Goal: Information Seeking & Learning: Learn about a topic

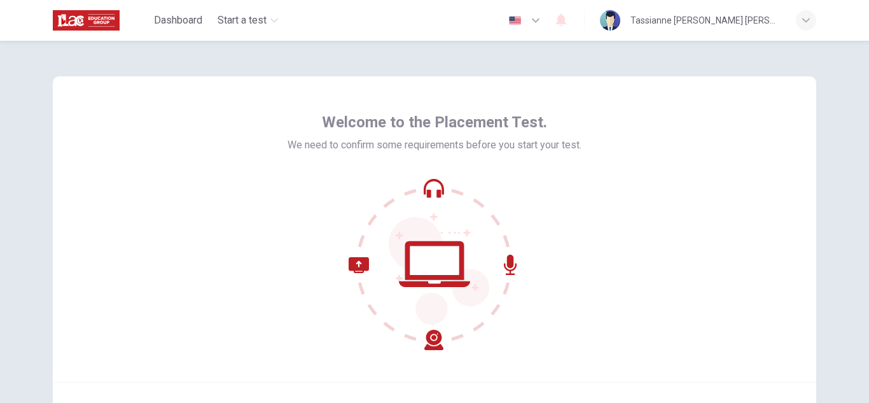
drag, startPoint x: 862, startPoint y: 259, endPoint x: 861, endPoint y: 268, distance: 9.6
click at [861, 268] on div "Welcome to the Placement Test. We need to confirm some requirements before you …" at bounding box center [434, 222] width 869 height 362
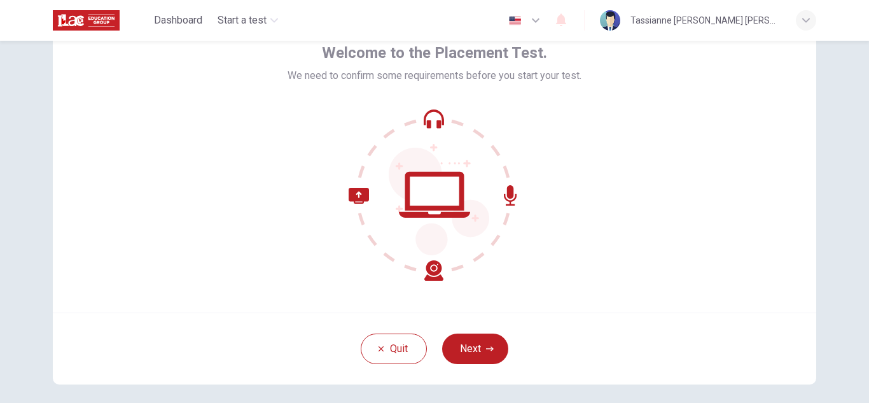
scroll to position [76, 0]
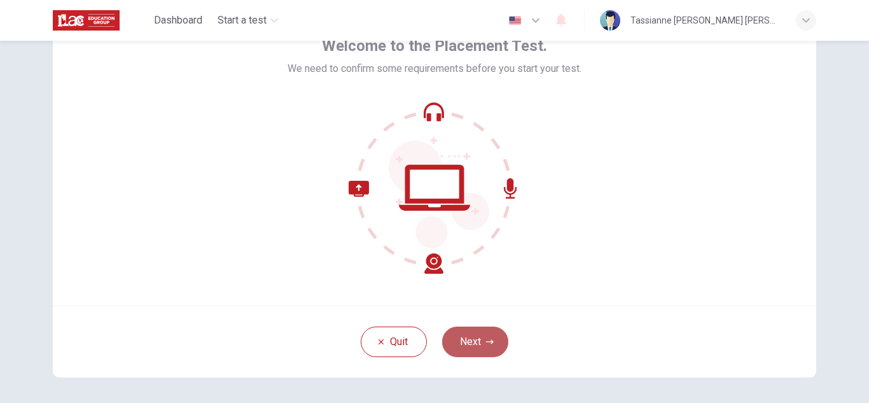
click at [471, 353] on button "Next" at bounding box center [475, 341] width 66 height 31
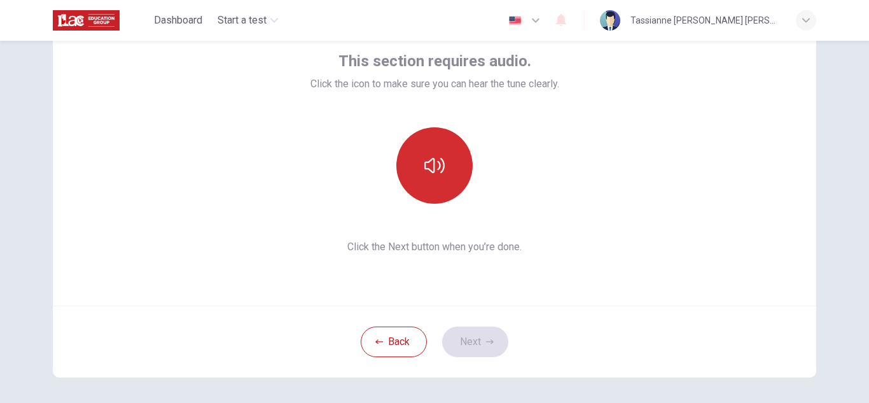
click at [440, 190] on button "button" at bounding box center [434, 165] width 76 height 76
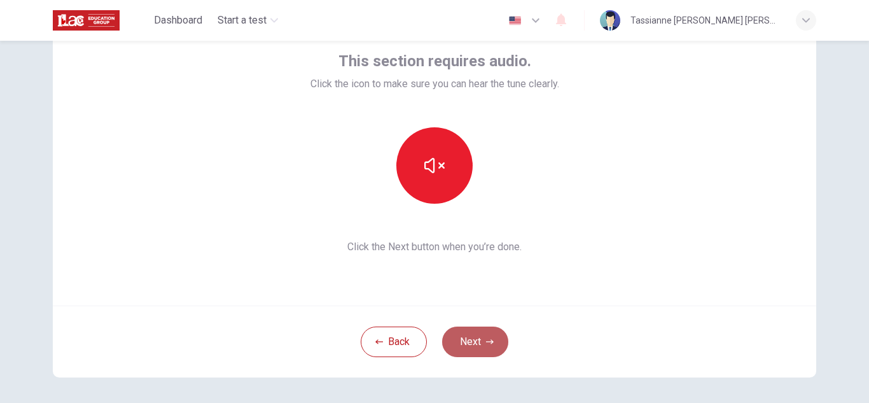
click at [470, 345] on button "Next" at bounding box center [475, 341] width 66 height 31
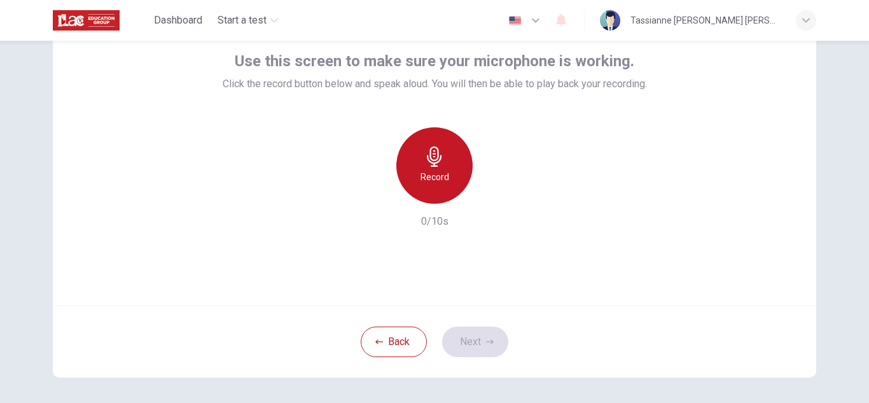
click at [414, 162] on div "Record" at bounding box center [434, 165] width 76 height 76
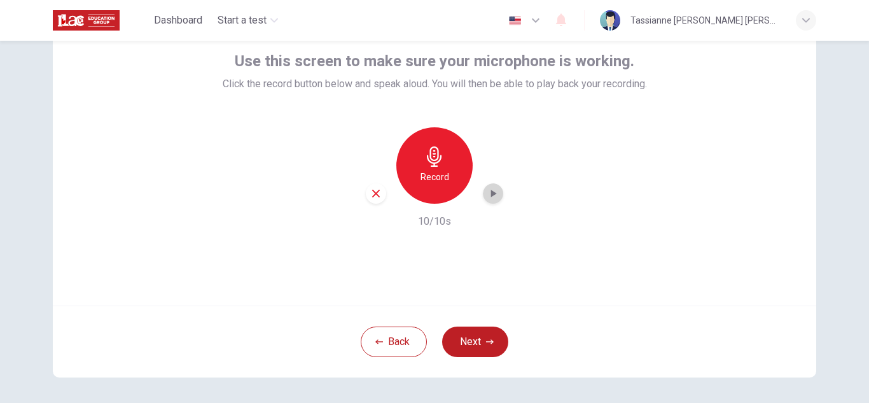
click at [493, 197] on icon "button" at bounding box center [493, 193] width 13 height 13
click at [461, 341] on button "Next" at bounding box center [475, 341] width 66 height 31
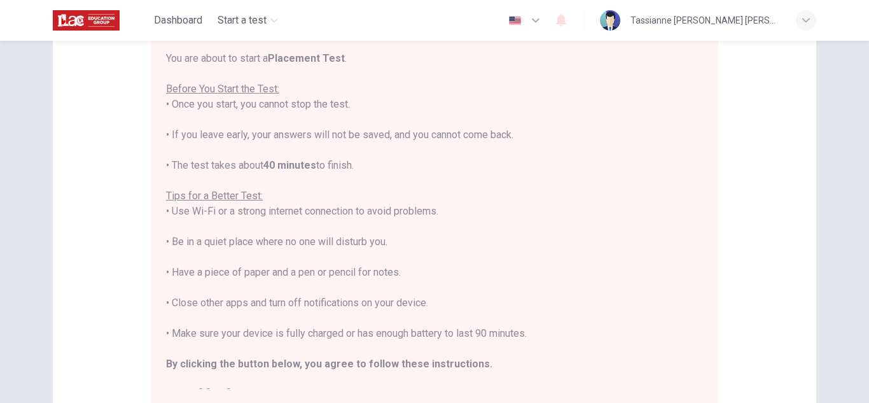
scroll to position [153, 0]
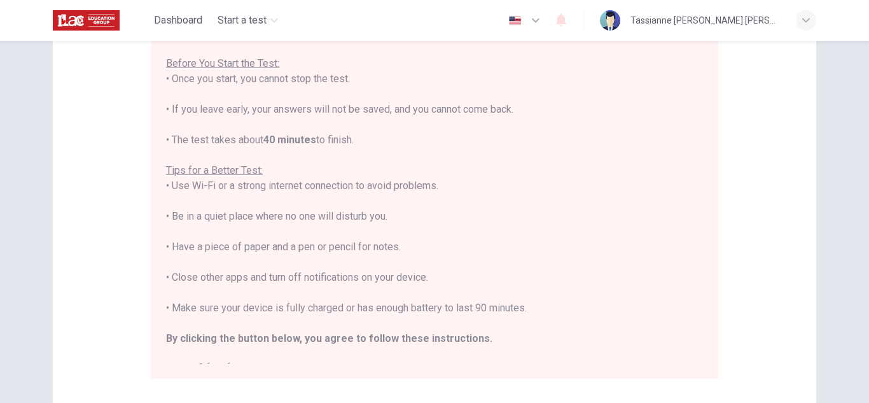
click at [698, 361] on div "You are about to start a Placement Test . Before You Start the Test: • Once you…" at bounding box center [437, 194] width 542 height 338
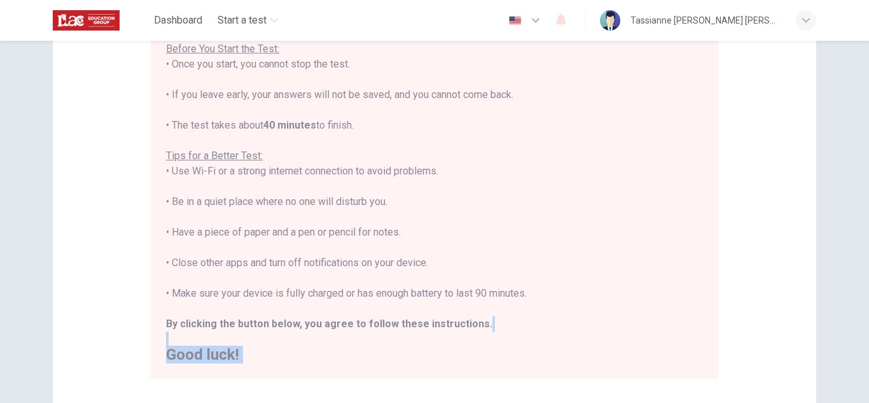
click at [701, 361] on div "You are about to start a Placement Test . Before You Start the Test: • Once you…" at bounding box center [437, 194] width 542 height 338
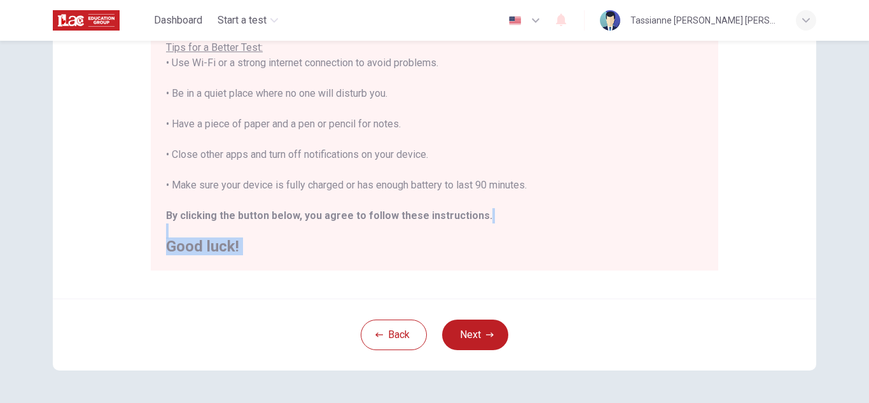
scroll to position [280, 0]
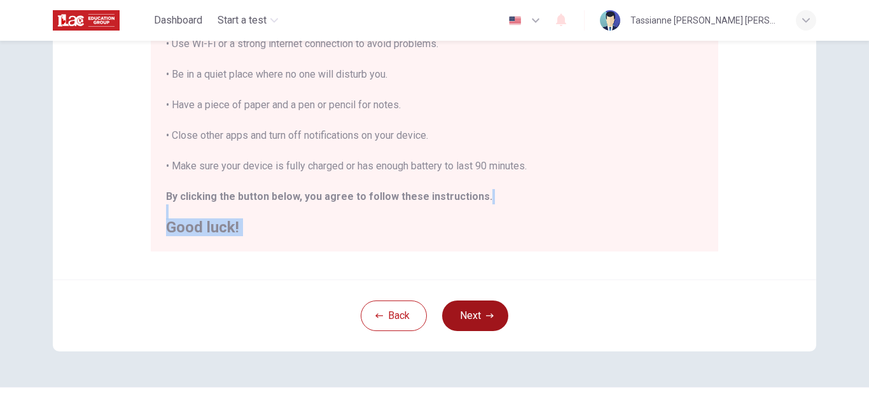
click at [467, 314] on button "Next" at bounding box center [475, 315] width 66 height 31
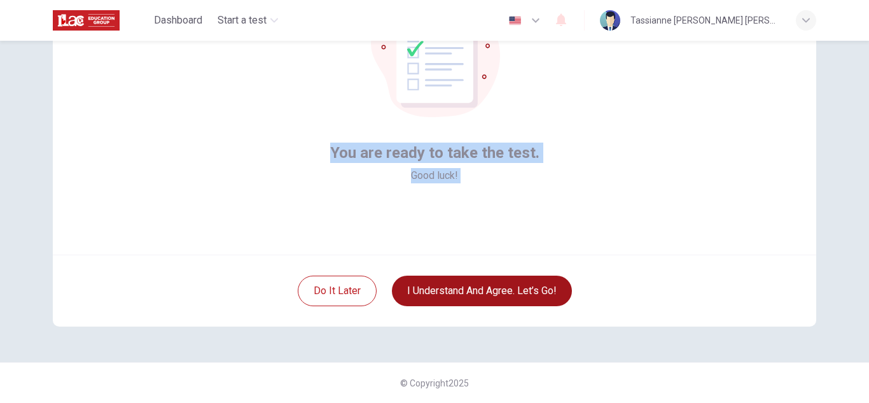
scroll to position [127, 0]
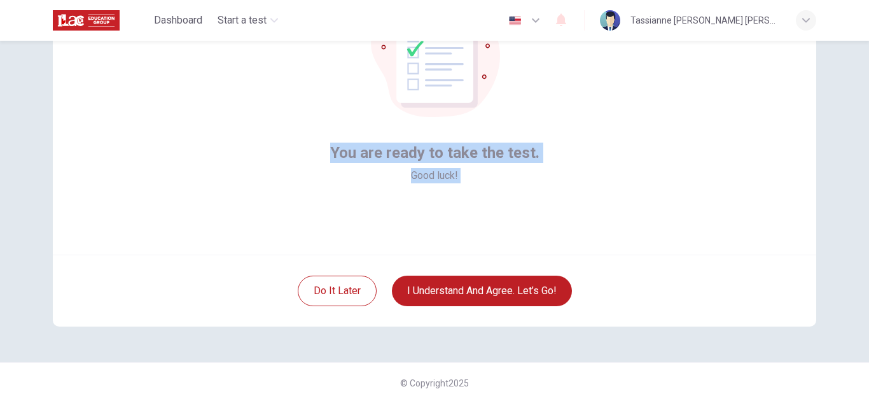
click at [542, 193] on div "You are ready to take the test. Good luck!" at bounding box center [434, 101] width 763 height 305
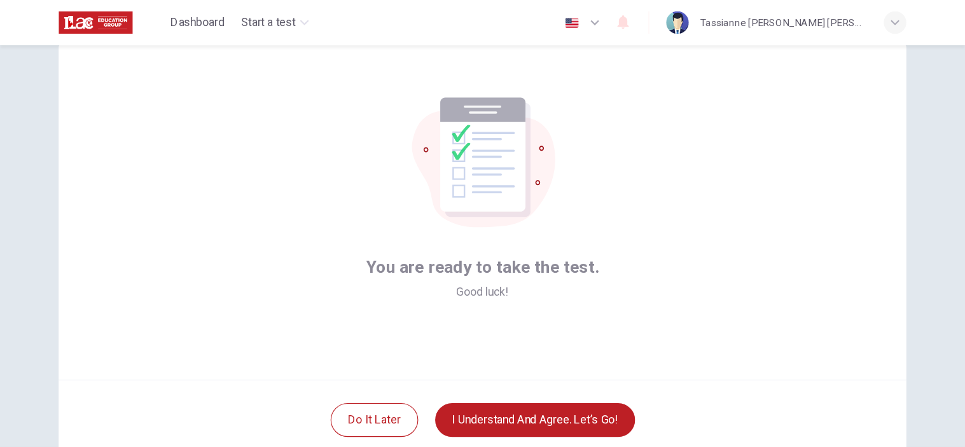
scroll to position [0, 0]
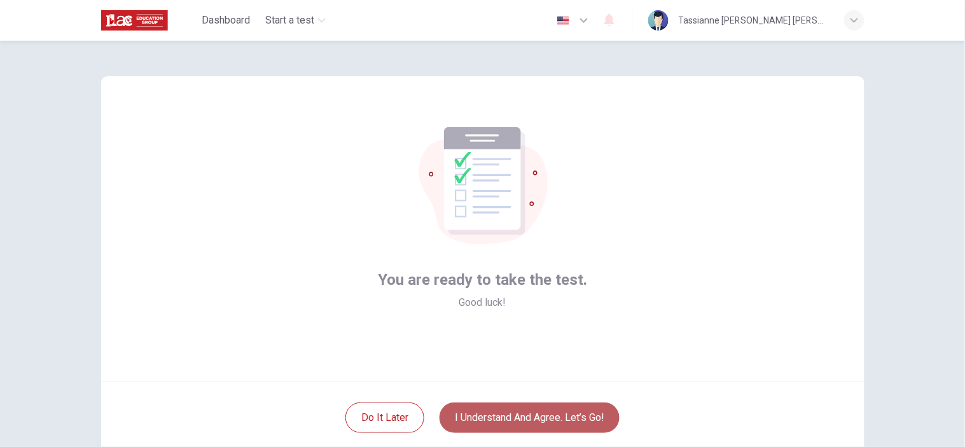
drag, startPoint x: 853, startPoint y: 0, endPoint x: 467, endPoint y: 426, distance: 575.2
click at [467, 402] on button "I understand and agree. Let’s go!" at bounding box center [530, 418] width 180 height 31
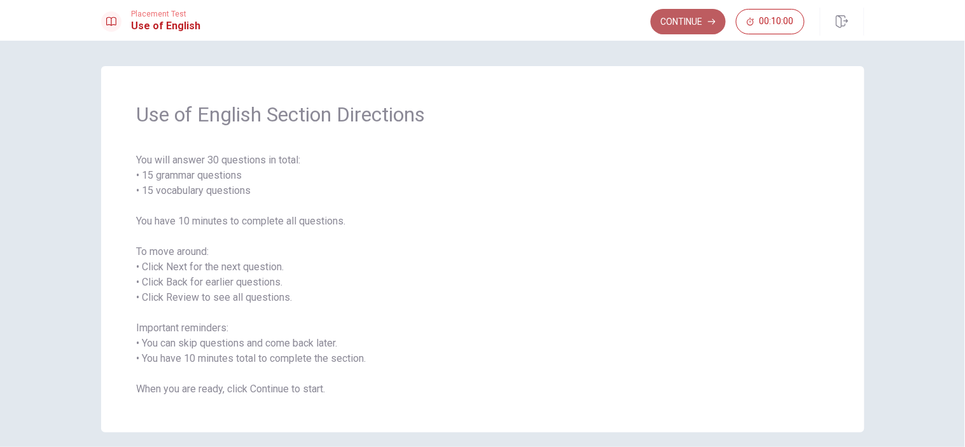
click at [676, 21] on button "Continue" at bounding box center [688, 21] width 75 height 25
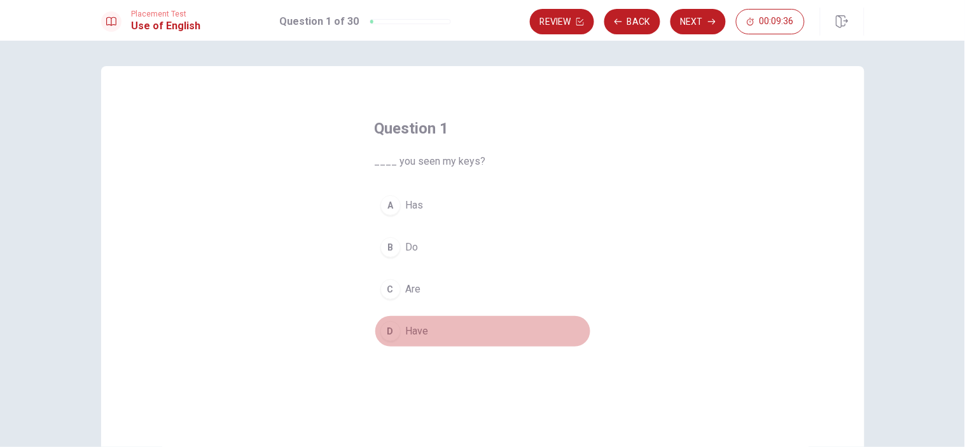
click at [393, 333] on div "D" at bounding box center [390, 331] width 20 height 20
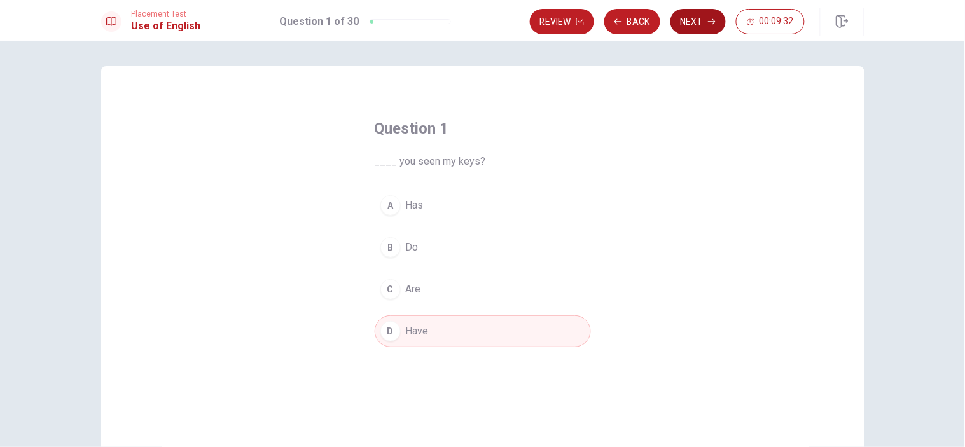
click at [702, 15] on button "Next" at bounding box center [698, 21] width 55 height 25
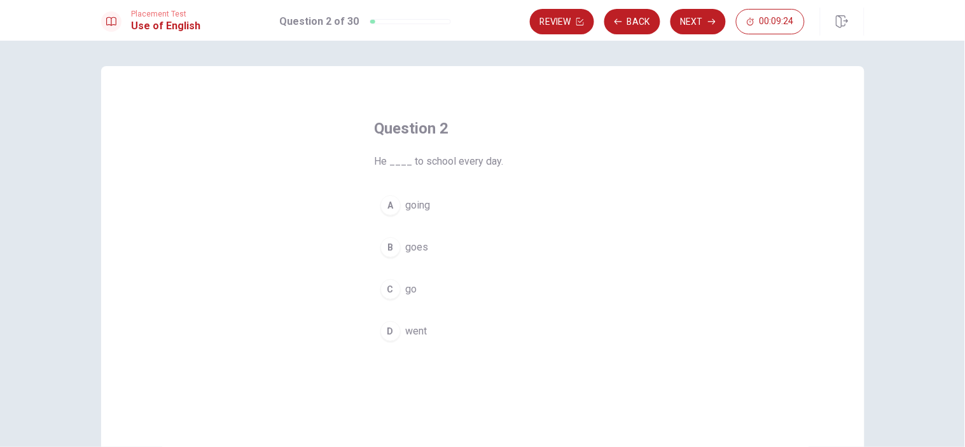
click at [395, 247] on div "B" at bounding box center [390, 247] width 20 height 20
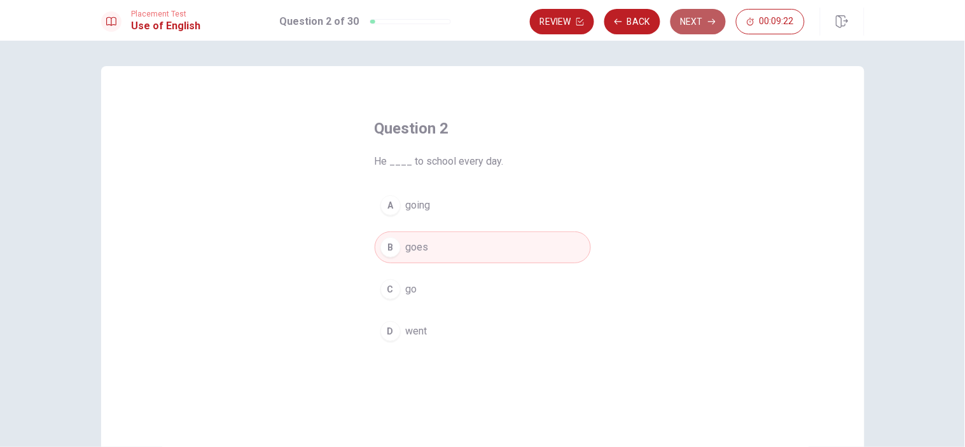
click at [687, 23] on button "Next" at bounding box center [698, 21] width 55 height 25
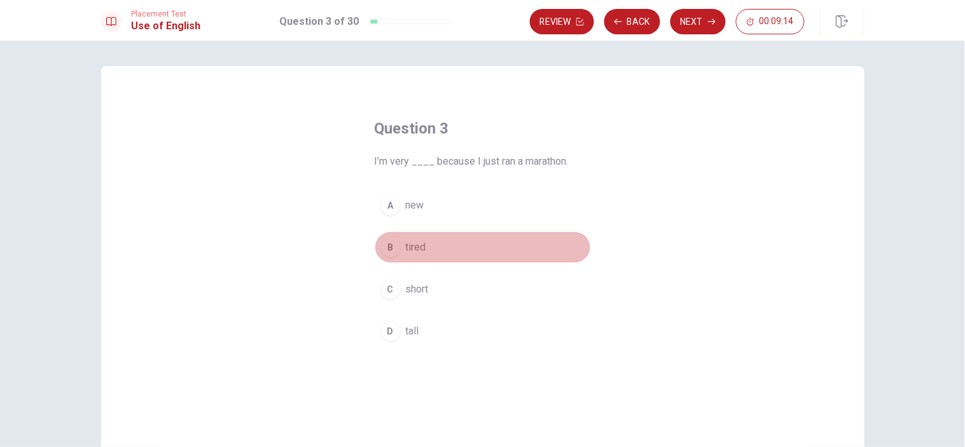
click at [391, 256] on div "B" at bounding box center [390, 247] width 20 height 20
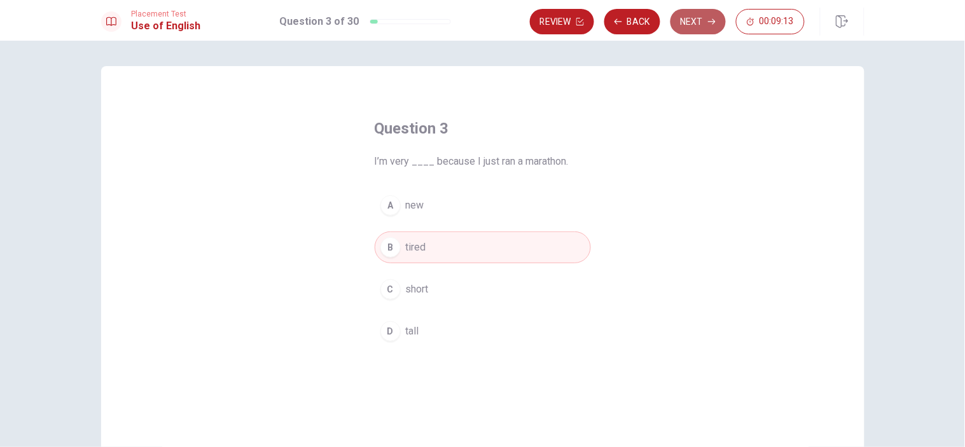
click at [681, 28] on button "Next" at bounding box center [698, 21] width 55 height 25
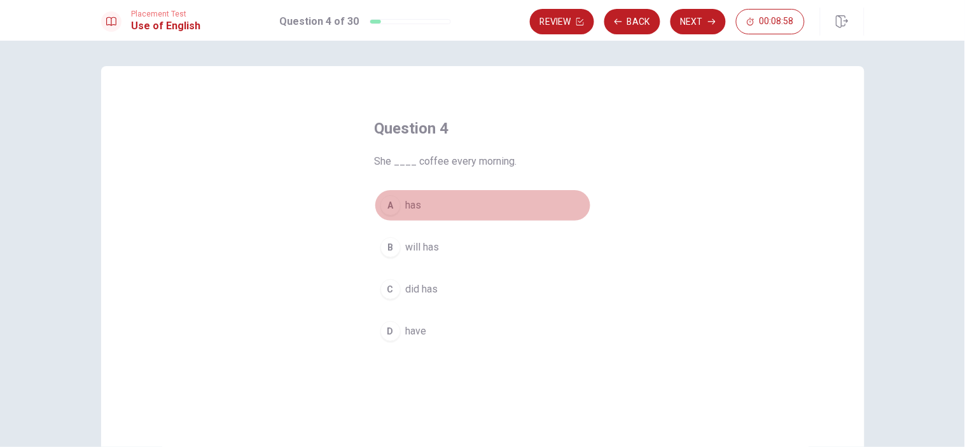
click at [406, 202] on span "has" at bounding box center [414, 205] width 16 height 15
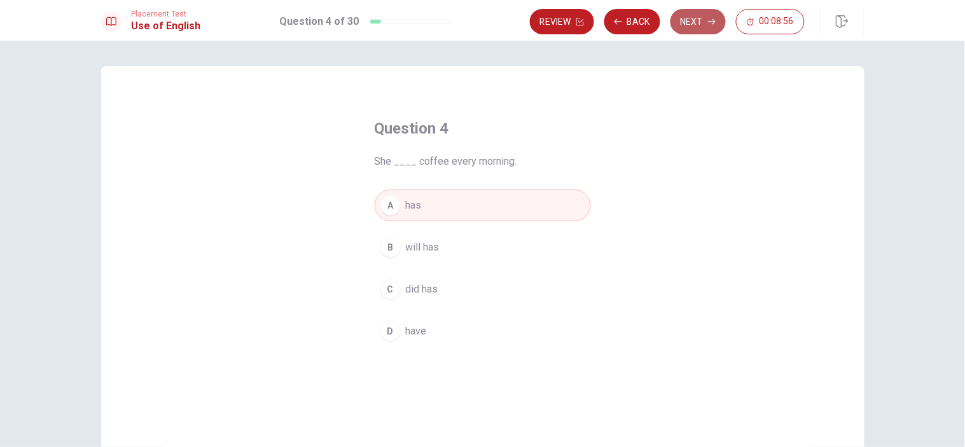
click at [694, 29] on button "Next" at bounding box center [698, 21] width 55 height 25
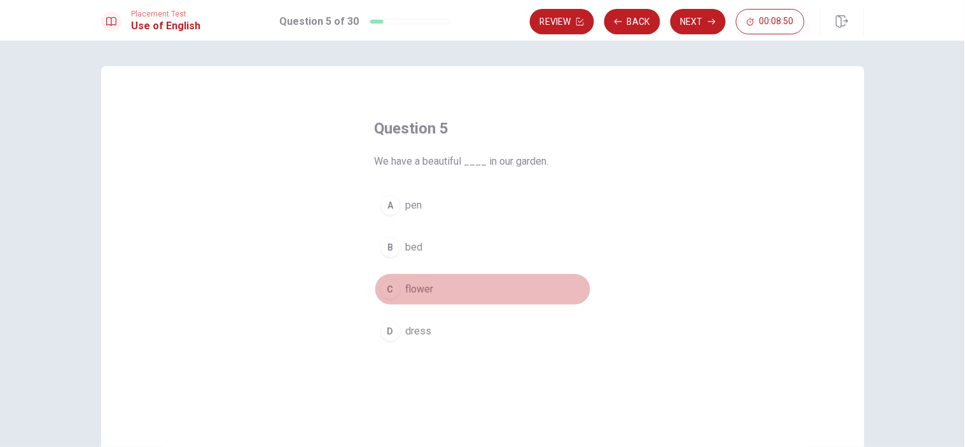
click at [392, 286] on div "C" at bounding box center [390, 289] width 20 height 20
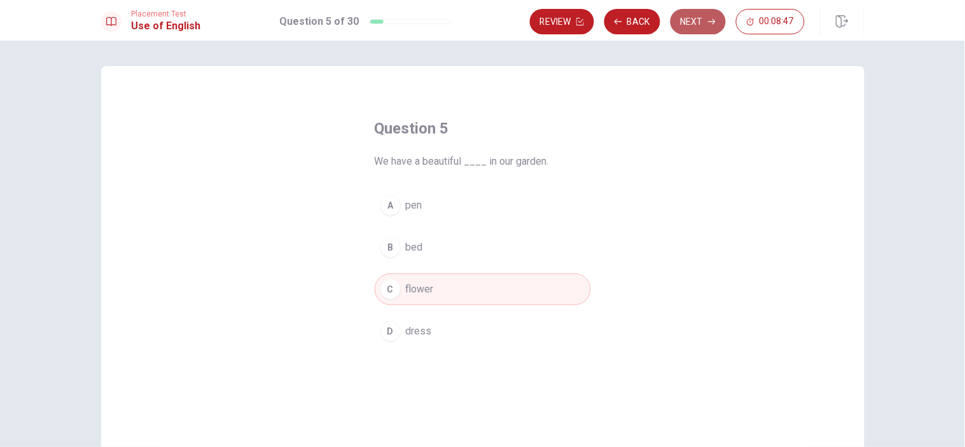
click at [688, 22] on button "Next" at bounding box center [698, 21] width 55 height 25
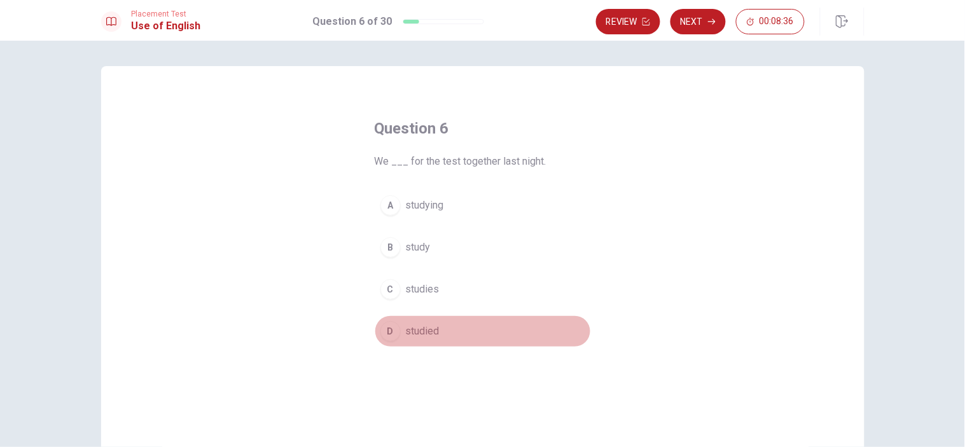
click at [398, 330] on button "D studied" at bounding box center [483, 332] width 216 height 32
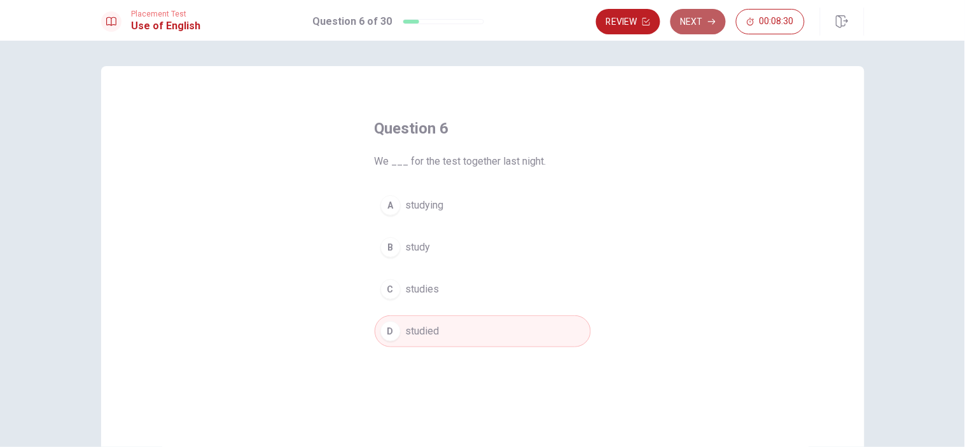
click at [697, 26] on button "Next" at bounding box center [698, 21] width 55 height 25
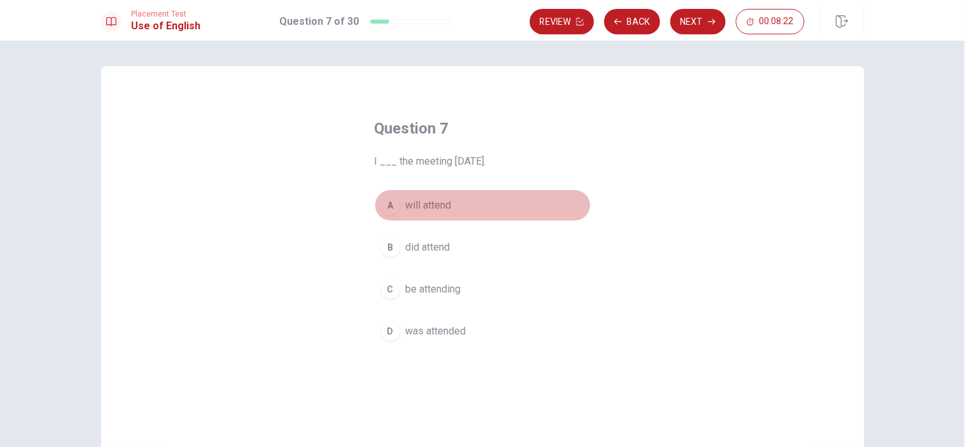
click at [420, 211] on span "will attend" at bounding box center [429, 205] width 46 height 15
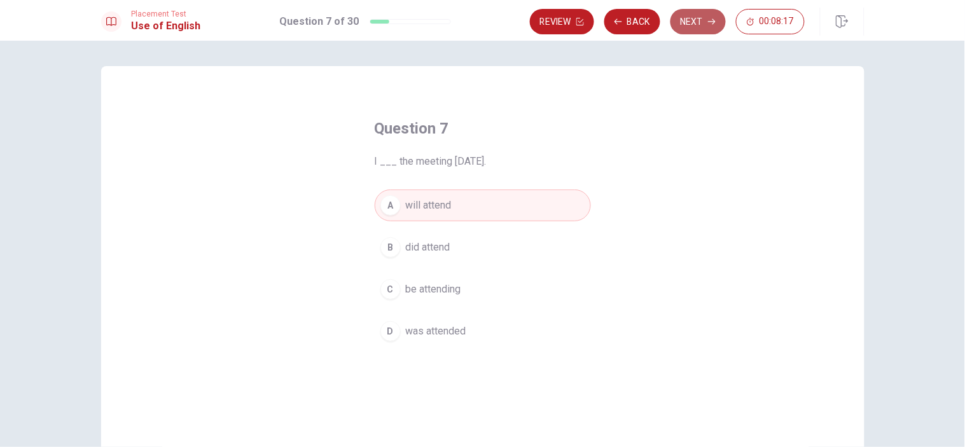
click at [690, 16] on button "Next" at bounding box center [698, 21] width 55 height 25
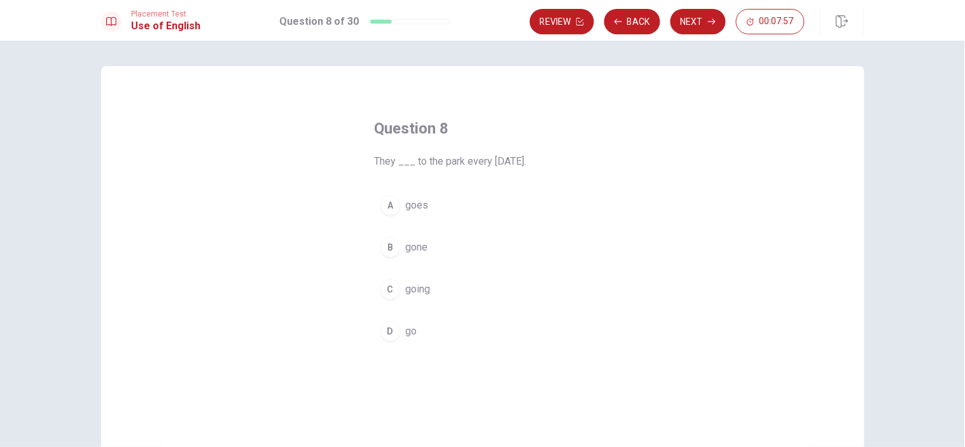
click at [391, 332] on div "D" at bounding box center [390, 331] width 20 height 20
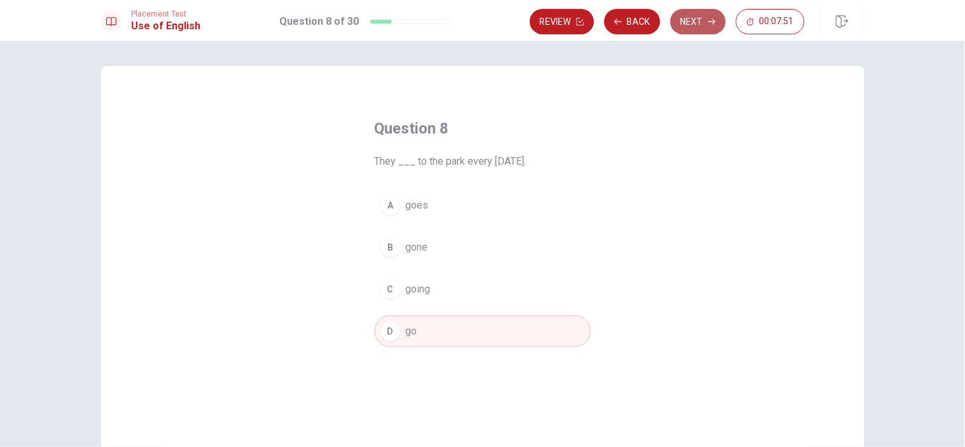
click at [706, 19] on button "Next" at bounding box center [698, 21] width 55 height 25
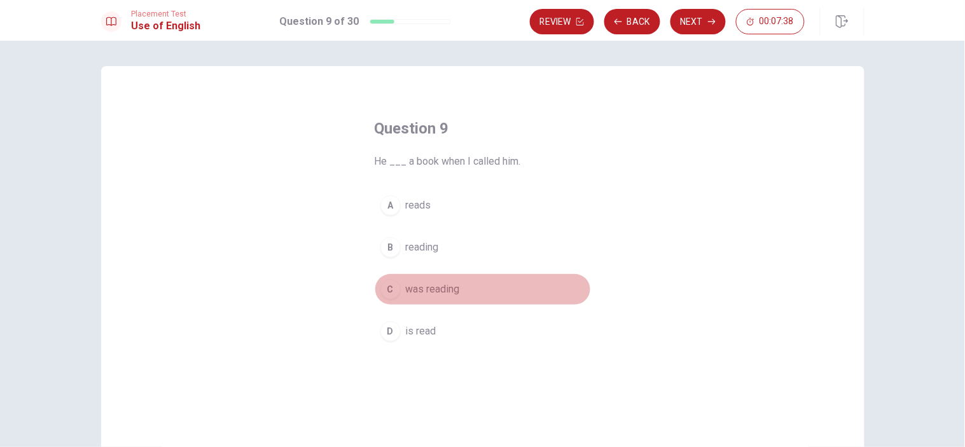
click at [450, 284] on span "was reading" at bounding box center [433, 289] width 54 height 15
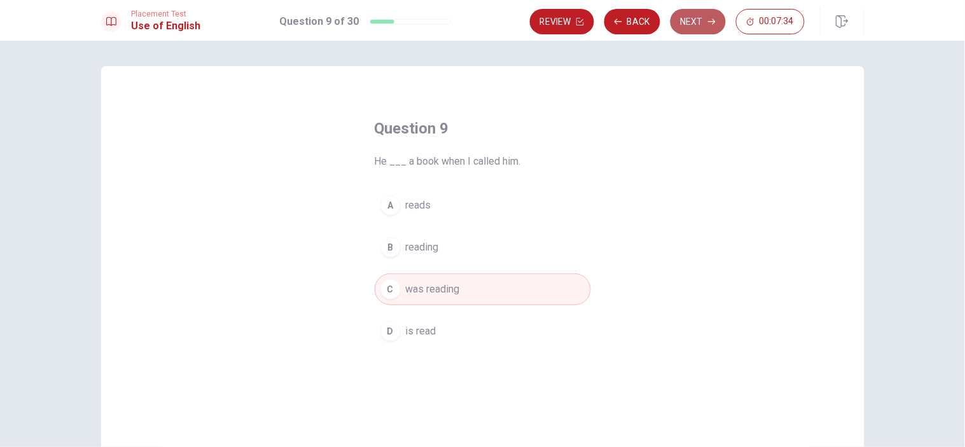
click at [699, 27] on button "Next" at bounding box center [698, 21] width 55 height 25
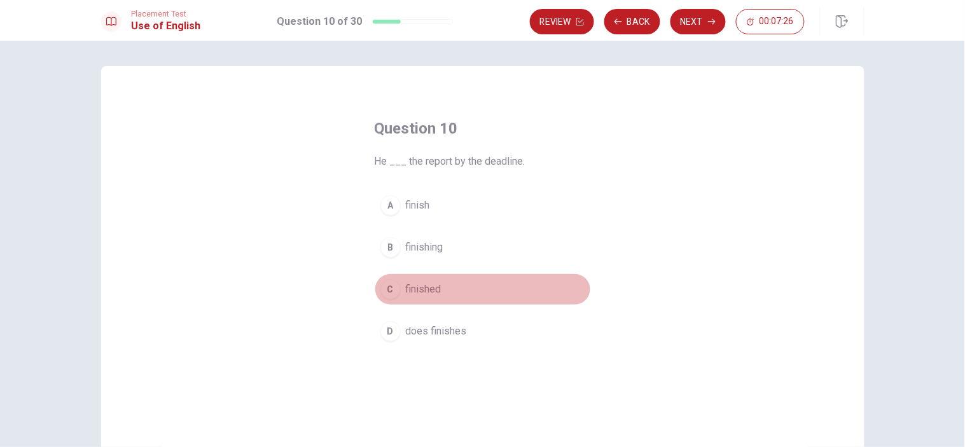
click at [398, 291] on button "C finished" at bounding box center [483, 290] width 216 height 32
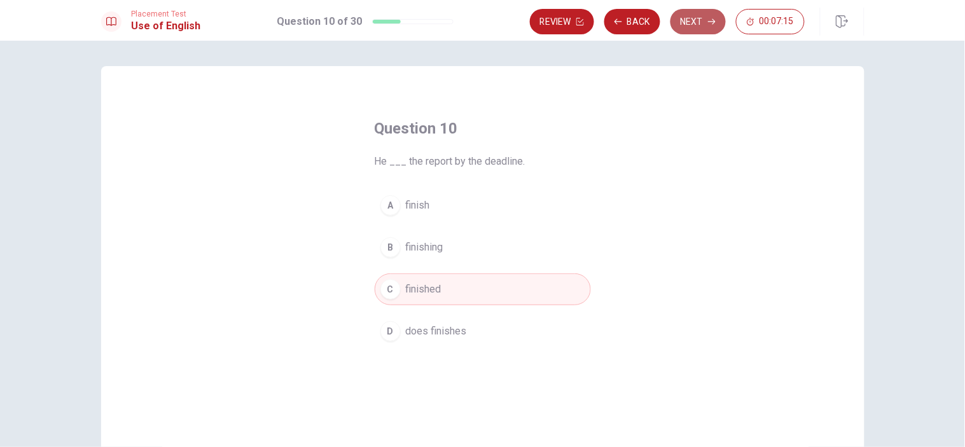
click at [699, 24] on button "Next" at bounding box center [698, 21] width 55 height 25
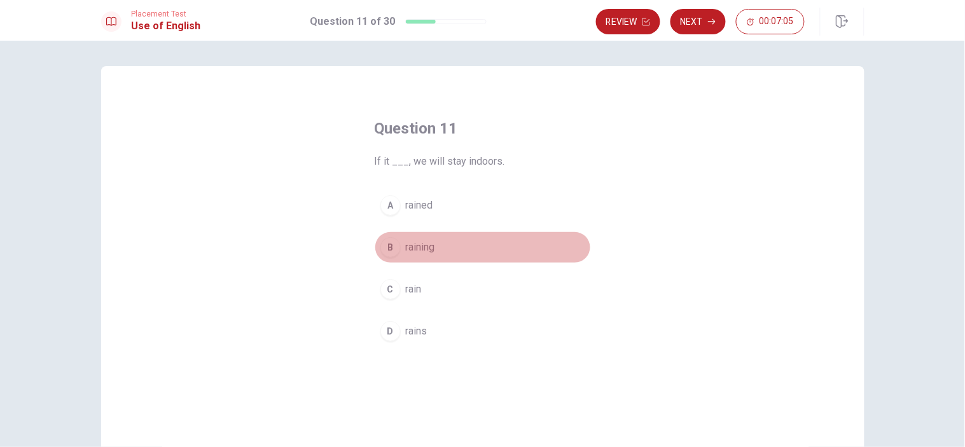
click at [414, 240] on span "raining" at bounding box center [420, 247] width 29 height 15
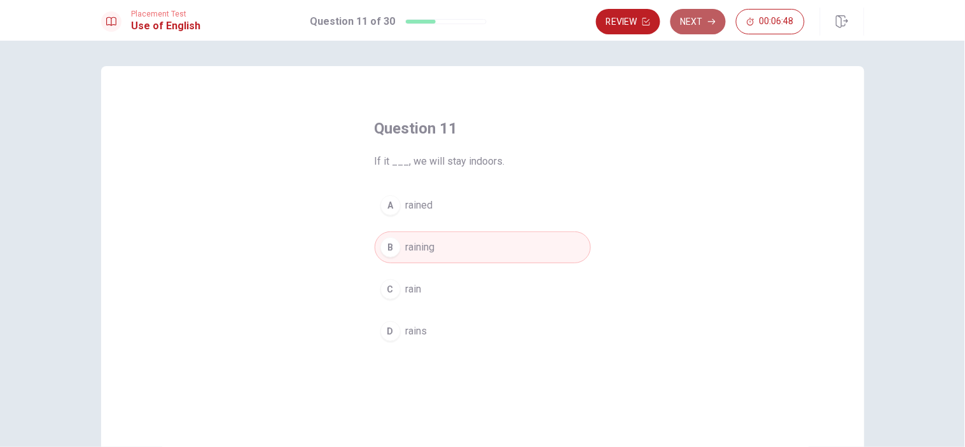
click at [693, 24] on button "Next" at bounding box center [698, 21] width 55 height 25
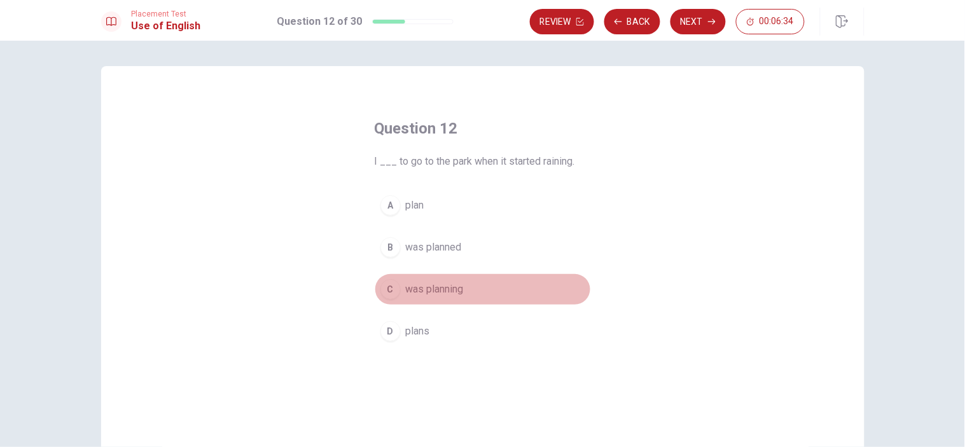
click at [415, 289] on span "was planning" at bounding box center [435, 289] width 58 height 15
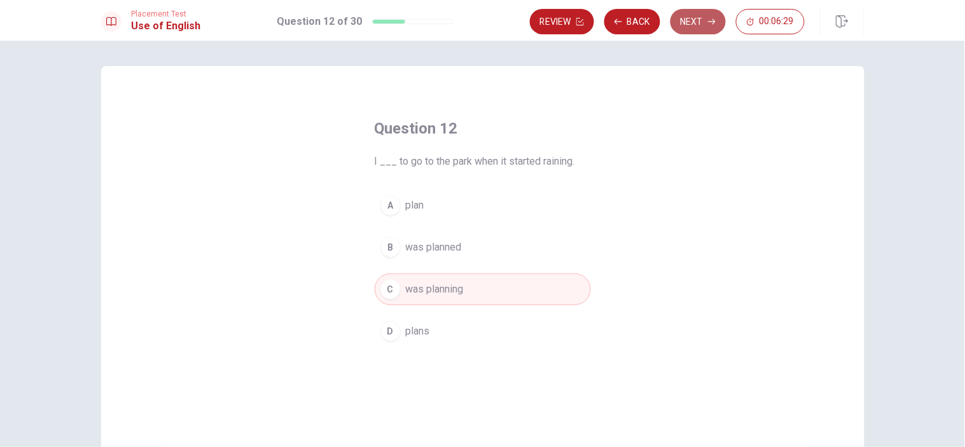
click at [683, 11] on button "Next" at bounding box center [698, 21] width 55 height 25
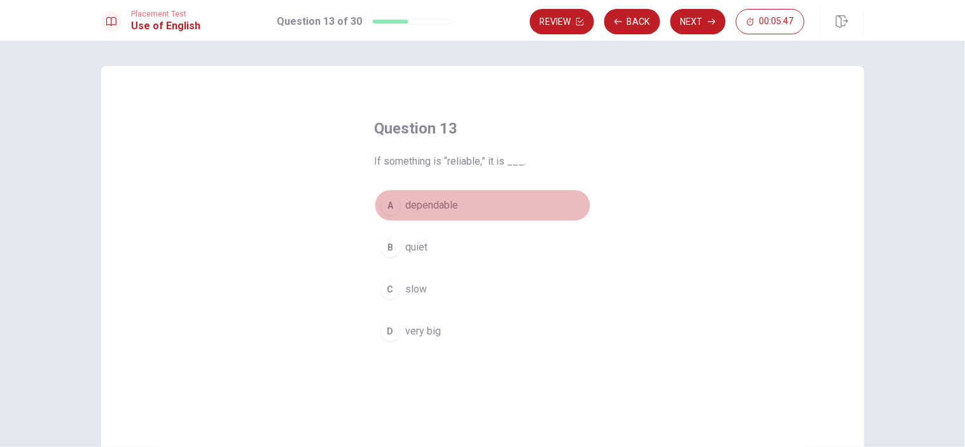
click at [425, 202] on span "dependable" at bounding box center [432, 205] width 53 height 15
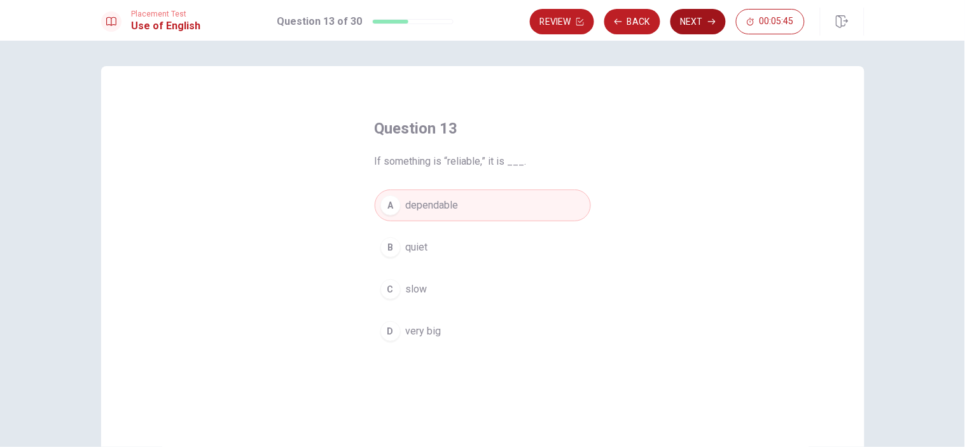
click at [710, 11] on button "Next" at bounding box center [698, 21] width 55 height 25
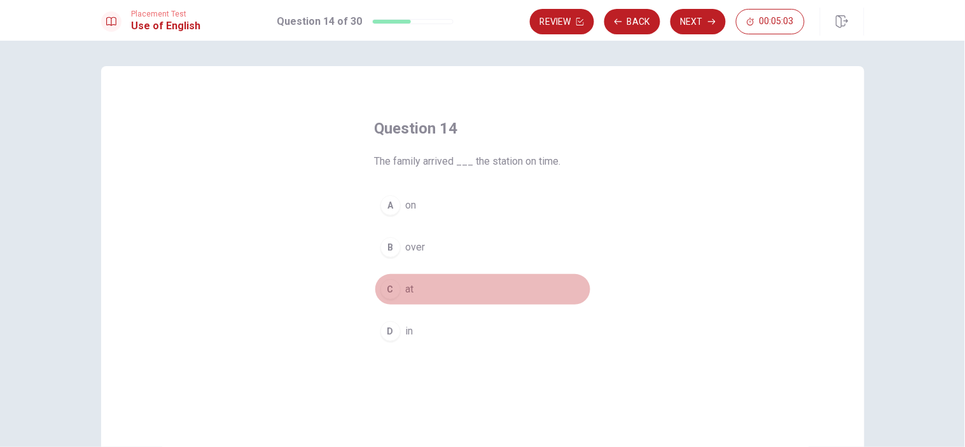
click at [406, 290] on span "at" at bounding box center [410, 289] width 8 height 15
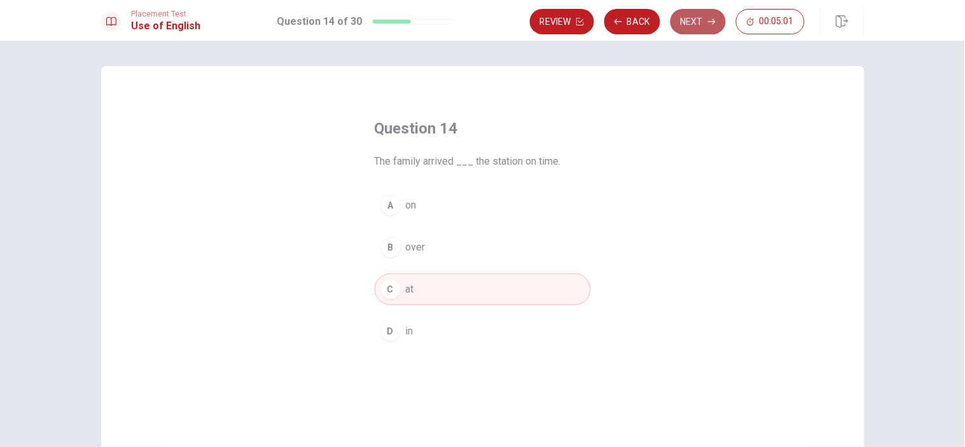
click at [714, 30] on button "Next" at bounding box center [698, 21] width 55 height 25
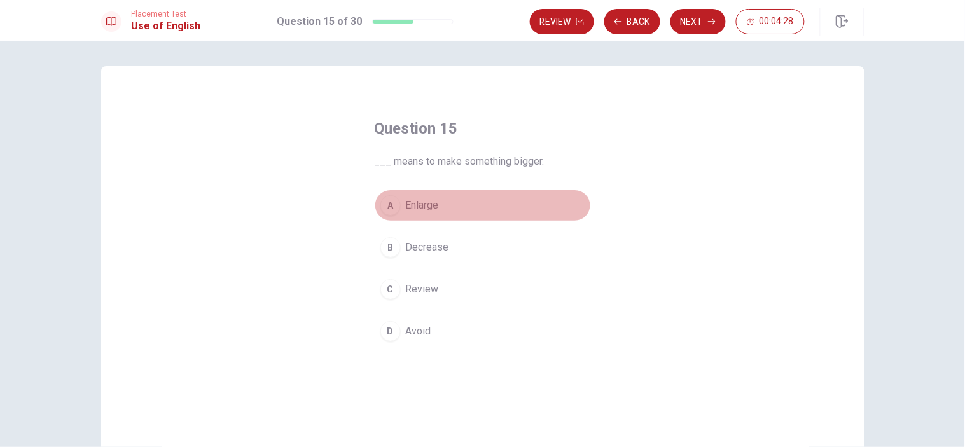
click at [426, 198] on span "Enlarge" at bounding box center [422, 205] width 33 height 15
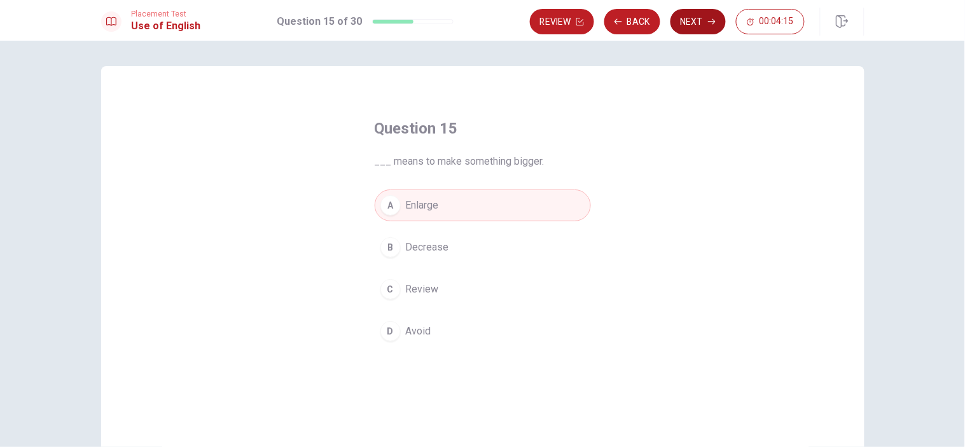
click at [704, 21] on button "Next" at bounding box center [698, 21] width 55 height 25
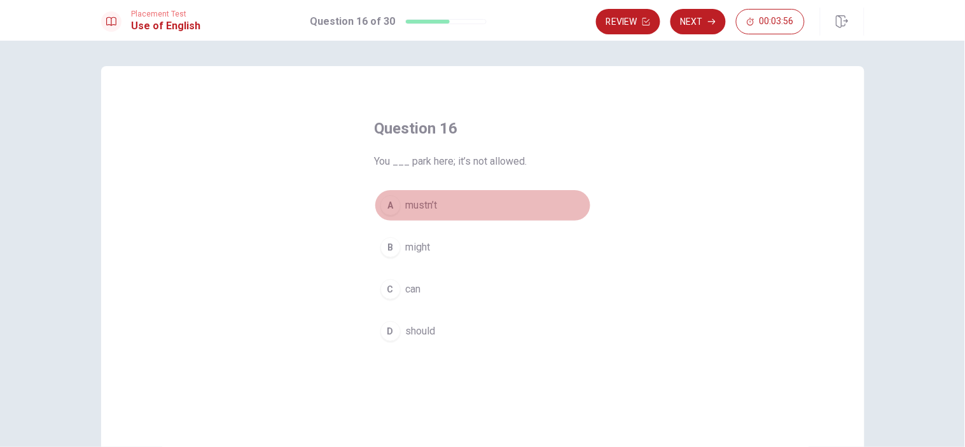
click at [406, 205] on span "mustn’t" at bounding box center [422, 205] width 32 height 15
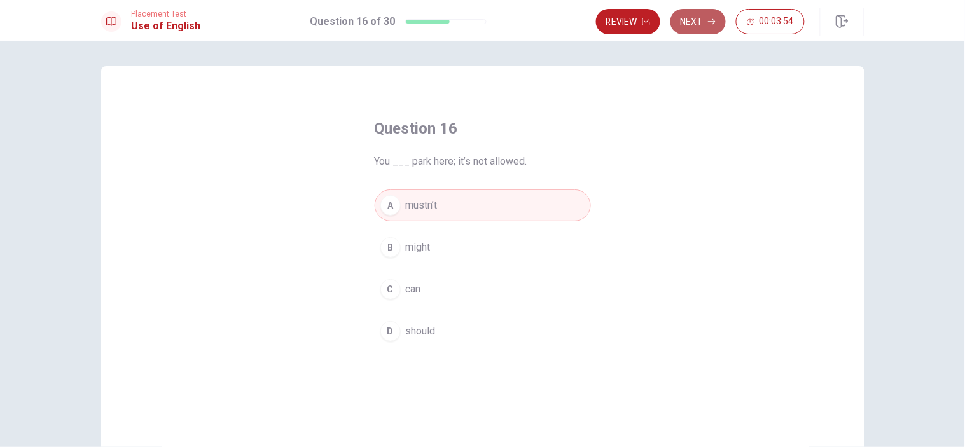
click at [700, 27] on button "Next" at bounding box center [698, 21] width 55 height 25
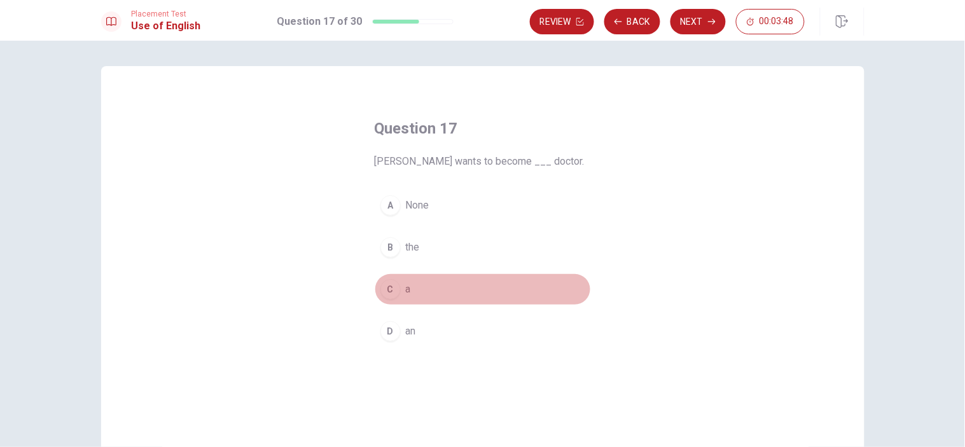
click at [393, 286] on div "C" at bounding box center [390, 289] width 20 height 20
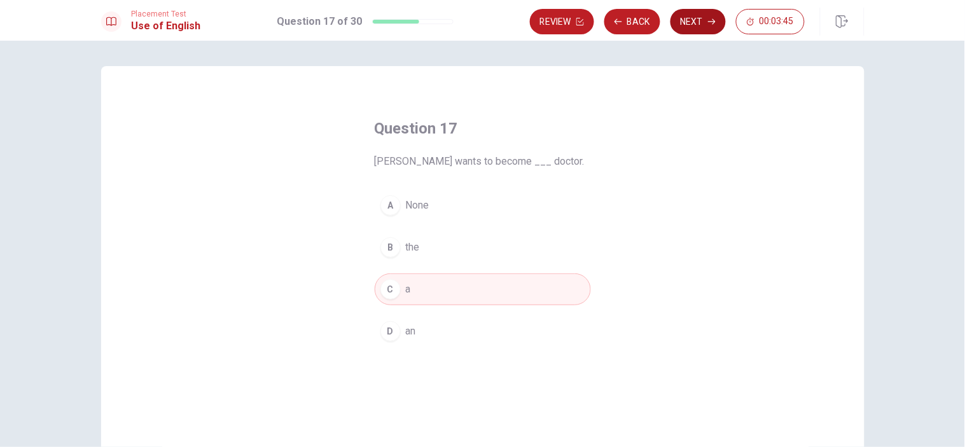
click at [704, 17] on button "Next" at bounding box center [698, 21] width 55 height 25
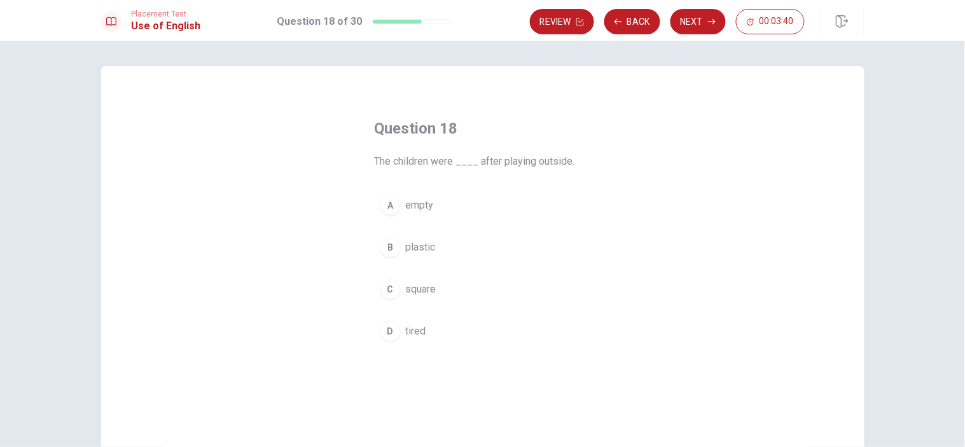
click at [414, 332] on span "tired" at bounding box center [416, 331] width 20 height 15
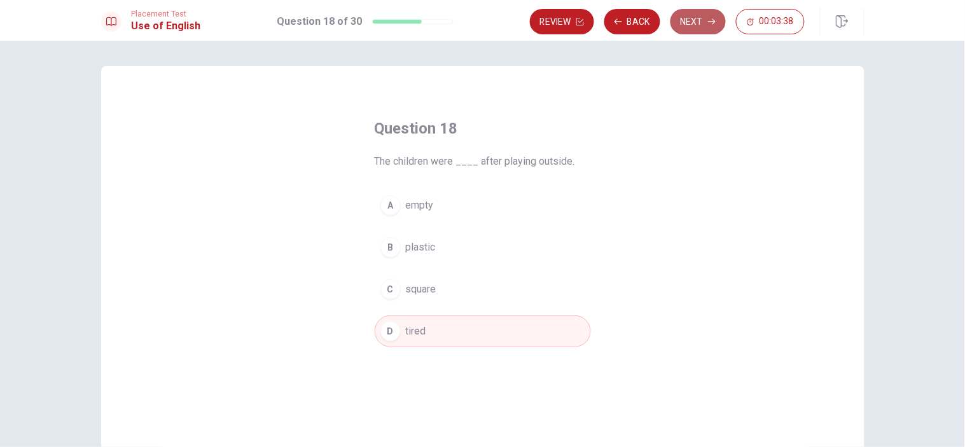
click at [694, 24] on button "Next" at bounding box center [698, 21] width 55 height 25
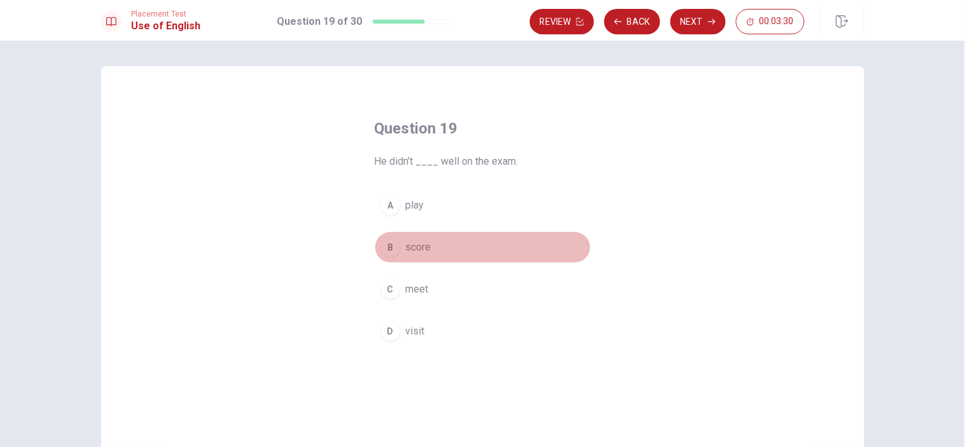
click at [422, 251] on span "score" at bounding box center [418, 247] width 25 height 15
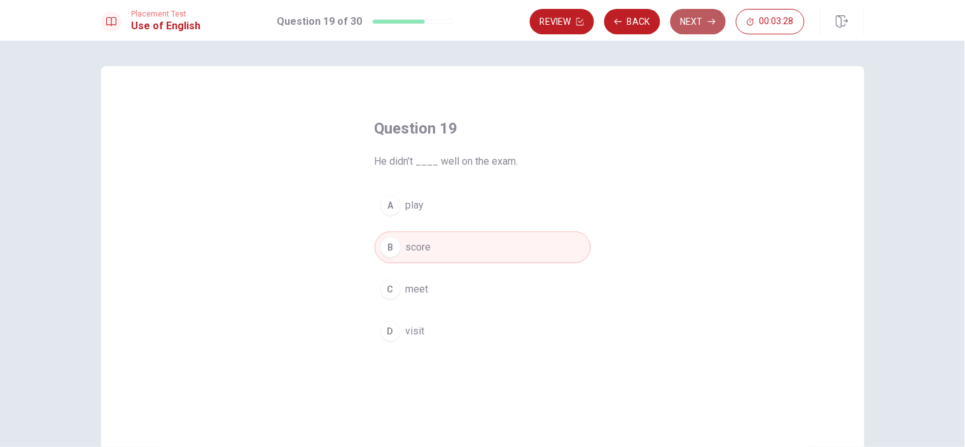
click at [683, 23] on button "Next" at bounding box center [698, 21] width 55 height 25
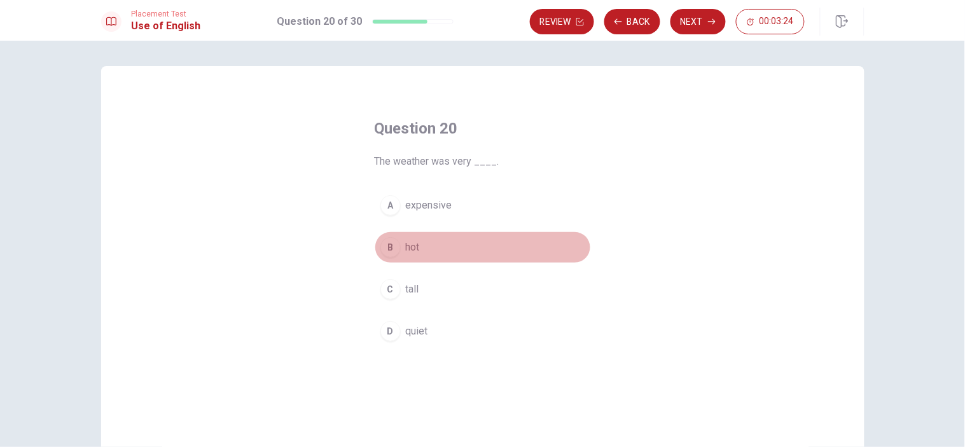
click at [406, 246] on span "hot" at bounding box center [413, 247] width 14 height 15
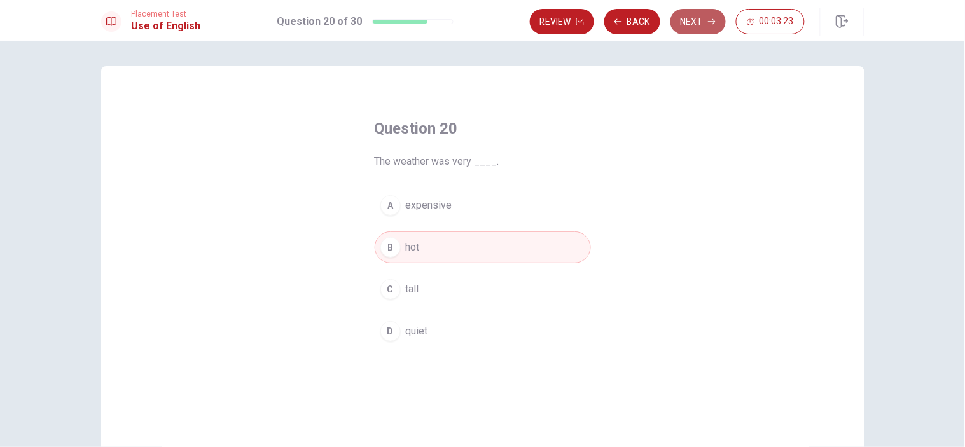
click at [693, 18] on button "Next" at bounding box center [698, 21] width 55 height 25
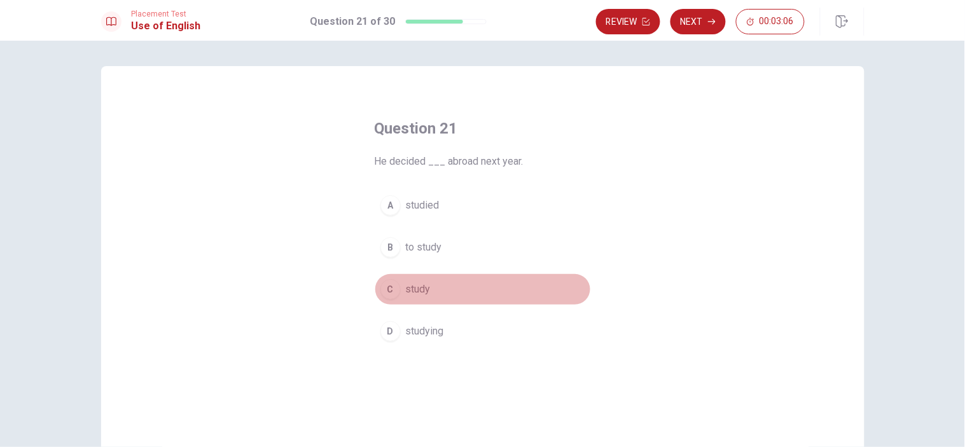
click at [416, 287] on span "study" at bounding box center [418, 289] width 25 height 15
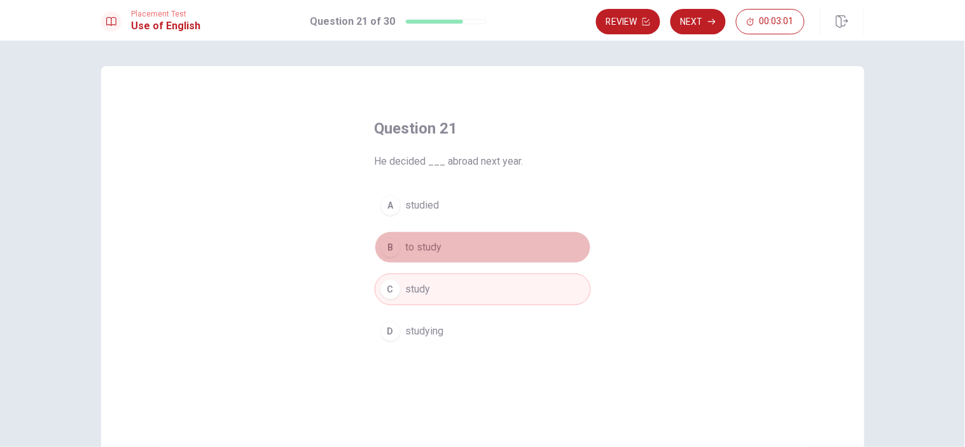
click at [423, 251] on span "to study" at bounding box center [424, 247] width 36 height 15
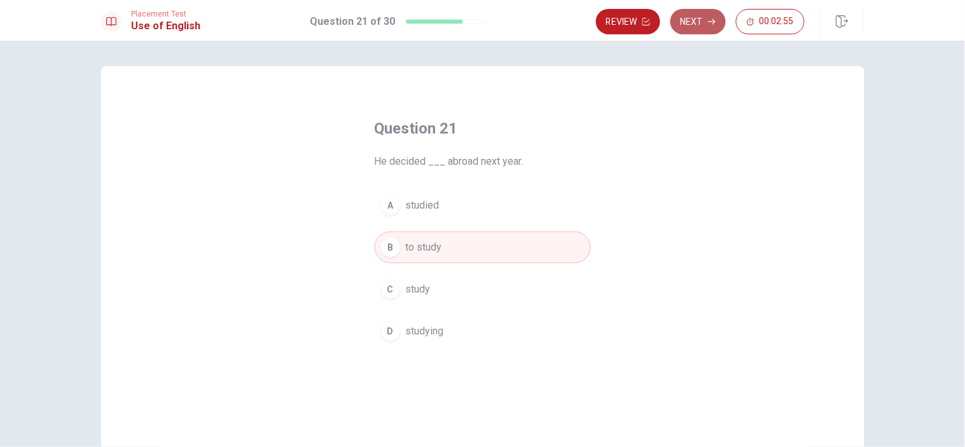
click at [697, 25] on button "Next" at bounding box center [698, 21] width 55 height 25
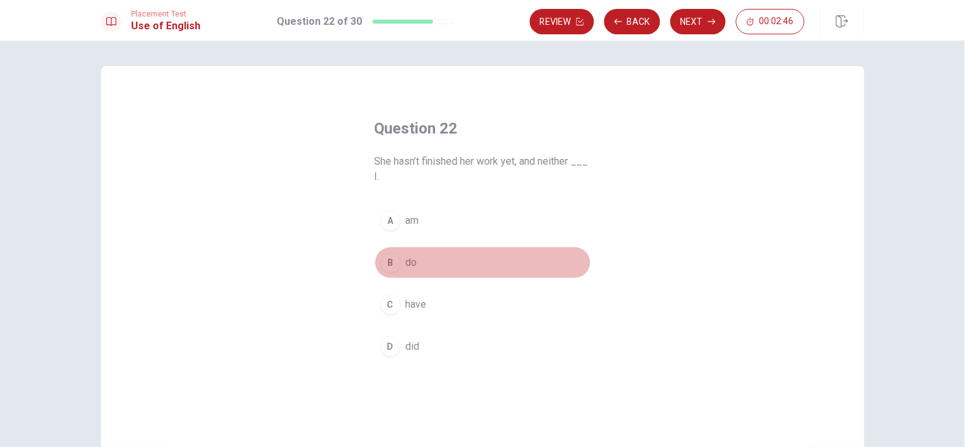
click at [410, 261] on span "do" at bounding box center [411, 262] width 11 height 15
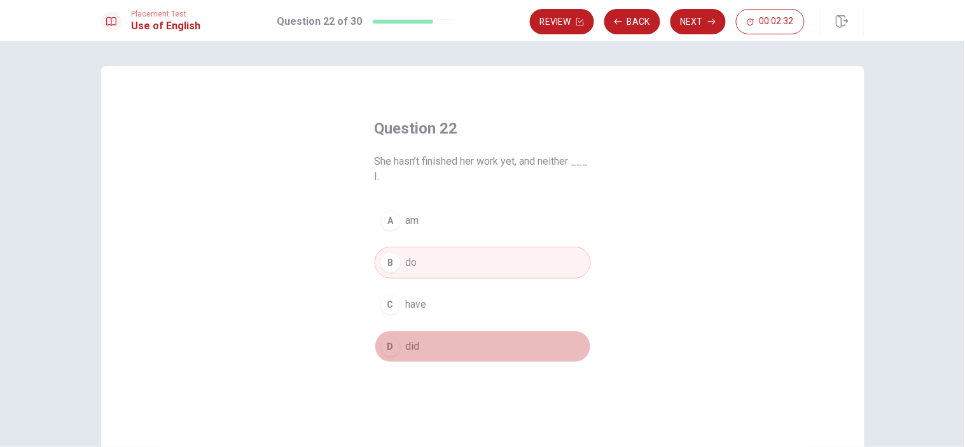
click at [388, 352] on div "D" at bounding box center [390, 347] width 20 height 20
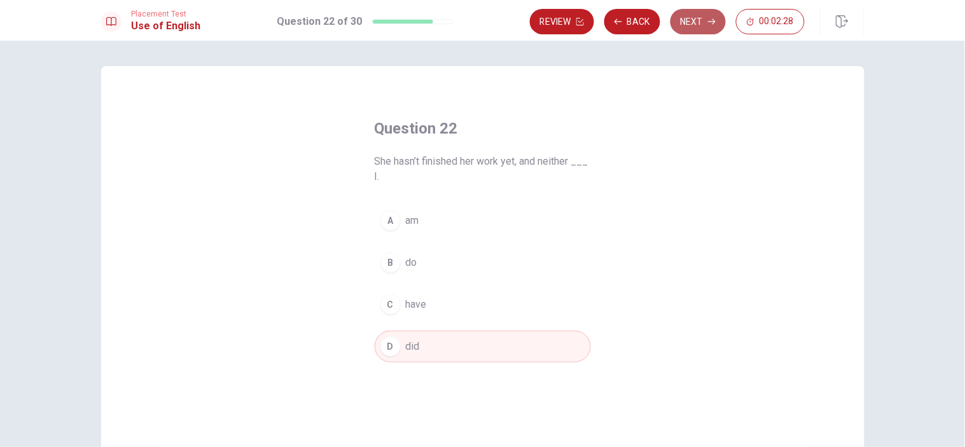
click at [700, 25] on button "Next" at bounding box center [698, 21] width 55 height 25
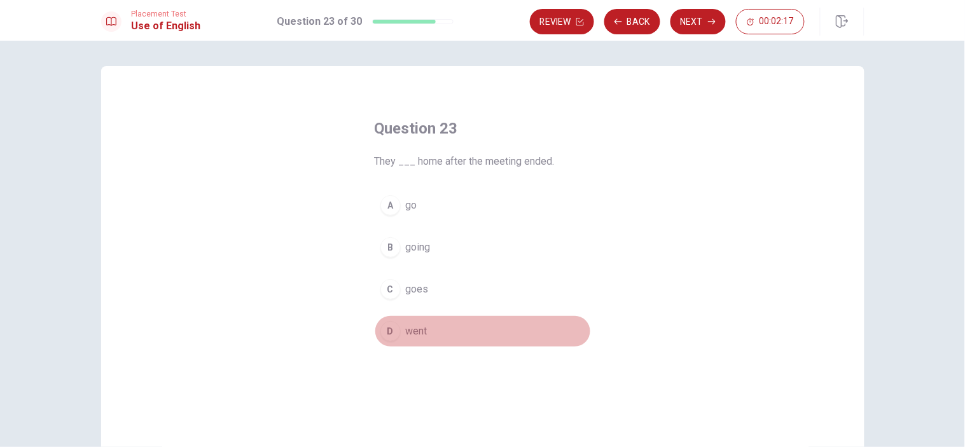
click at [392, 329] on div "D" at bounding box center [390, 331] width 20 height 20
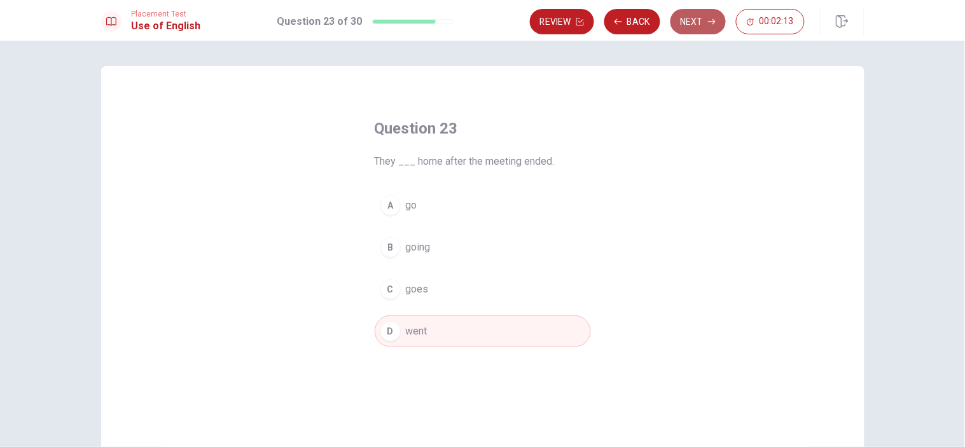
click at [702, 20] on button "Next" at bounding box center [698, 21] width 55 height 25
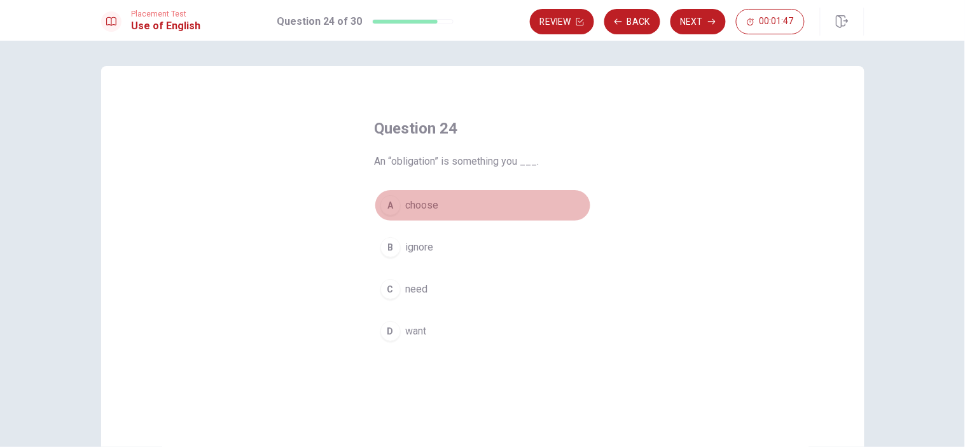
click at [422, 209] on span "choose" at bounding box center [422, 205] width 33 height 15
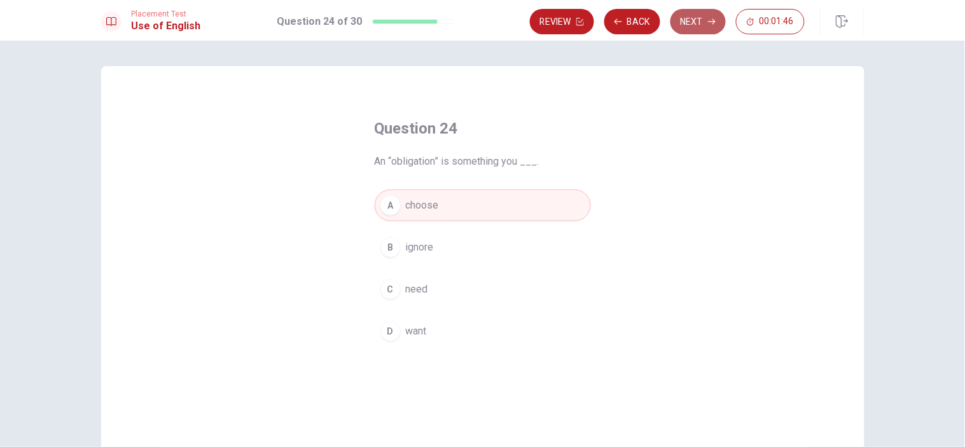
click at [692, 20] on button "Next" at bounding box center [698, 21] width 55 height 25
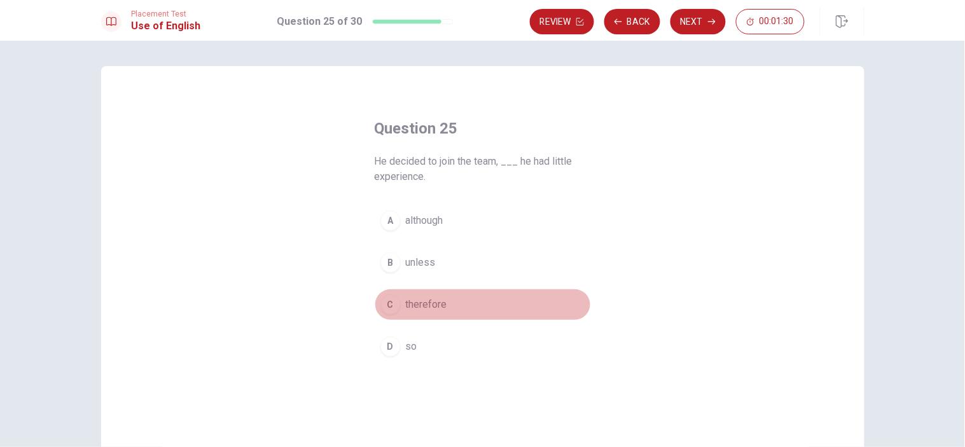
click at [421, 310] on span "therefore" at bounding box center [426, 304] width 41 height 15
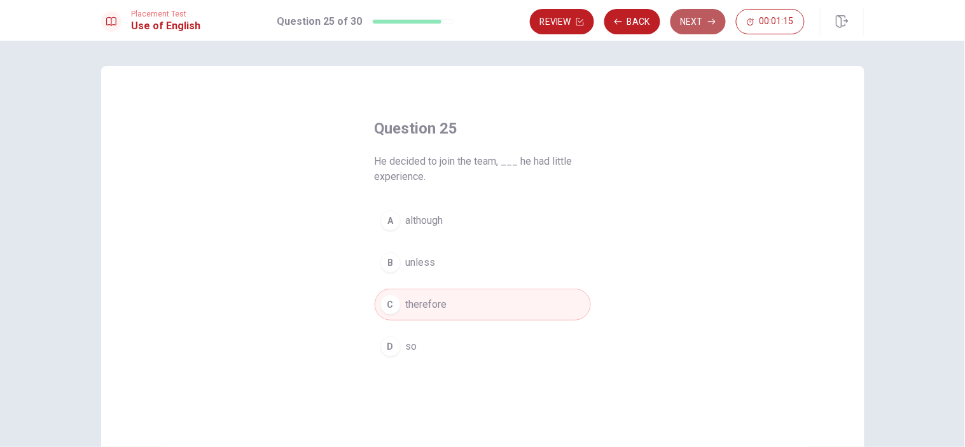
click at [692, 24] on button "Next" at bounding box center [698, 21] width 55 height 25
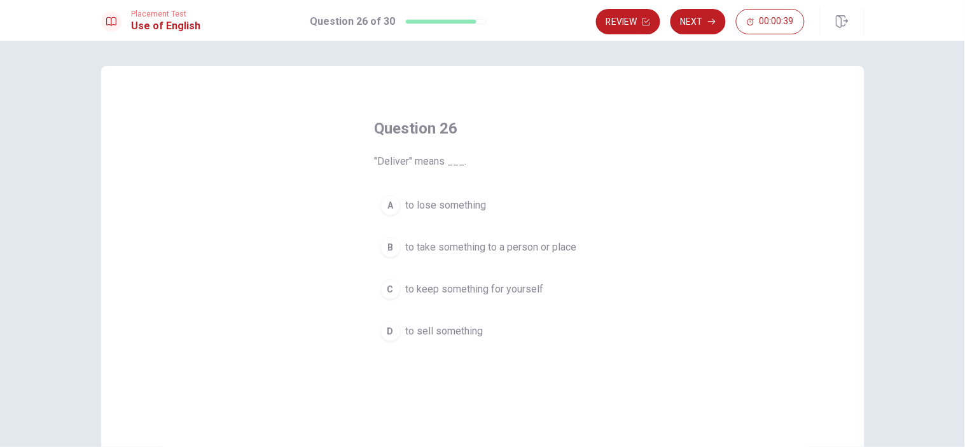
click at [414, 244] on span "to take something to a person or place" at bounding box center [491, 247] width 171 height 15
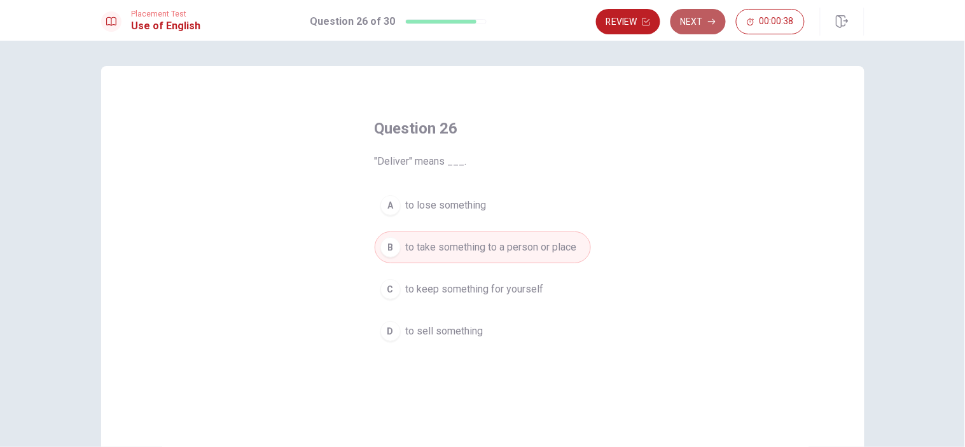
click at [692, 26] on button "Next" at bounding box center [698, 21] width 55 height 25
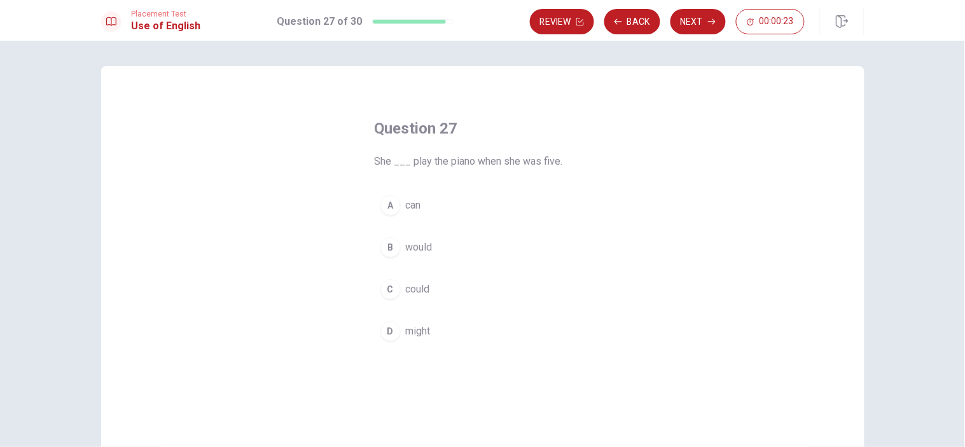
click at [416, 340] on button "D might" at bounding box center [483, 332] width 216 height 32
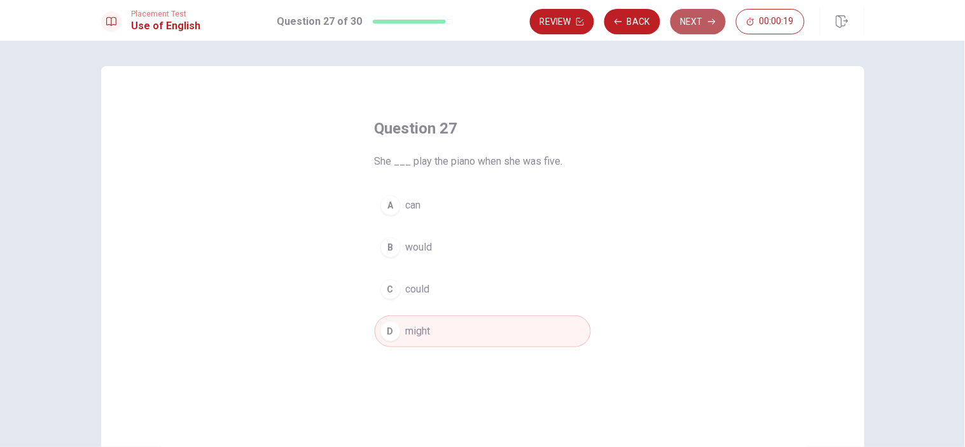
click at [708, 22] on icon "button" at bounding box center [712, 22] width 8 height 8
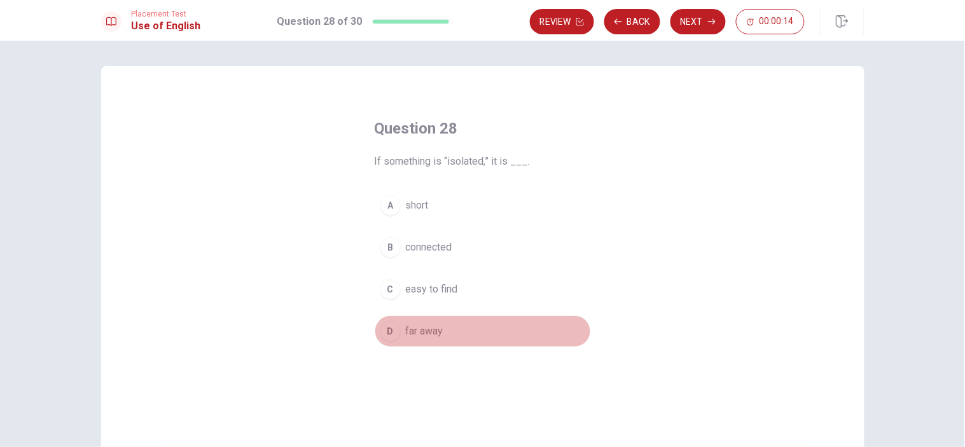
click at [421, 334] on span "far away" at bounding box center [425, 331] width 38 height 15
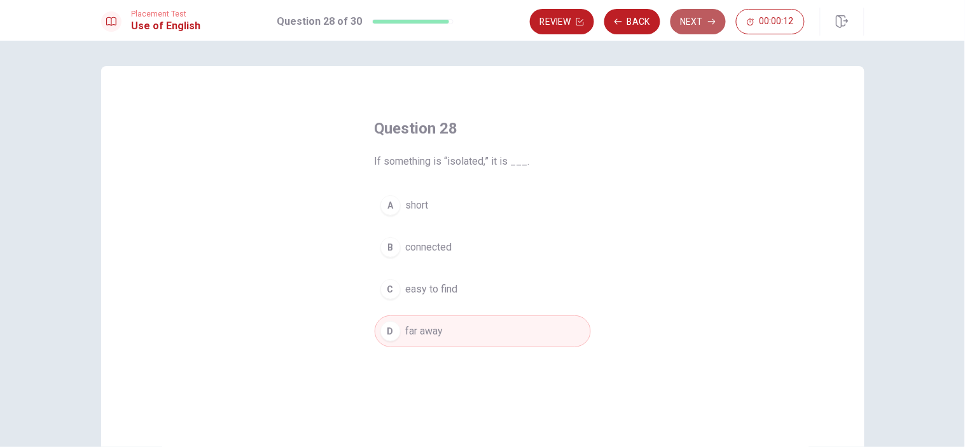
click at [701, 21] on button "Next" at bounding box center [698, 21] width 55 height 25
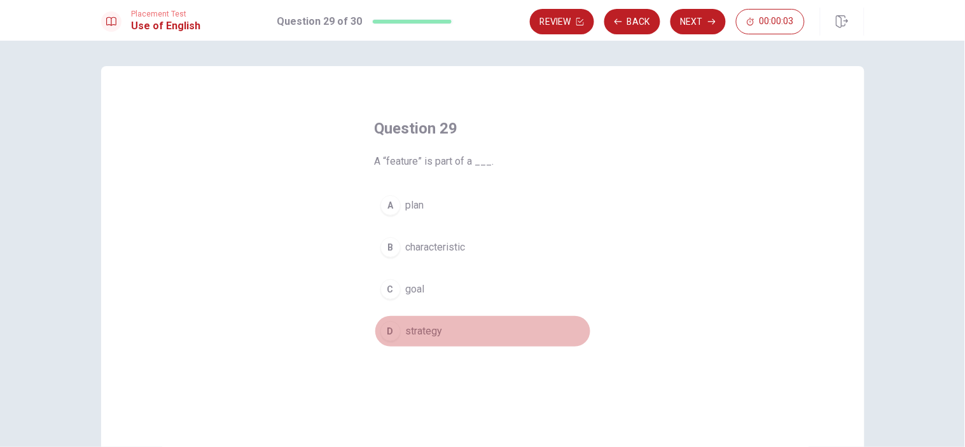
click at [420, 336] on span "strategy" at bounding box center [424, 331] width 37 height 15
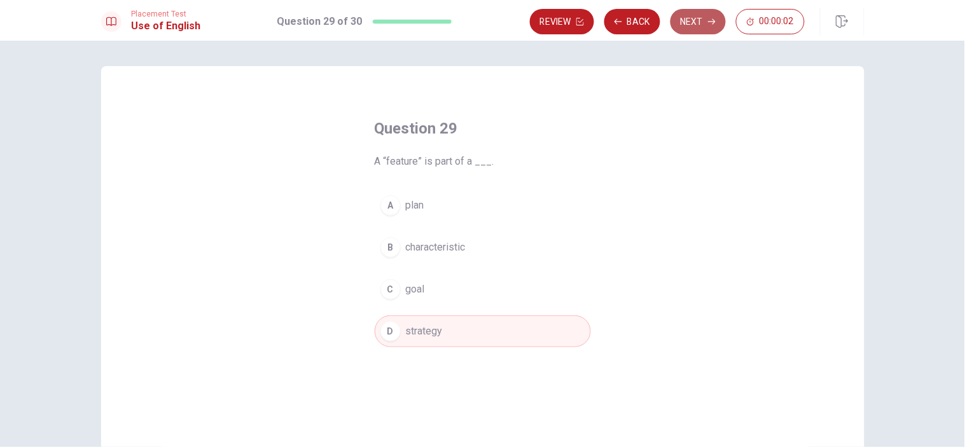
click at [686, 21] on button "Next" at bounding box center [698, 21] width 55 height 25
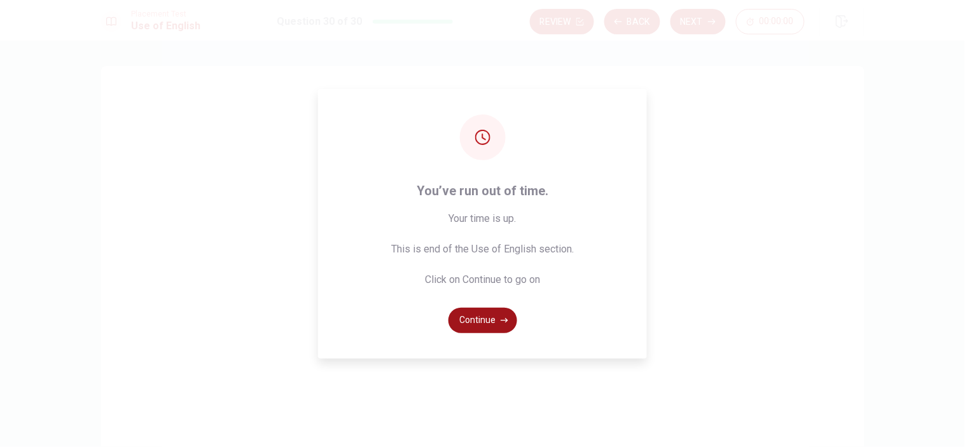
click at [490, 326] on button "Continue" at bounding box center [483, 320] width 69 height 25
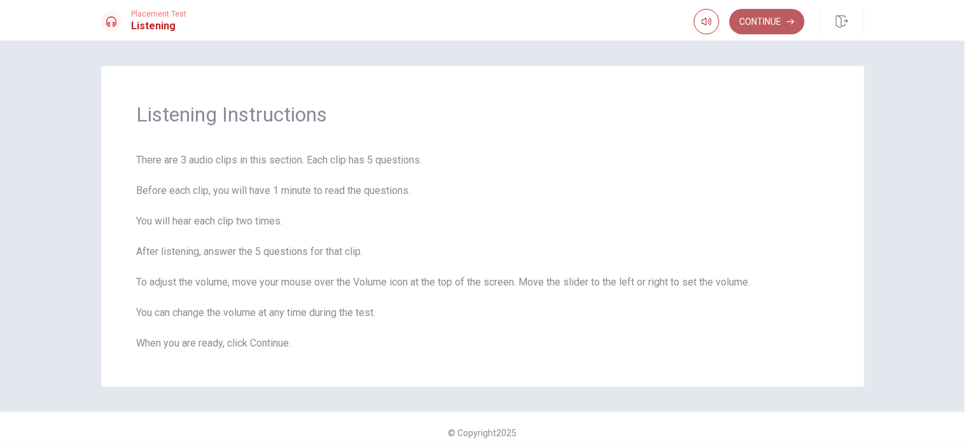
click at [771, 19] on button "Continue" at bounding box center [767, 21] width 75 height 25
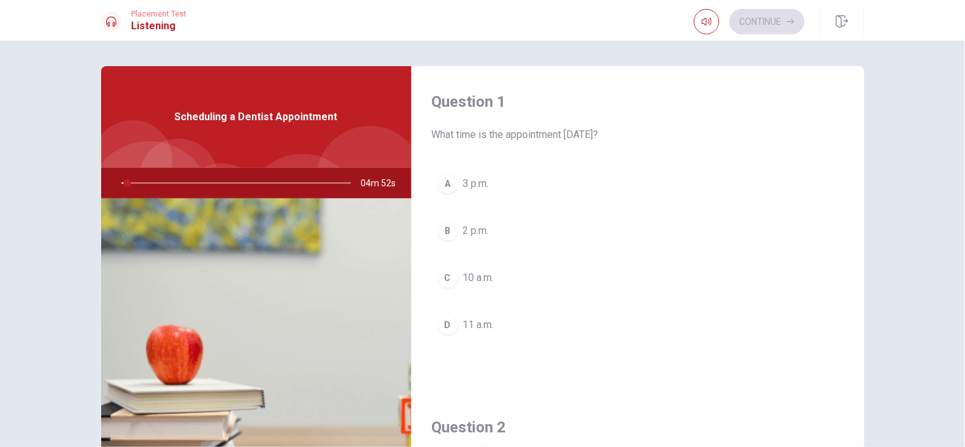
drag, startPoint x: 862, startPoint y: 102, endPoint x: 863, endPoint y: 112, distance: 9.6
click at [863, 112] on div "Question 1 What time is the appointment [DATE]? A 3 p.m. B 2 p.m. C 10 a.m. D 1…" at bounding box center [483, 287] width 804 height 442
click at [627, 60] on div "Question 1 What time is the appointment [DATE]? A 3 p.m. B 2 p.m. C 10 a.m. D 1…" at bounding box center [482, 244] width 965 height 407
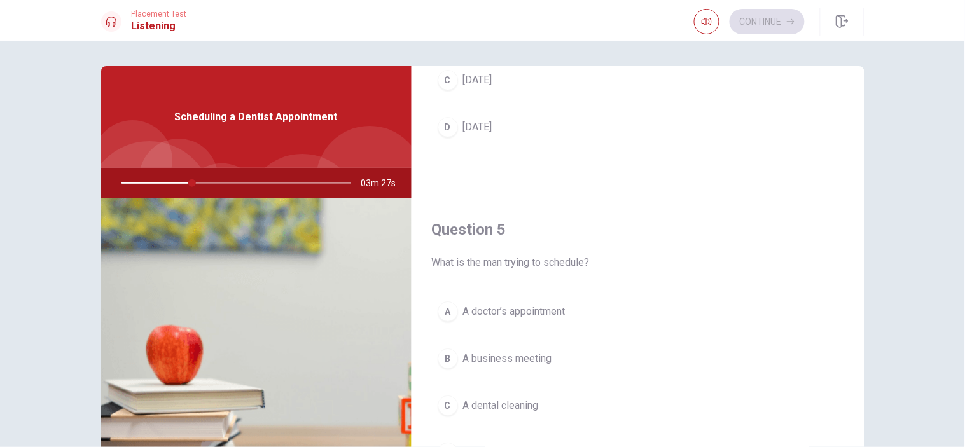
scroll to position [1188, 0]
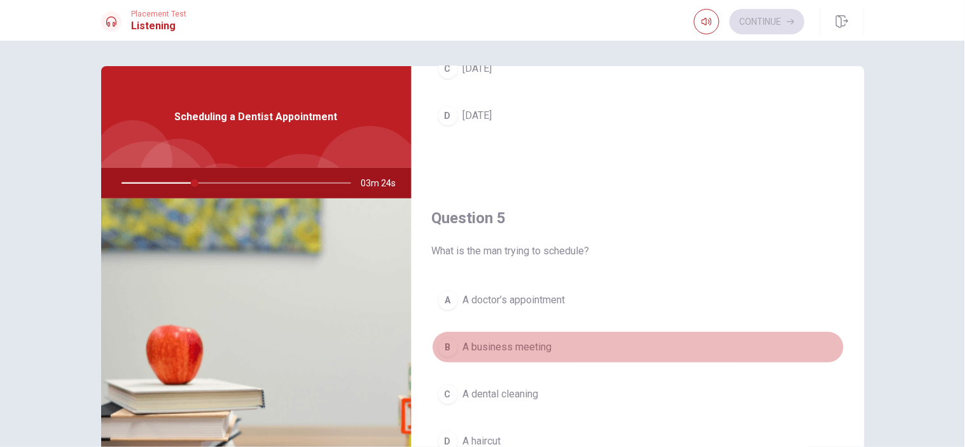
click at [795, 335] on button "B A business meeting" at bounding box center [638, 347] width 412 height 32
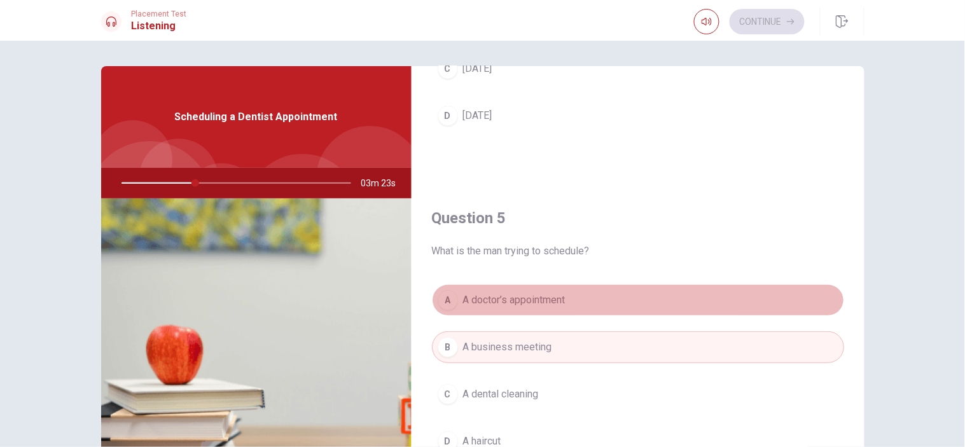
click at [786, 294] on button "A A doctor’s appointment" at bounding box center [638, 300] width 412 height 32
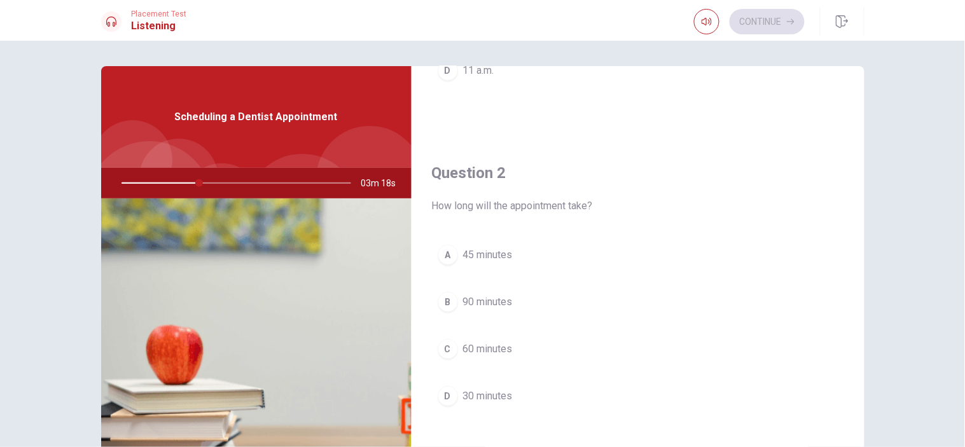
scroll to position [257, 0]
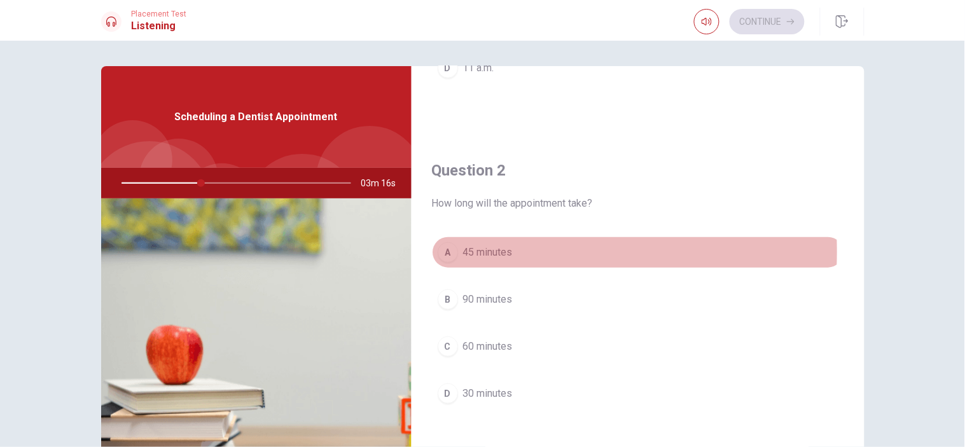
click at [449, 252] on div "A" at bounding box center [448, 252] width 20 height 20
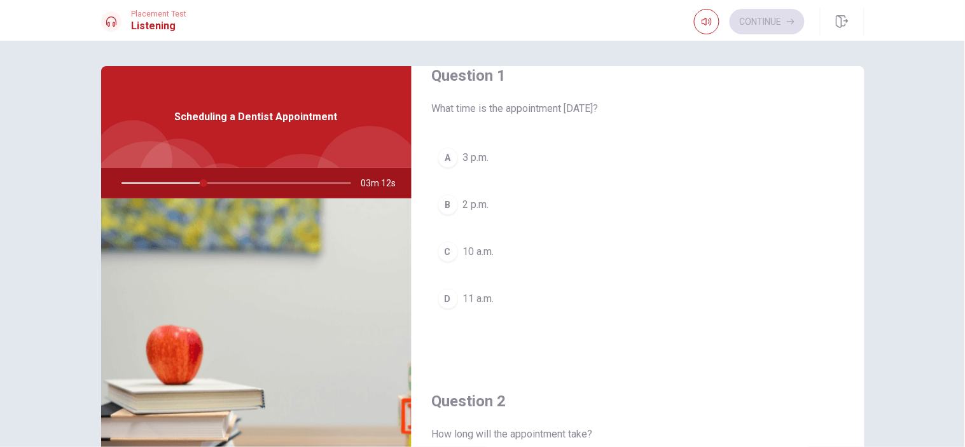
scroll to position [0, 0]
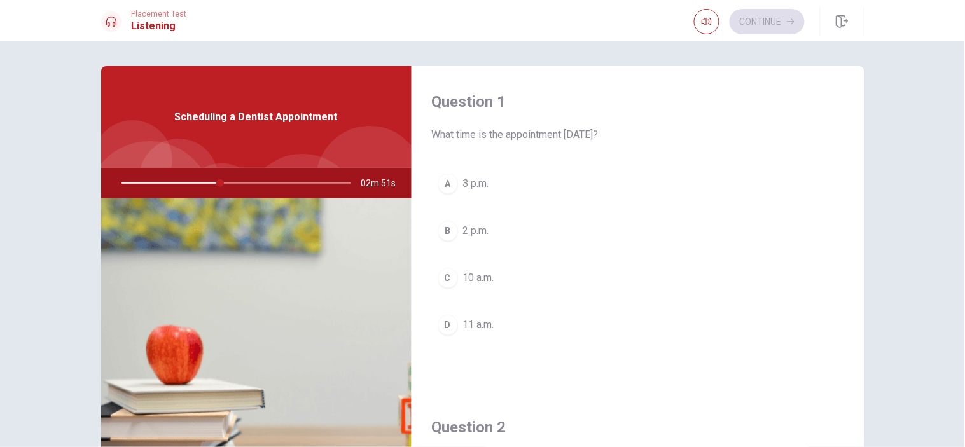
click at [463, 182] on span "3 p.m." at bounding box center [476, 183] width 26 height 15
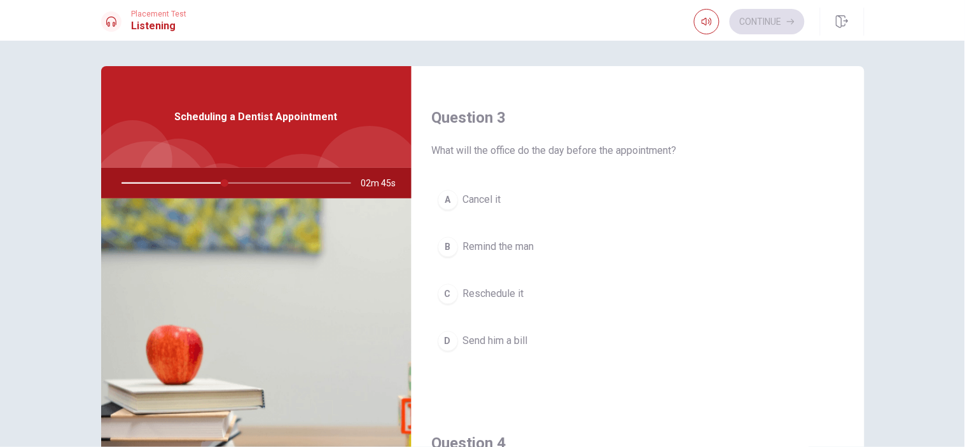
scroll to position [637, 0]
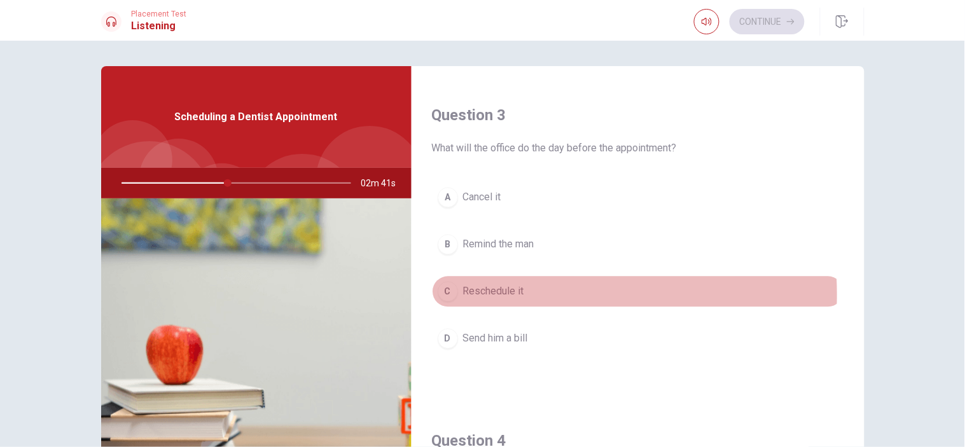
click at [489, 296] on span "Reschedule it" at bounding box center [493, 291] width 61 height 15
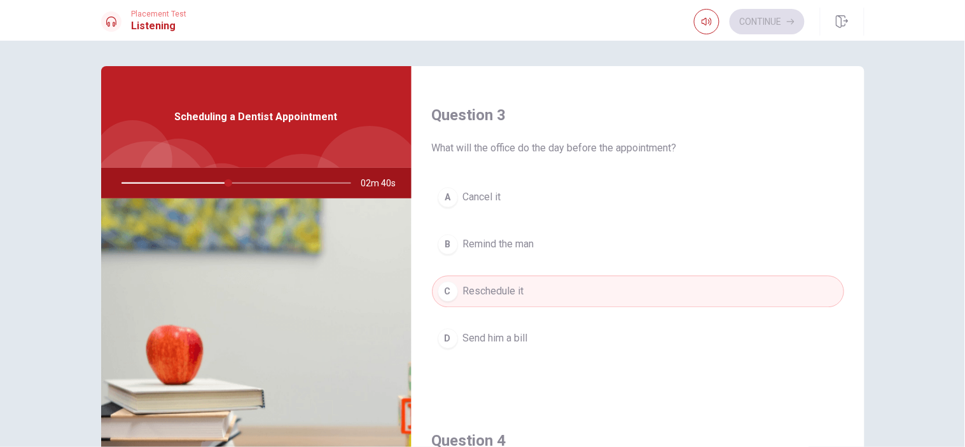
click at [841, 297] on div "Question 3 What will the office do the day before the appointment? A Cancel it …" at bounding box center [638, 243] width 453 height 326
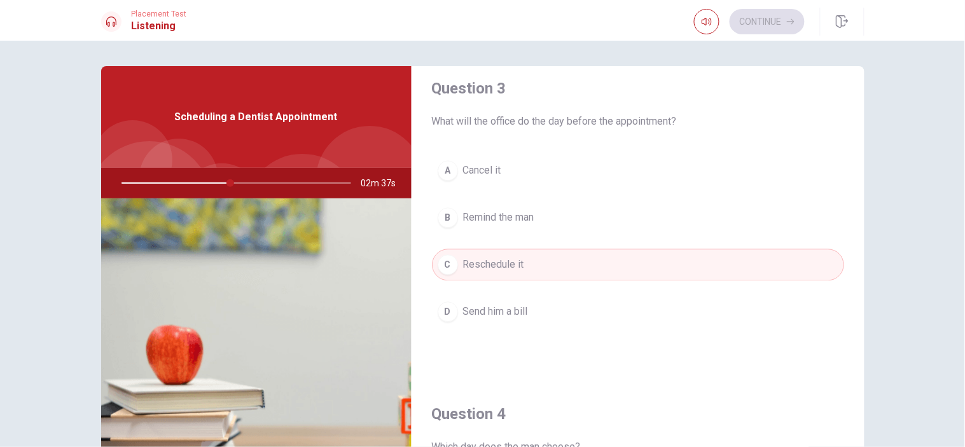
scroll to position [662, 0]
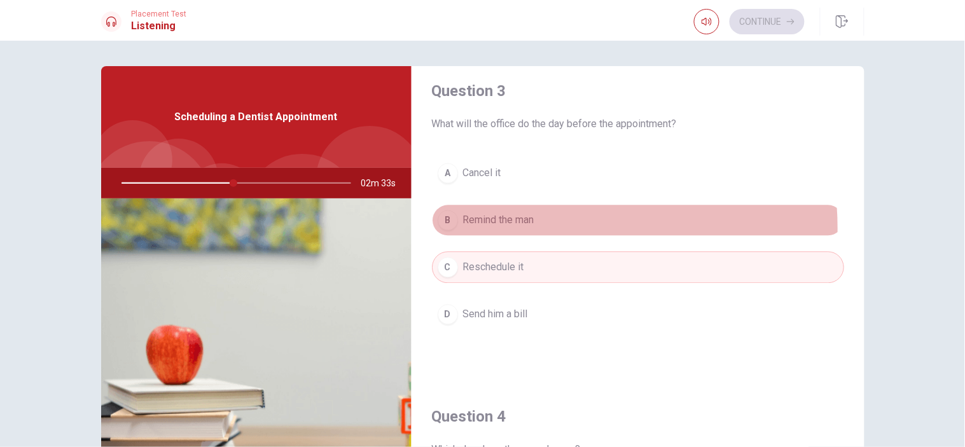
click at [510, 230] on button "B Remind the man" at bounding box center [638, 220] width 412 height 32
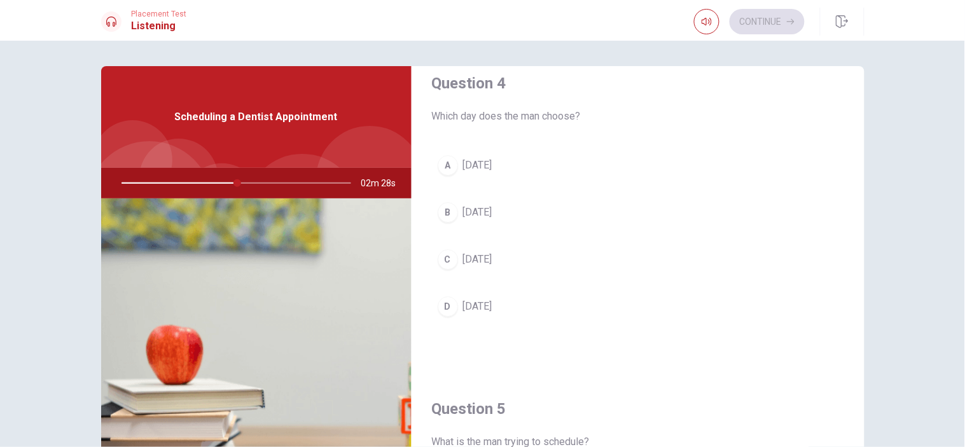
scroll to position [999, 0]
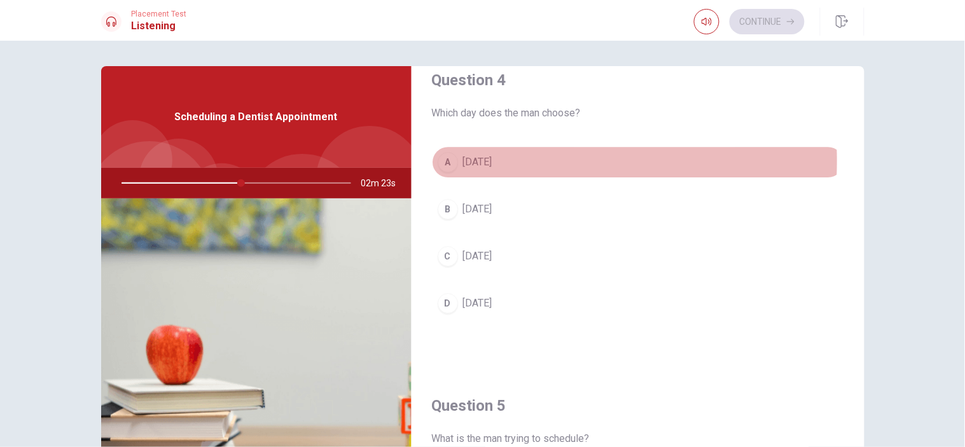
click at [470, 162] on span "[DATE]" at bounding box center [477, 162] width 29 height 15
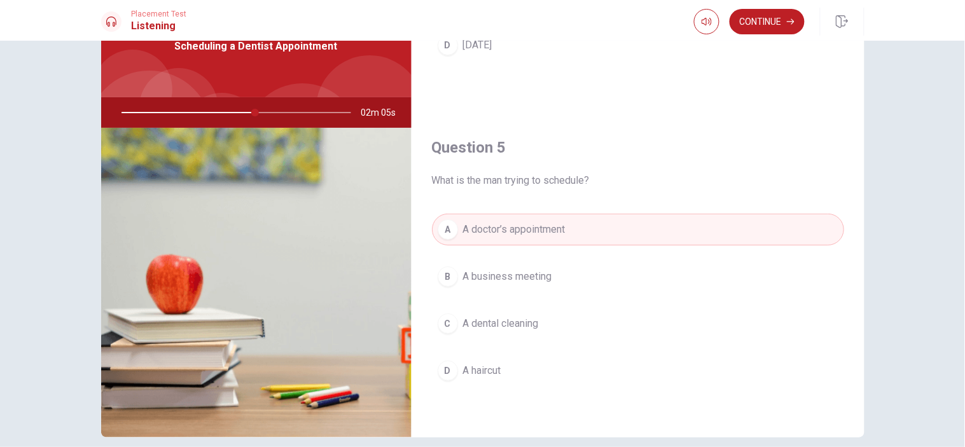
scroll to position [100, 0]
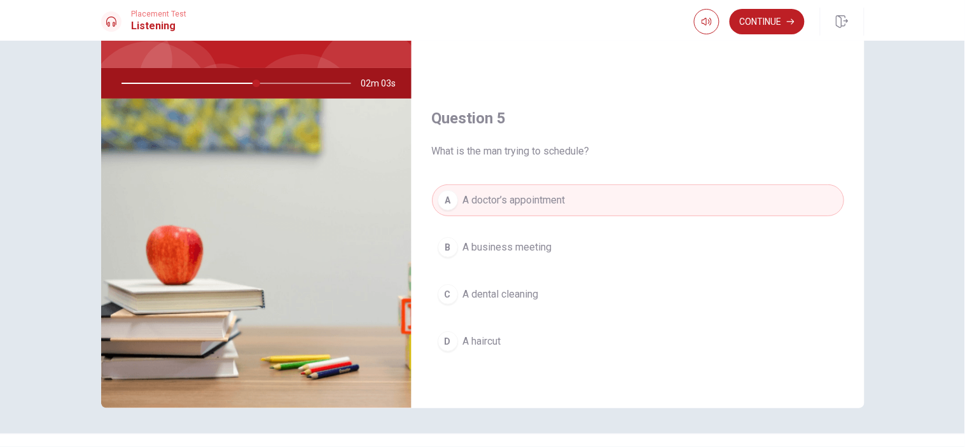
click at [488, 287] on span "A dental cleaning" at bounding box center [501, 294] width 76 height 15
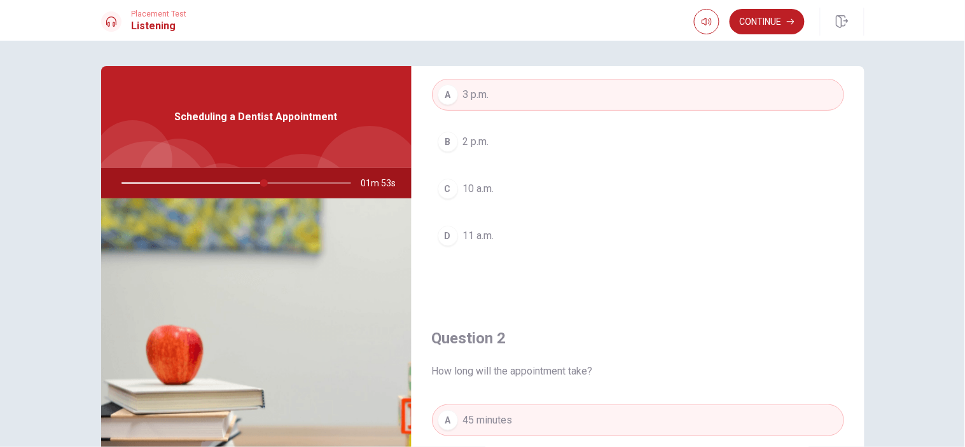
scroll to position [0, 0]
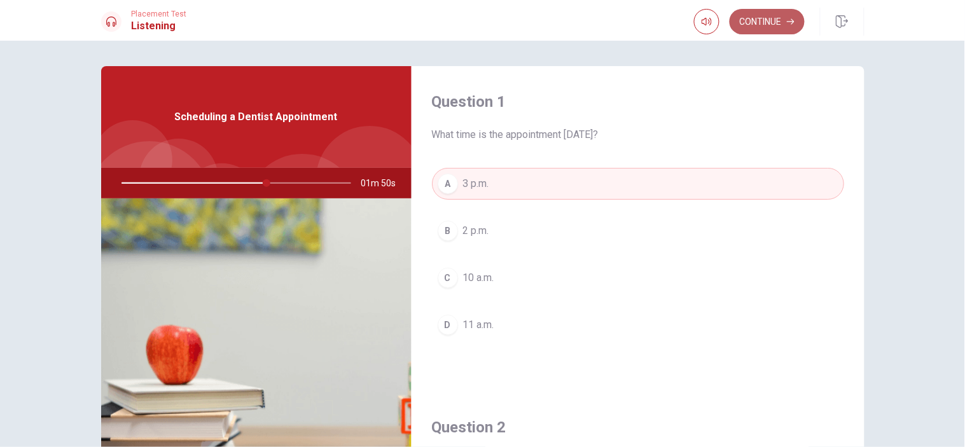
click at [788, 23] on icon "button" at bounding box center [791, 22] width 8 height 8
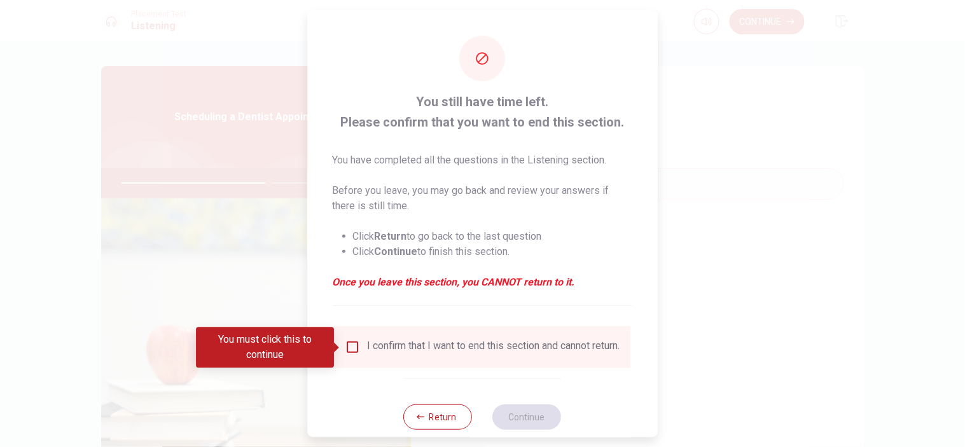
click at [339, 338] on div "You must click this to continue" at bounding box center [269, 347] width 147 height 41
click at [354, 344] on input "You must click this to continue" at bounding box center [352, 347] width 15 height 15
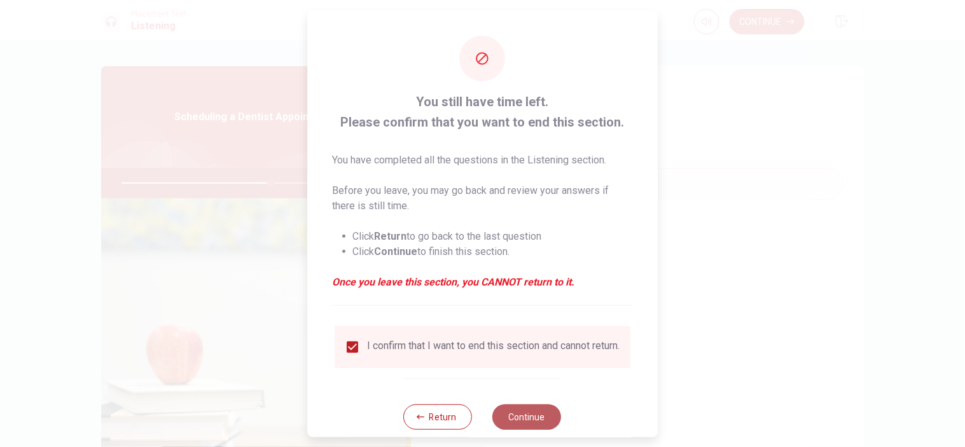
click at [524, 402] on button "Continue" at bounding box center [527, 417] width 69 height 25
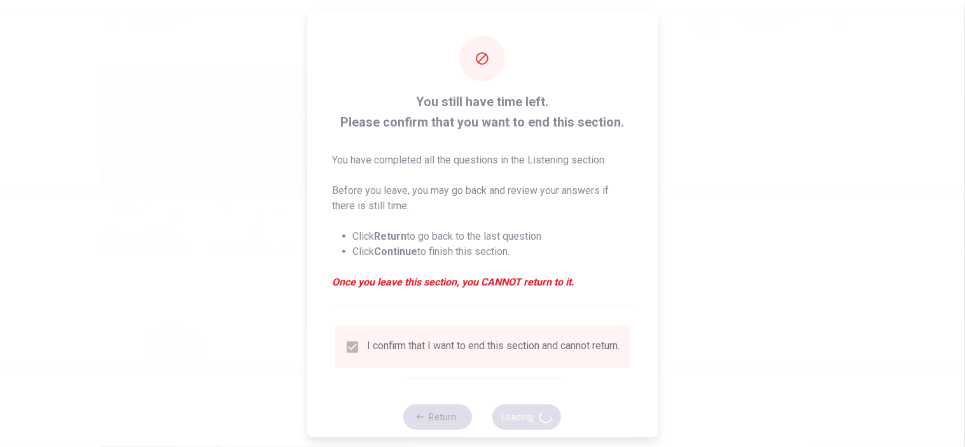
type input "66"
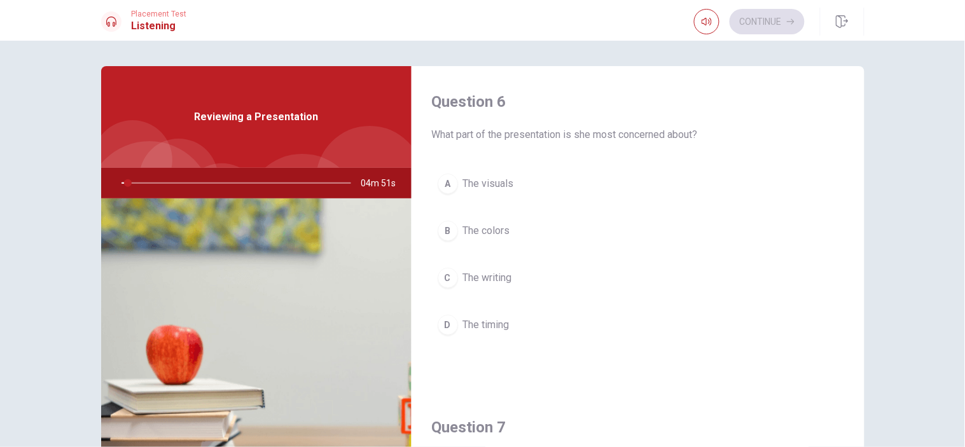
drag, startPoint x: 861, startPoint y: 116, endPoint x: 855, endPoint y: 112, distance: 7.3
click at [855, 112] on div "Question 6 What part of the presentation is she most concerned about? A The vis…" at bounding box center [483, 287] width 804 height 442
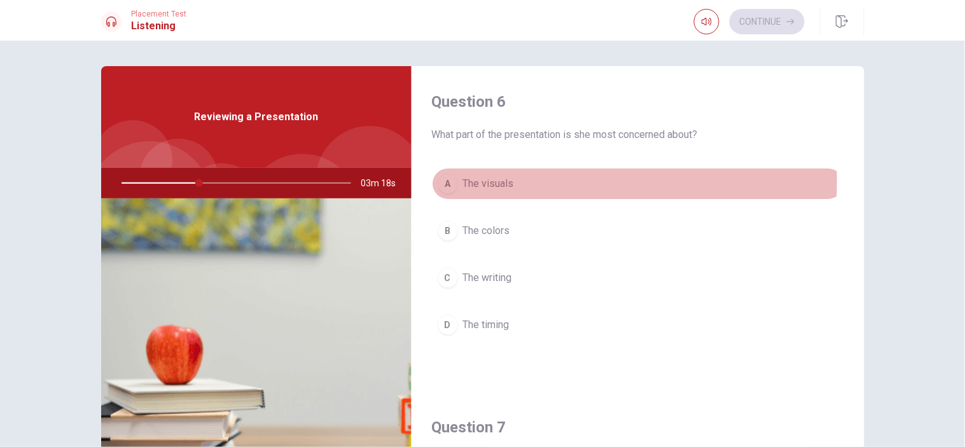
click at [467, 181] on span "The visuals" at bounding box center [488, 183] width 51 height 15
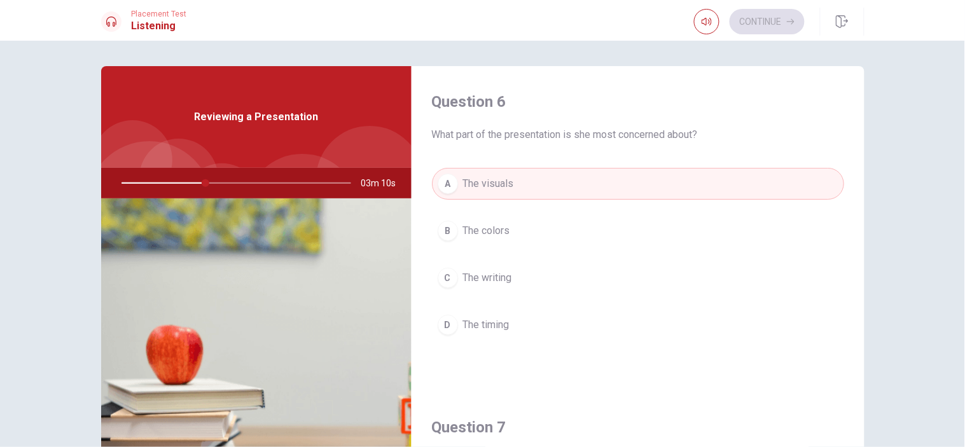
click at [850, 128] on div "Question 6 What part of the presentation is she most concerned about? A The vis…" at bounding box center [638, 229] width 453 height 326
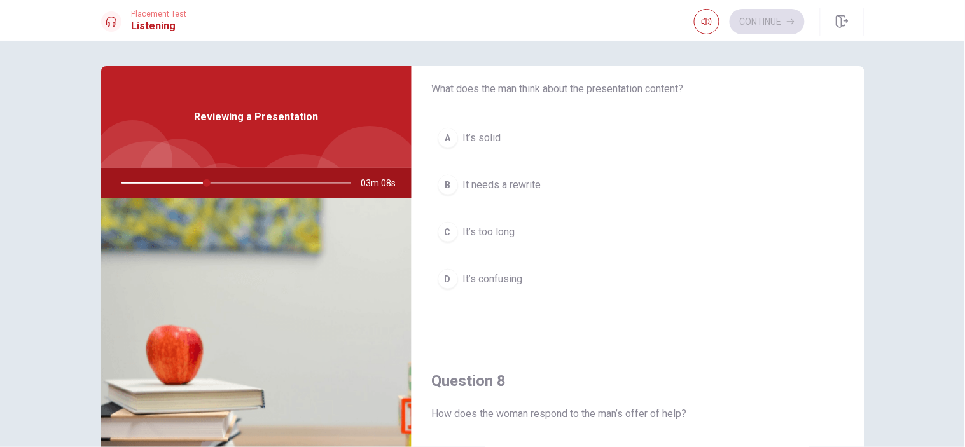
scroll to position [352, 0]
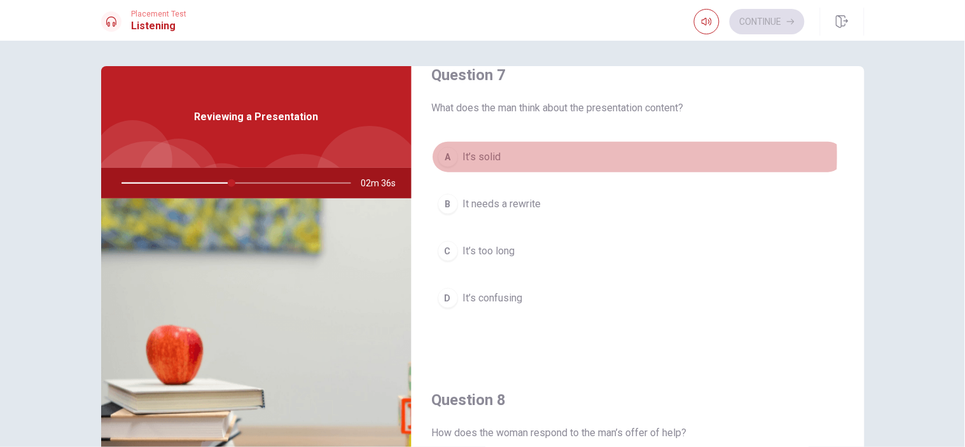
click at [446, 156] on div "A" at bounding box center [448, 157] width 20 height 20
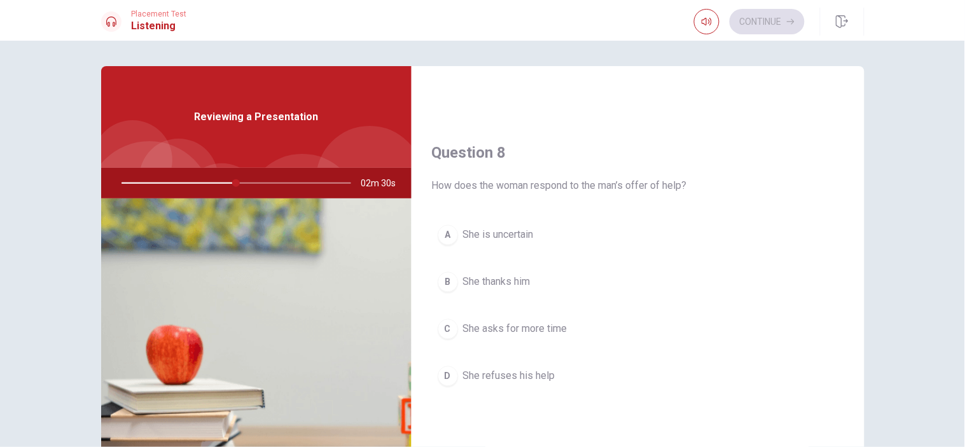
scroll to position [602, 0]
click at [488, 280] on span "She thanks him" at bounding box center [496, 279] width 67 height 15
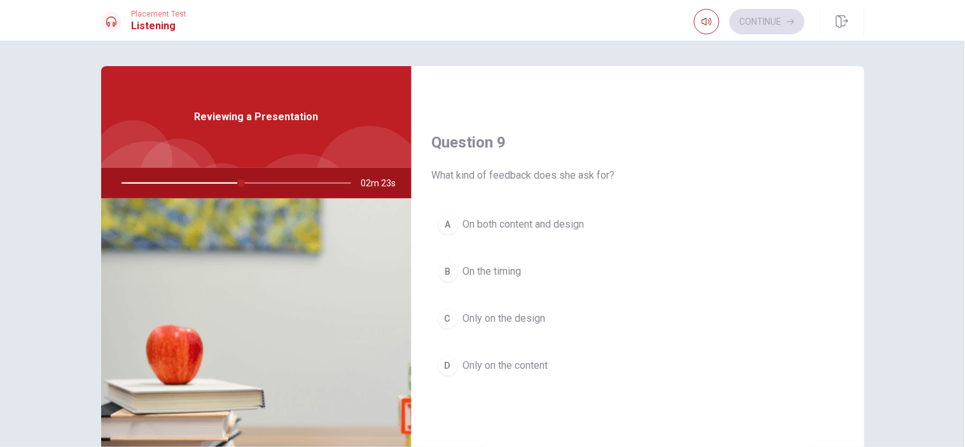
scroll to position [939, 0]
click at [545, 219] on span "On both content and design" at bounding box center [524, 221] width 122 height 15
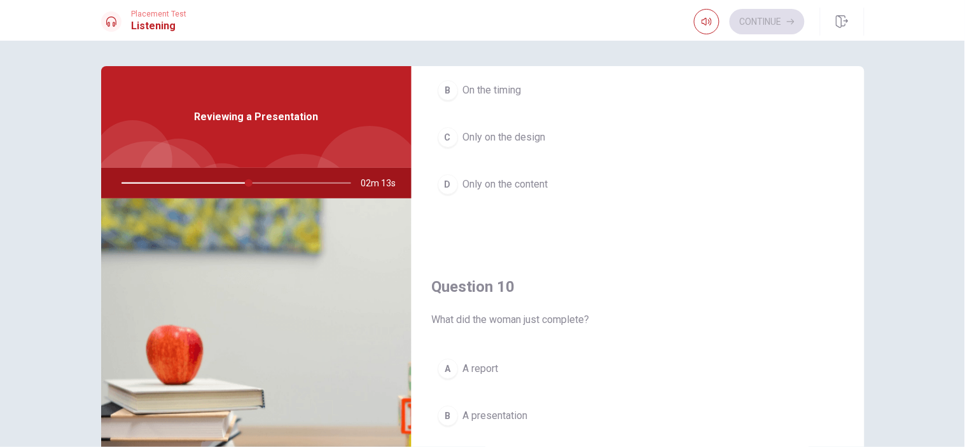
scroll to position [1188, 0]
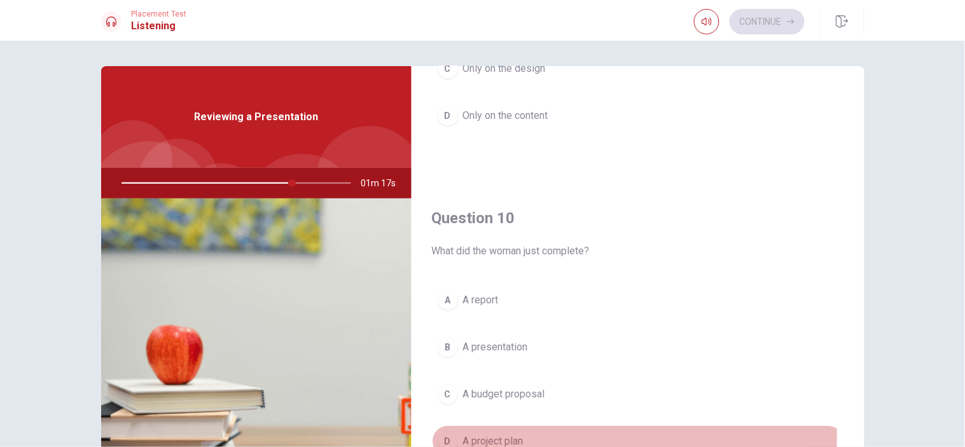
click at [476, 402] on span "A project plan" at bounding box center [493, 441] width 60 height 15
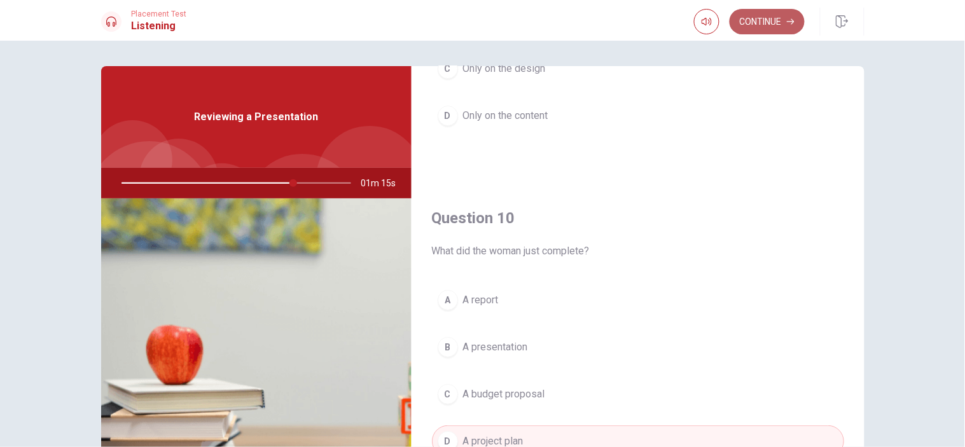
click at [776, 22] on button "Continue" at bounding box center [767, 21] width 75 height 25
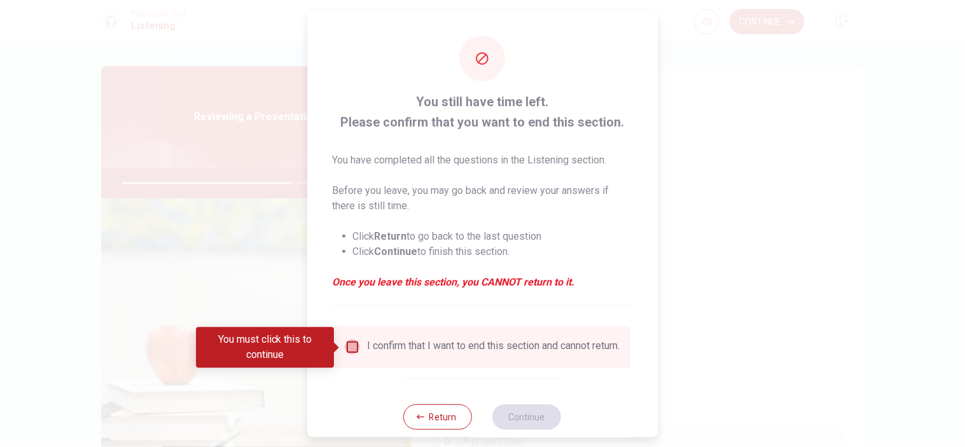
click at [347, 353] on input "You must click this to continue" at bounding box center [352, 347] width 15 height 15
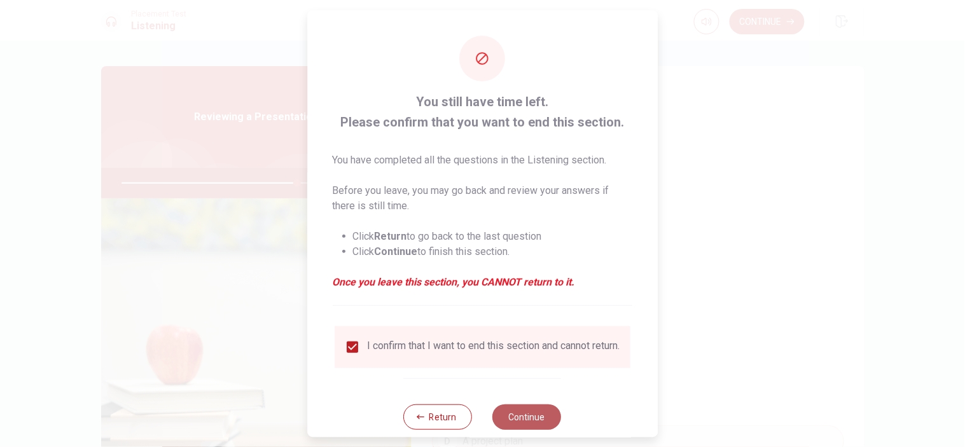
click at [522, 402] on button "Continue" at bounding box center [527, 417] width 69 height 25
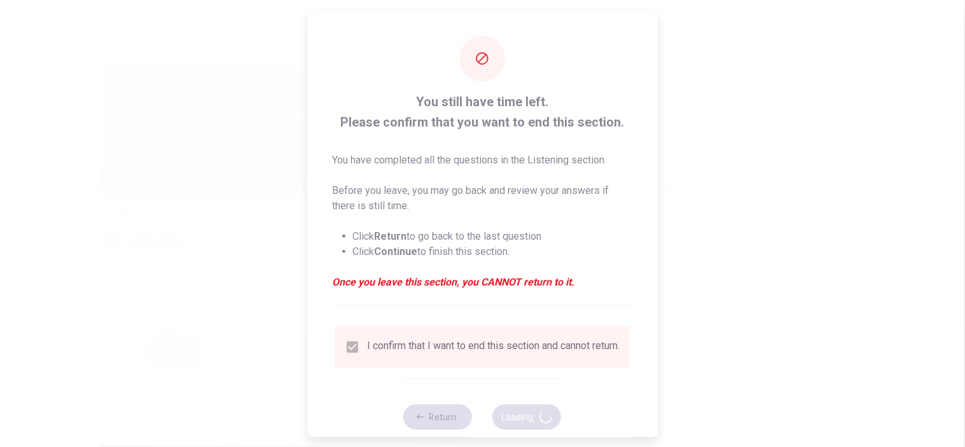
type input "77"
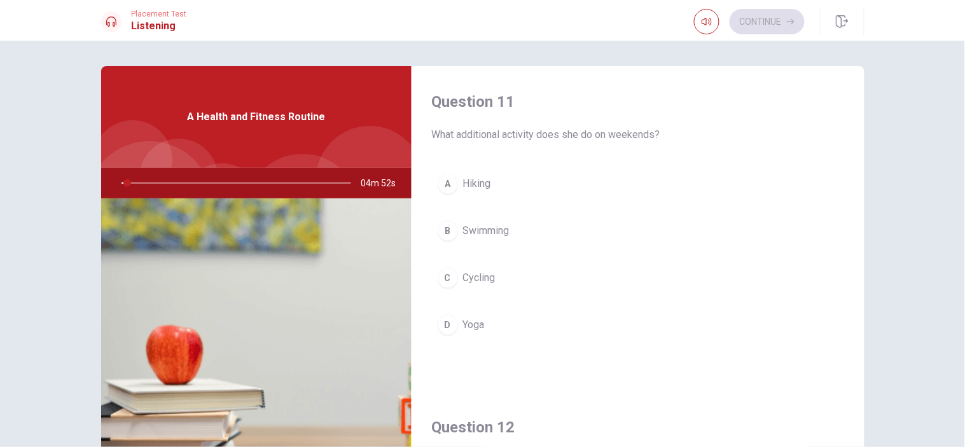
click at [861, 153] on div "Question 11 What additional activity does she do on weekends? A Hiking B Swimmi…" at bounding box center [483, 287] width 804 height 442
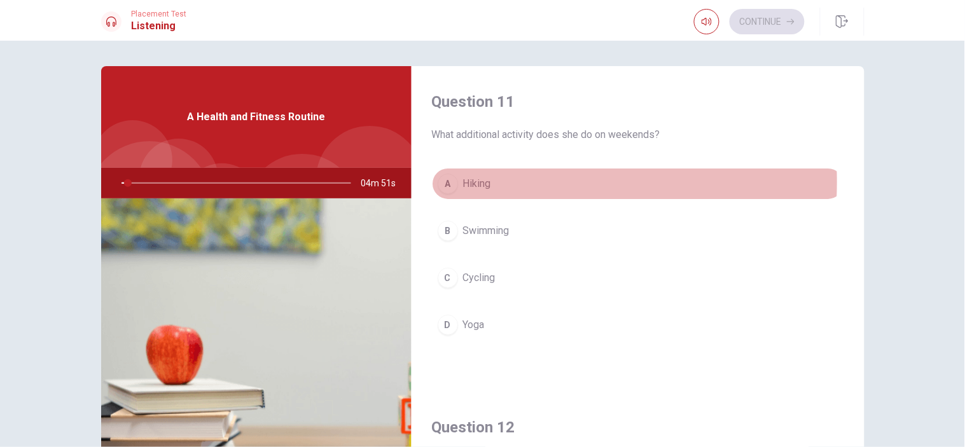
click at [467, 182] on span "Hiking" at bounding box center [477, 183] width 28 height 15
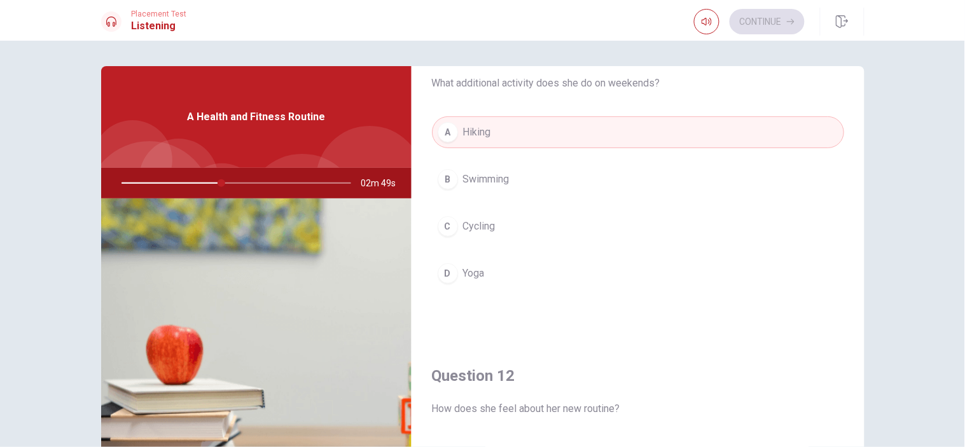
scroll to position [0, 0]
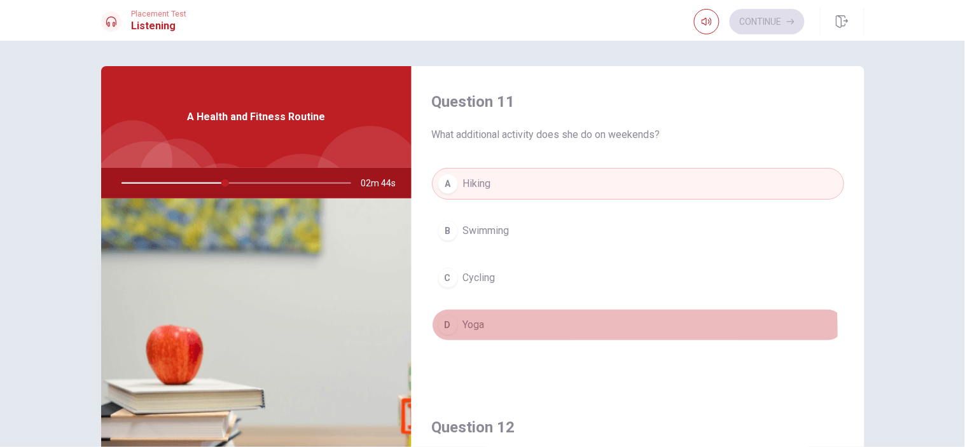
click at [494, 331] on button "D Yoga" at bounding box center [638, 325] width 412 height 32
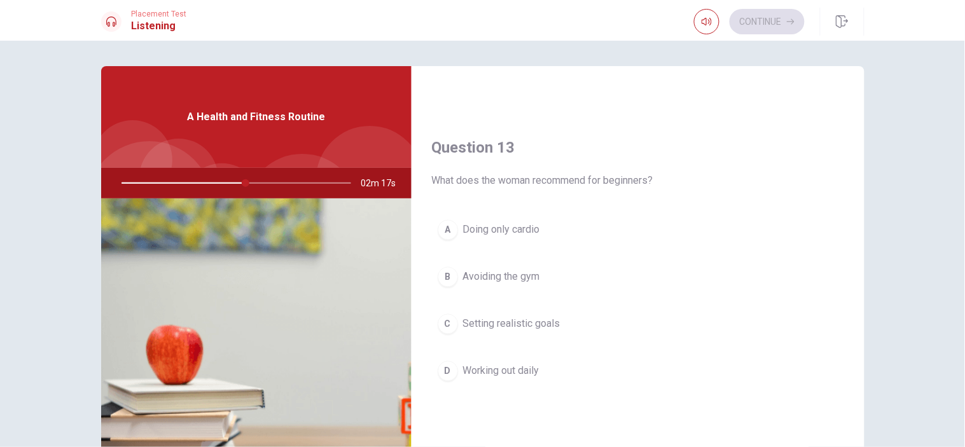
scroll to position [608, 0]
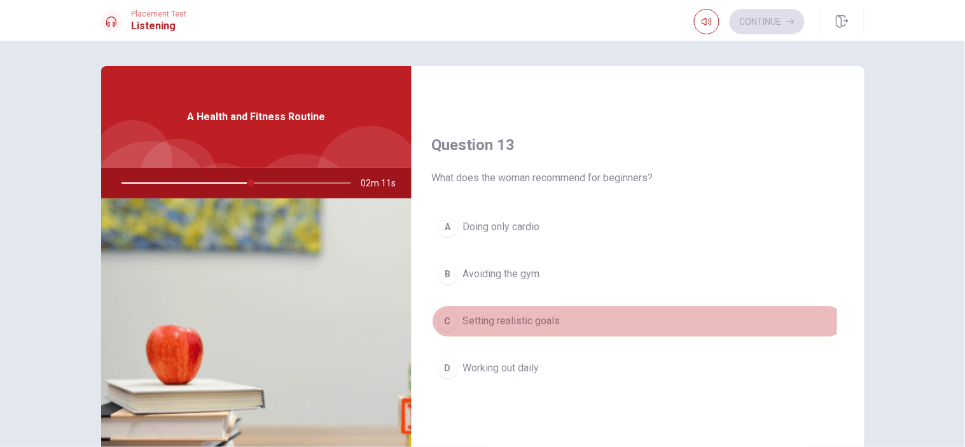
click at [454, 321] on button "C Setting realistic goals" at bounding box center [638, 322] width 412 height 32
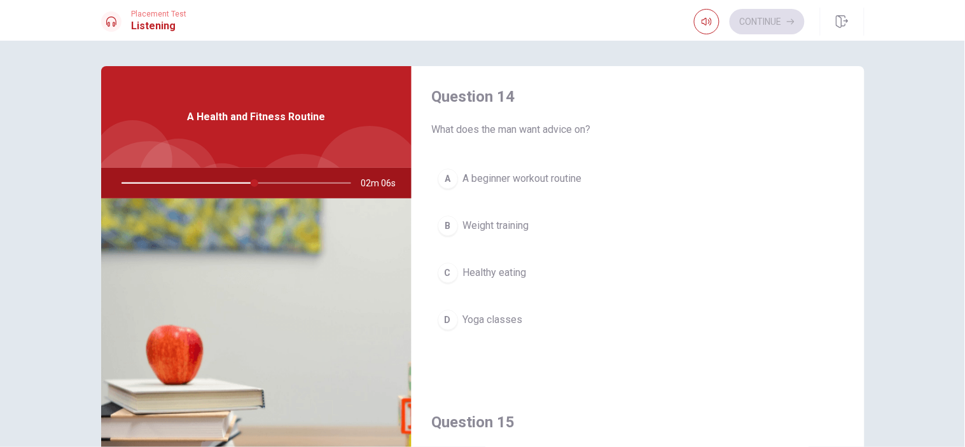
scroll to position [985, 0]
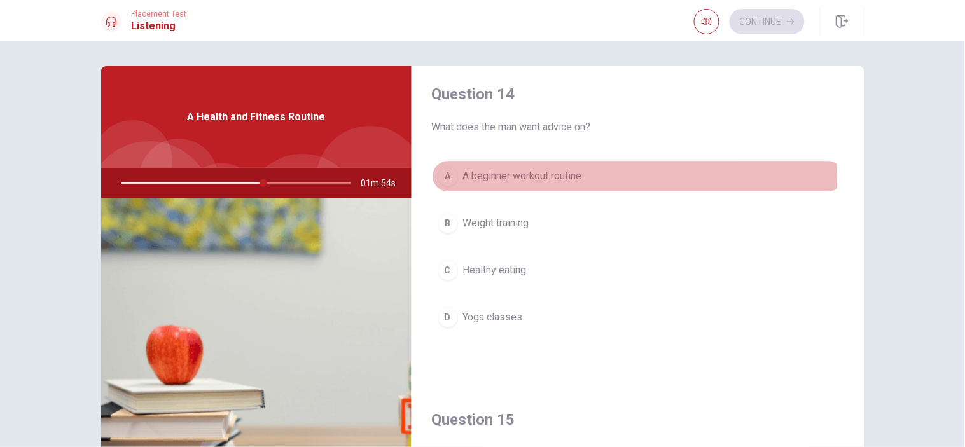
click at [567, 175] on span "A beginner workout routine" at bounding box center [522, 176] width 119 height 15
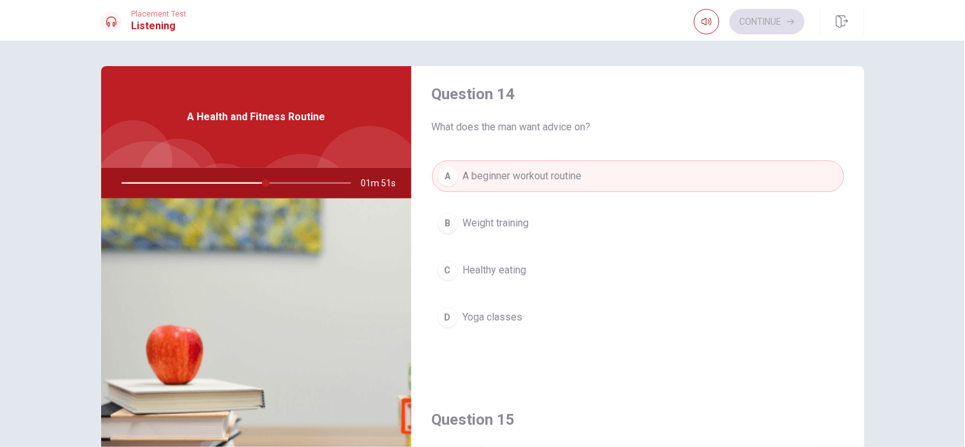
scroll to position [1188, 0]
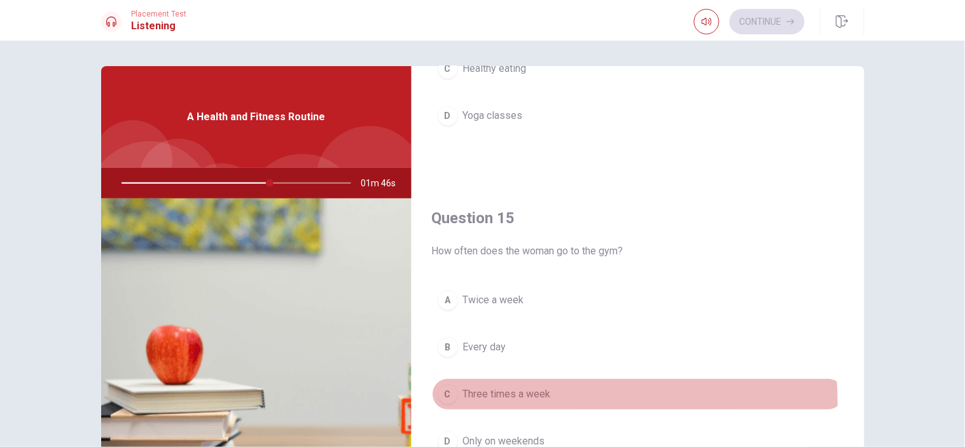
click at [524, 402] on button "C Three times a week" at bounding box center [638, 395] width 412 height 32
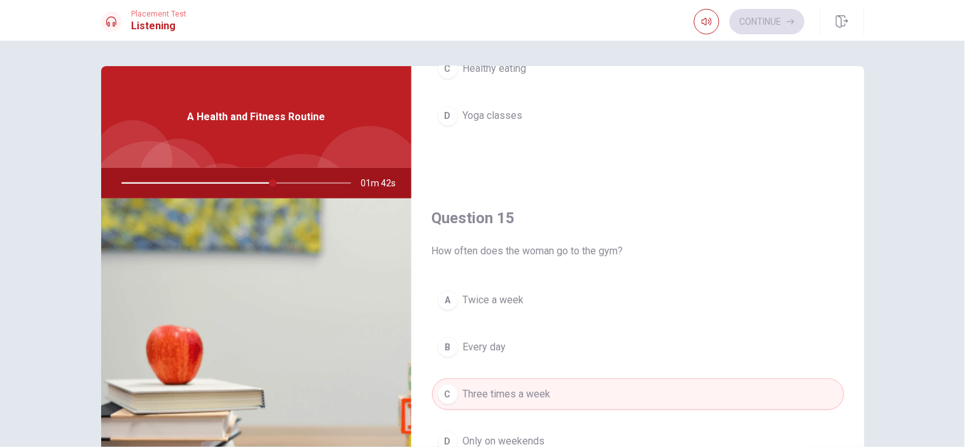
drag, startPoint x: 863, startPoint y: 423, endPoint x: 854, endPoint y: 404, distance: 20.8
click at [854, 402] on div "Question 11 What additional activity does she do on weekends? A Hiking B Swimmi…" at bounding box center [483, 287] width 804 height 442
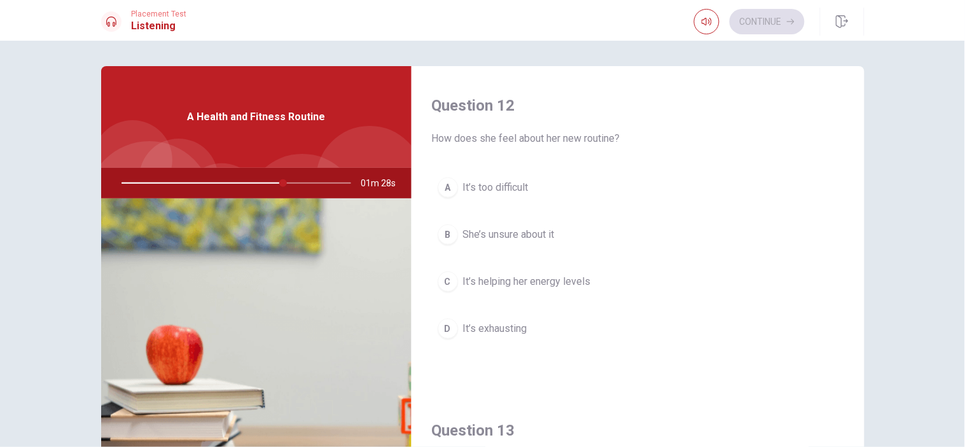
scroll to position [368, 0]
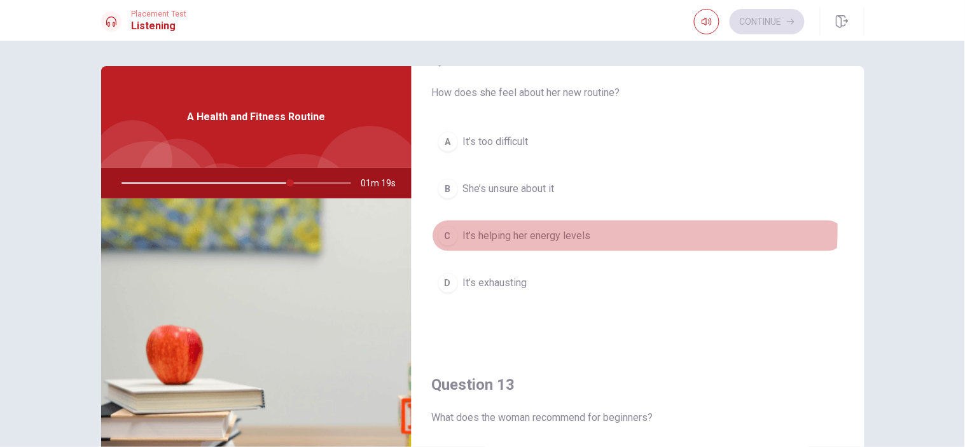
click at [528, 230] on span "It’s helping her energy levels" at bounding box center [527, 235] width 128 height 15
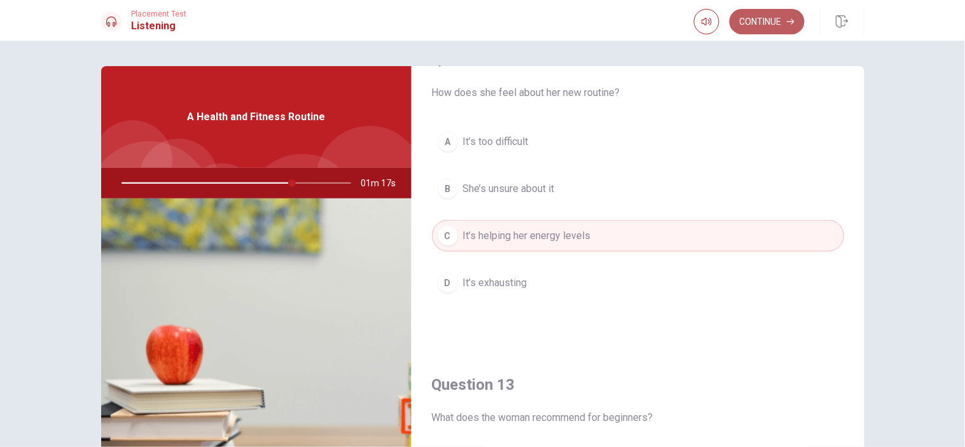
click at [786, 27] on button "Continue" at bounding box center [767, 21] width 75 height 25
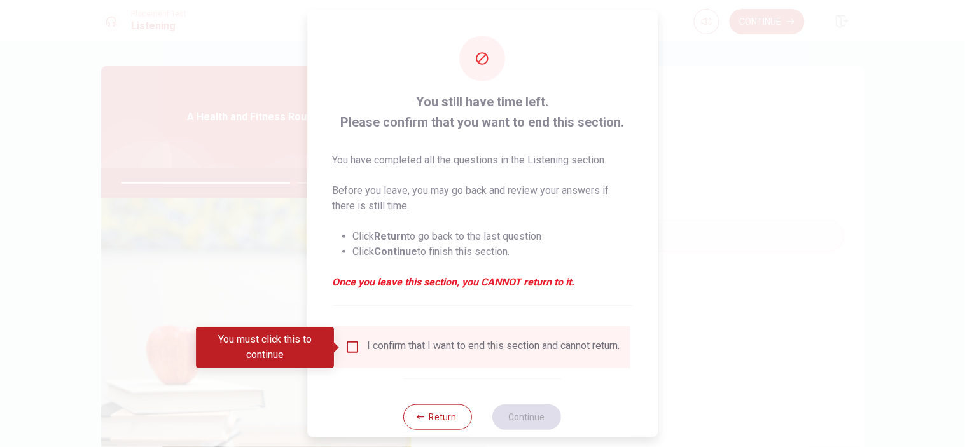
click at [677, 303] on div at bounding box center [482, 223] width 965 height 447
click at [442, 402] on button "Return" at bounding box center [438, 417] width 69 height 25
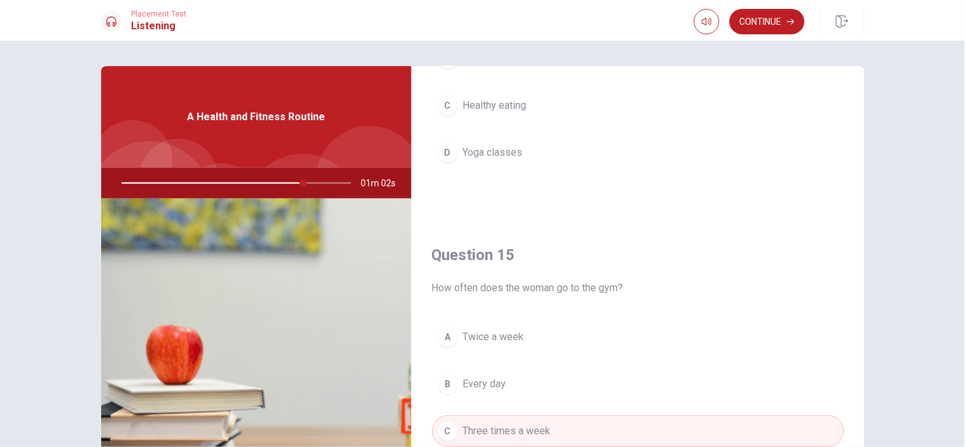
scroll to position [1153, 0]
click at [781, 23] on button "Continue" at bounding box center [767, 21] width 75 height 25
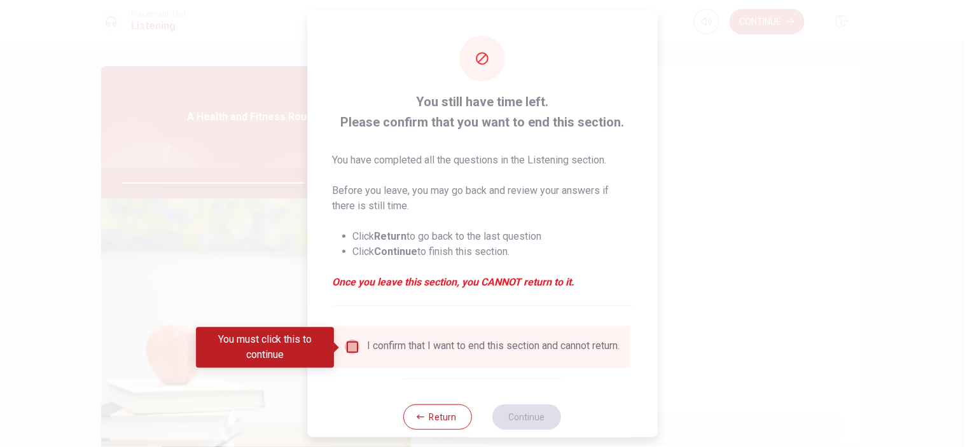
click at [347, 340] on input "You must click this to continue" at bounding box center [352, 347] width 15 height 15
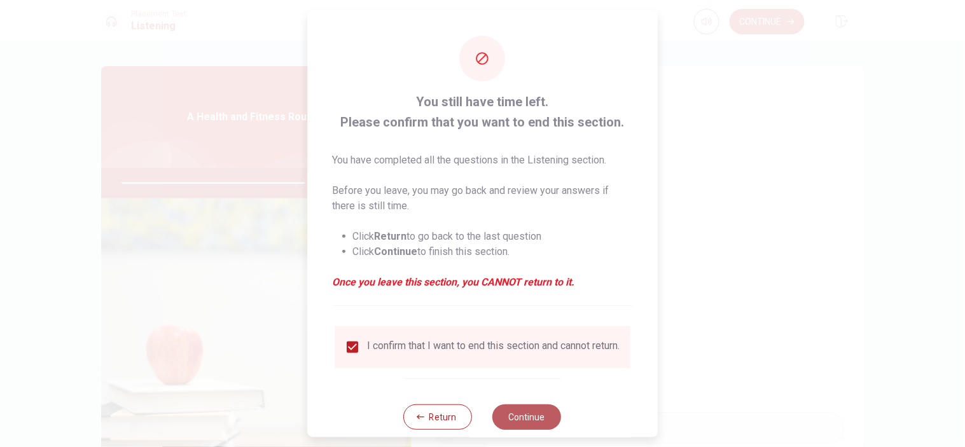
click at [513, 402] on button "Continue" at bounding box center [527, 417] width 69 height 25
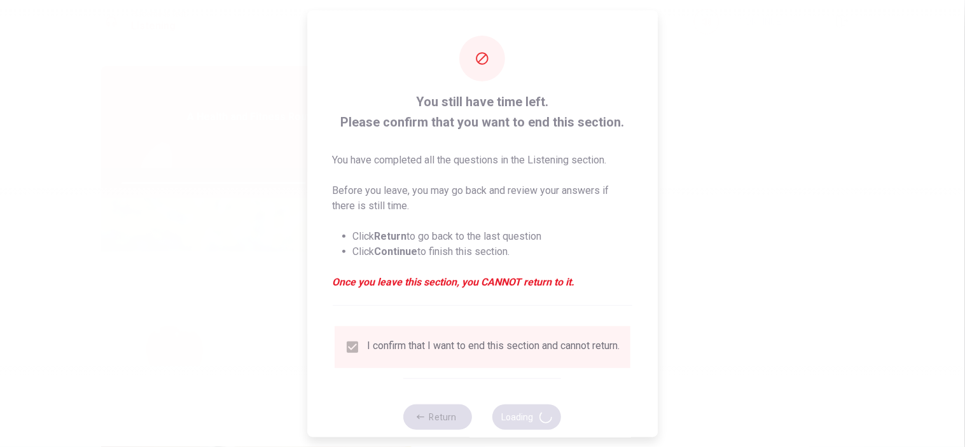
type input "82"
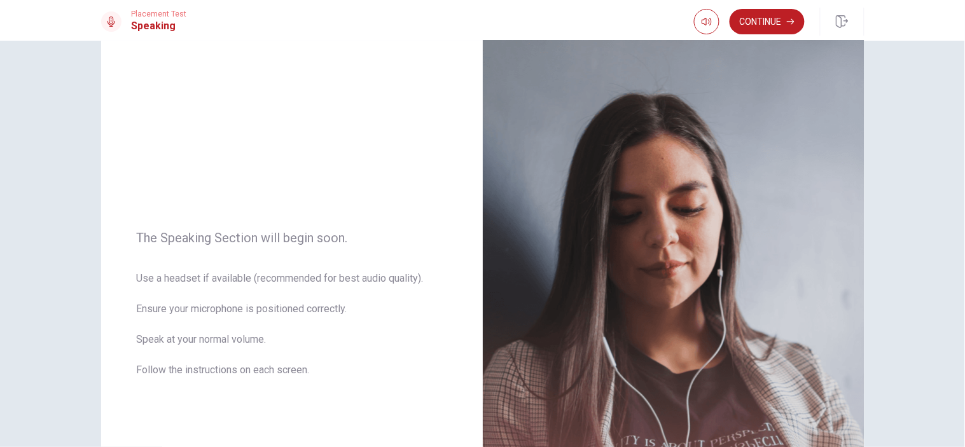
scroll to position [0, 0]
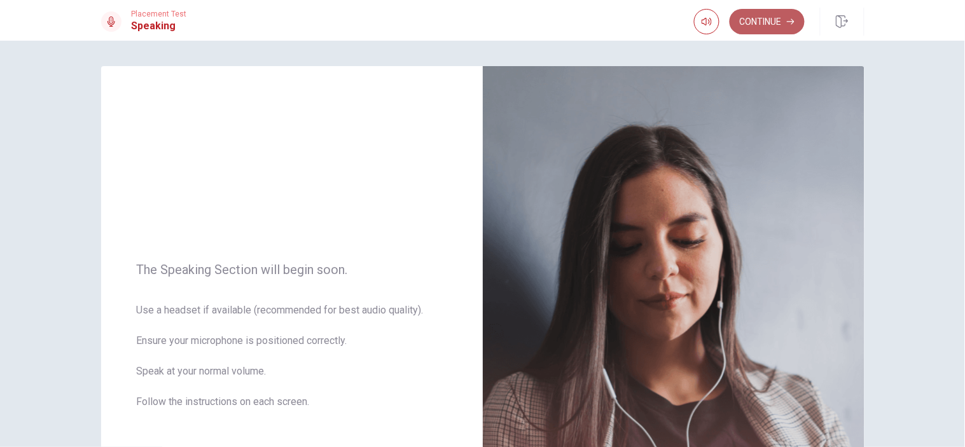
click at [766, 17] on button "Continue" at bounding box center [767, 21] width 75 height 25
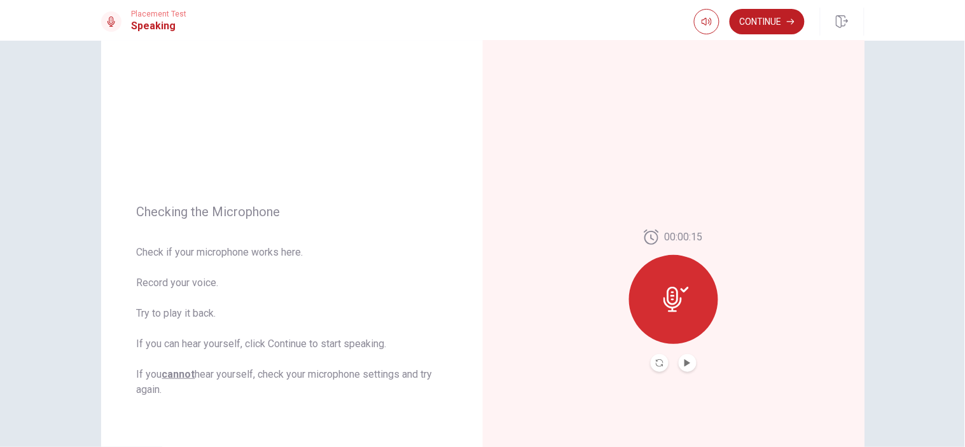
scroll to position [53, 0]
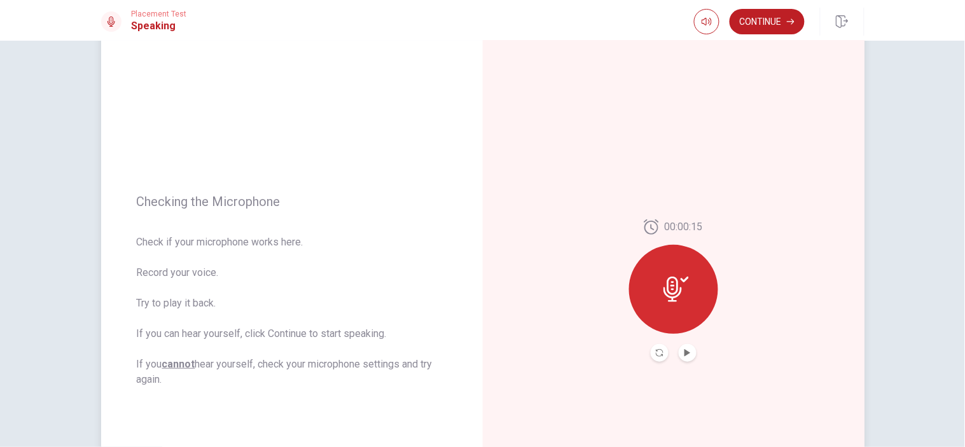
click at [665, 300] on icon at bounding box center [673, 289] width 18 height 25
click at [681, 357] on button "Play Audio" at bounding box center [688, 353] width 18 height 18
click at [679, 352] on button "Pause Audio" at bounding box center [688, 353] width 18 height 18
click at [679, 352] on button "Play Audio" at bounding box center [688, 353] width 18 height 18
click at [787, 18] on icon "button" at bounding box center [791, 22] width 8 height 8
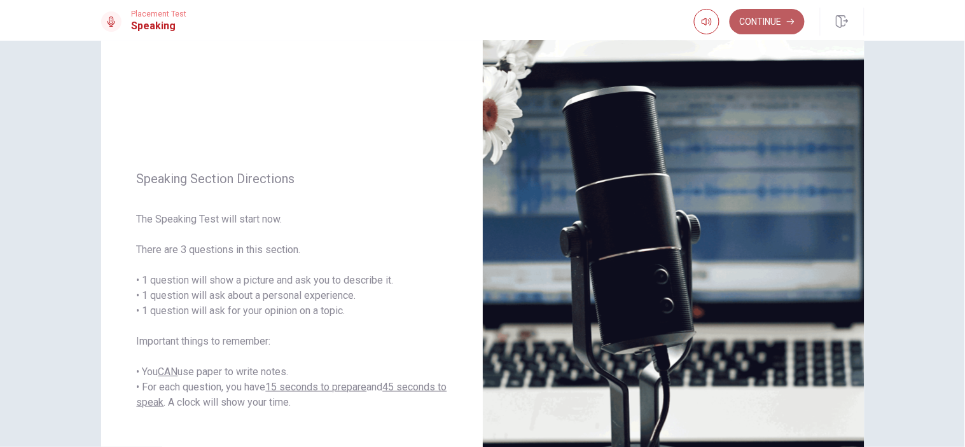
click at [790, 27] on button "Continue" at bounding box center [767, 21] width 75 height 25
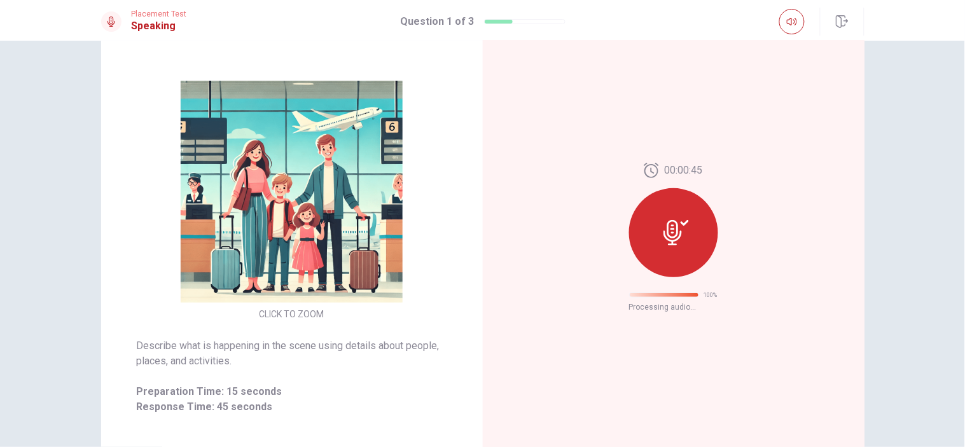
scroll to position [0, 0]
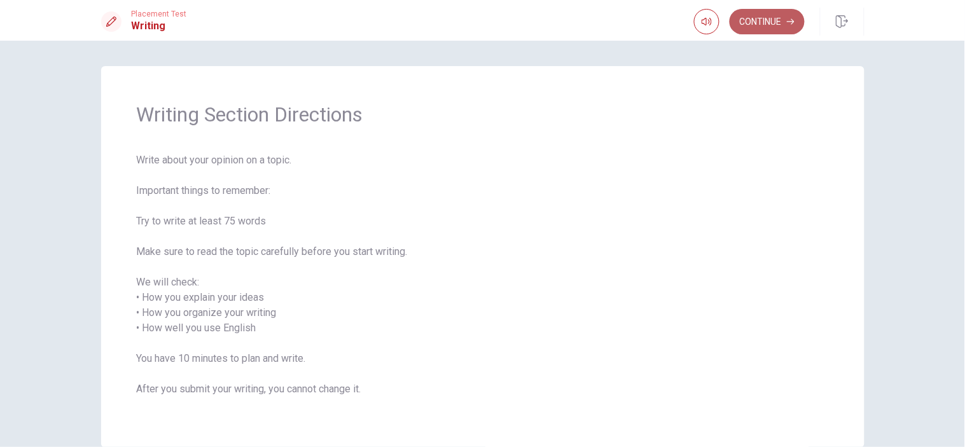
click at [772, 21] on button "Continue" at bounding box center [767, 21] width 75 height 25
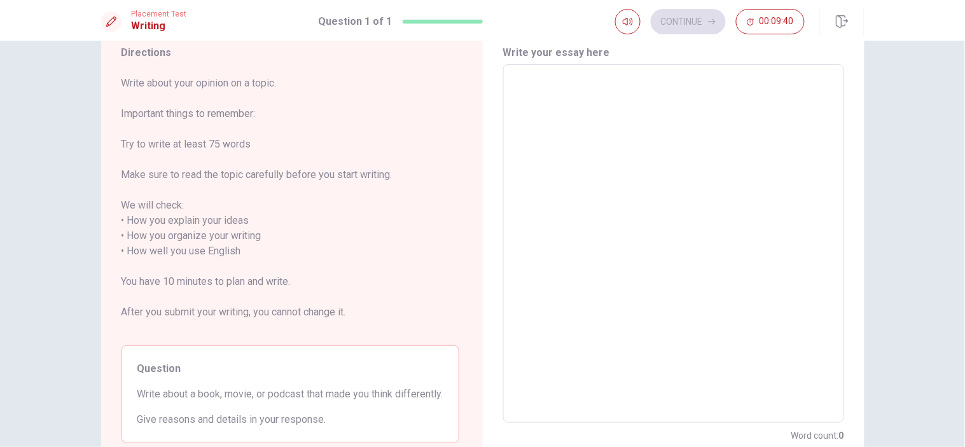
scroll to position [48, 0]
click at [799, 90] on textarea at bounding box center [673, 243] width 323 height 338
type textarea "I"
type textarea "x"
type textarea "I"
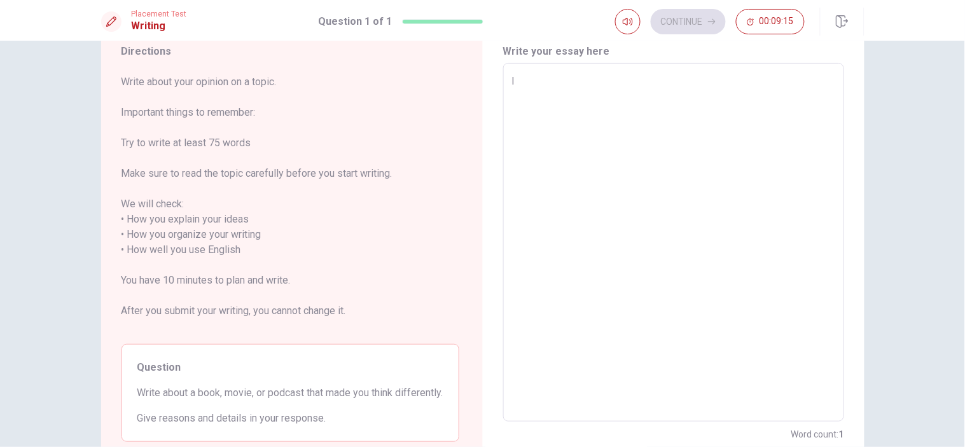
type textarea "x"
type textarea "I l"
type textarea "x"
type textarea "I lo"
type textarea "x"
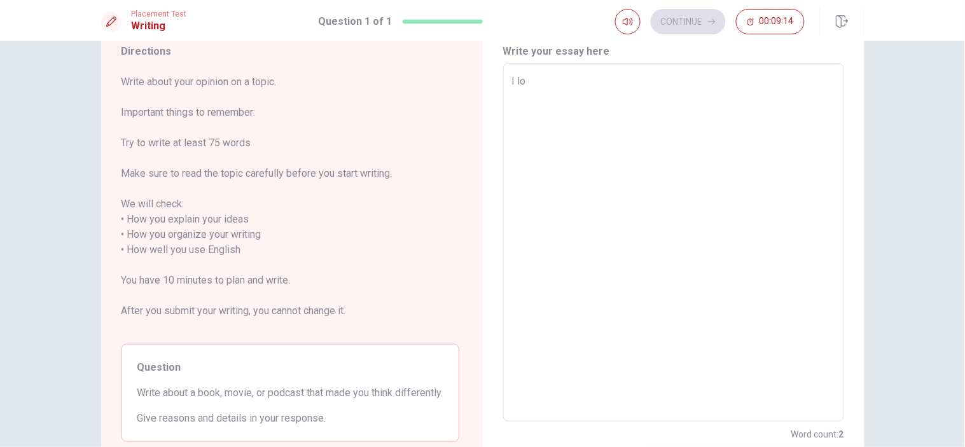
type textarea "I lov"
type textarea "x"
type textarea "I love"
type textarea "x"
type textarea "I loved"
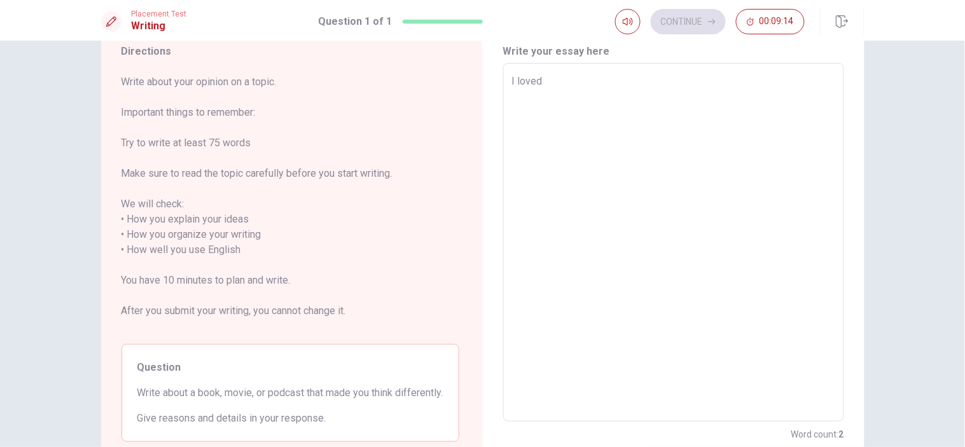
type textarea "x"
type textarea "I loved"
type textarea "x"
type textarea "I loved w"
type textarea "x"
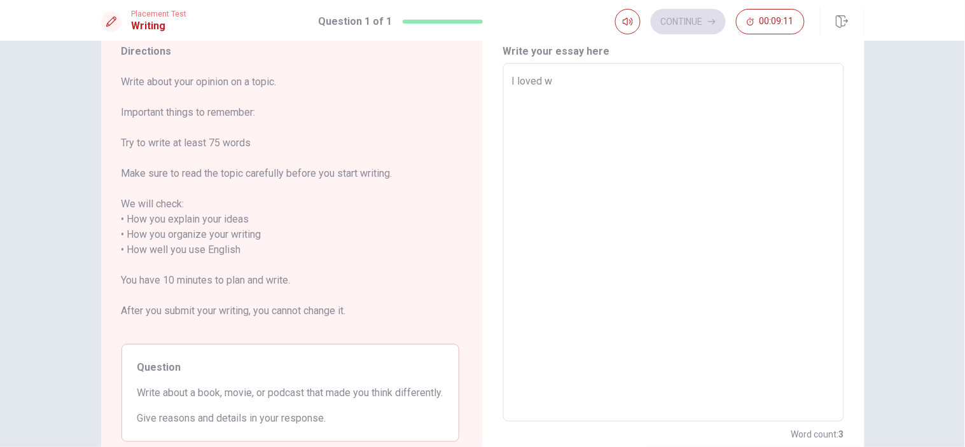
type textarea "I loved wa"
type textarea "x"
type textarea "I loved wat"
type textarea "x"
type textarea "I loved wath"
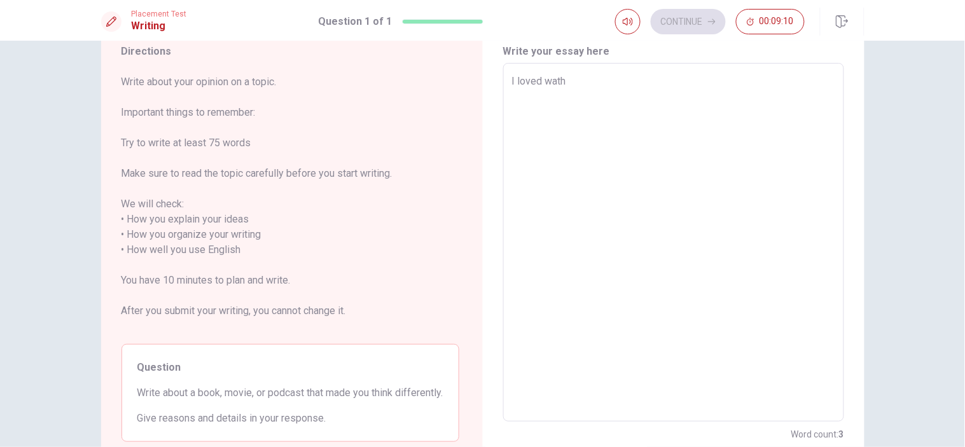
type textarea "x"
type textarea "I loved wath"
type textarea "x"
type textarea "I loved wath t"
type textarea "x"
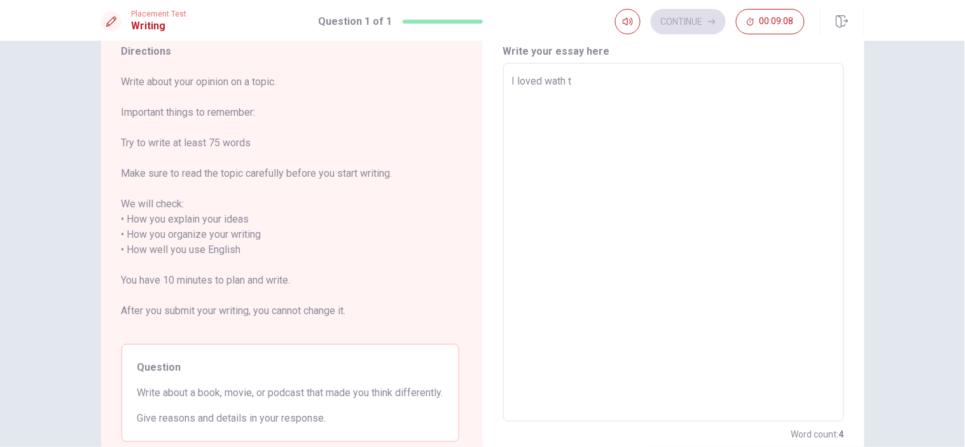
type textarea "I loved wath th"
type textarea "x"
type textarea "I loved wath the"
type textarea "x"
type textarea "I loved wath the"
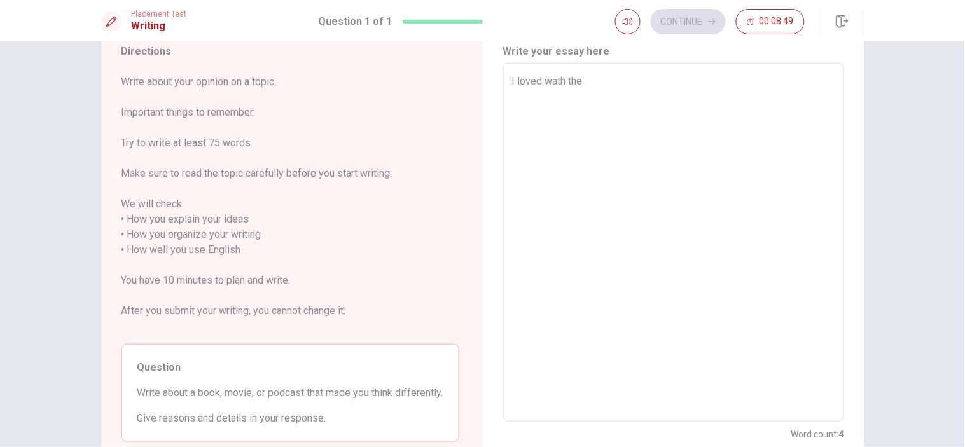
type textarea "x"
click at [556, 84] on textarea "I loved wath the" at bounding box center [673, 243] width 323 height 338
type textarea "I loved watch the"
click at [574, 85] on textarea "I loved watch the" at bounding box center [673, 243] width 323 height 338
click at [627, 74] on textarea "I loved watch the" at bounding box center [673, 243] width 323 height 338
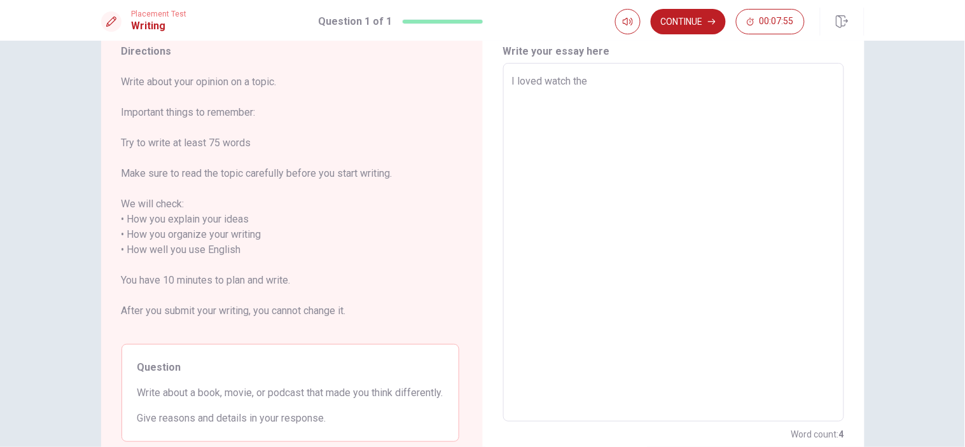
type textarea "x"
type textarea "I loved watch the F"
type textarea "x"
type textarea "I loved watch the"
type textarea "x"
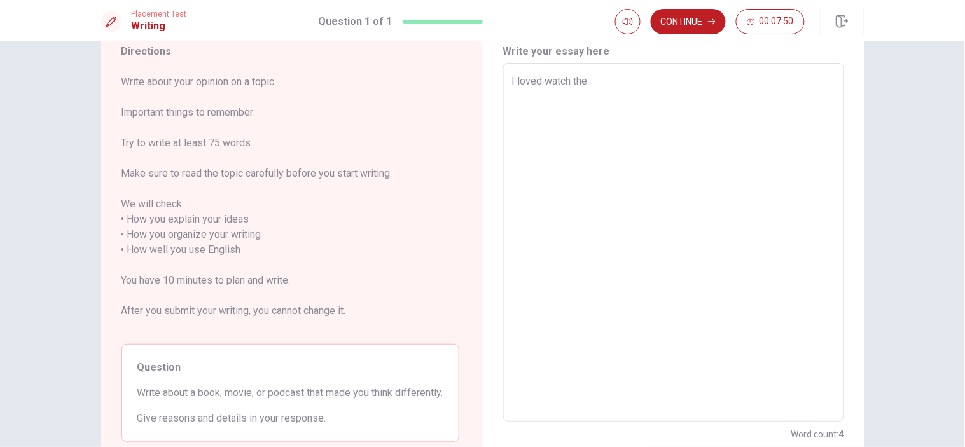
type textarea "I loved watch the F"
type textarea "x"
type textarea "I loved watch the Fa"
type textarea "x"
type textarea "I loved watch the Fai"
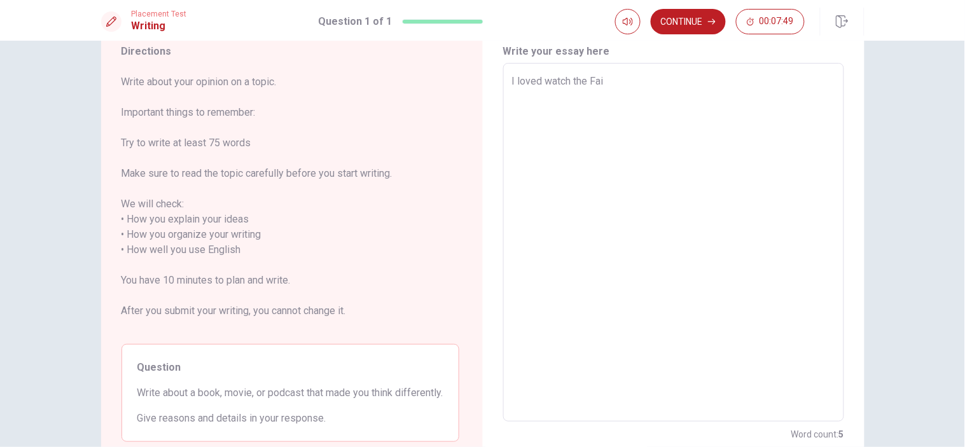
type textarea "x"
type textarea "I loved watch the Fait"
type textarea "x"
type textarea "I loved watch the Faith"
type textarea "x"
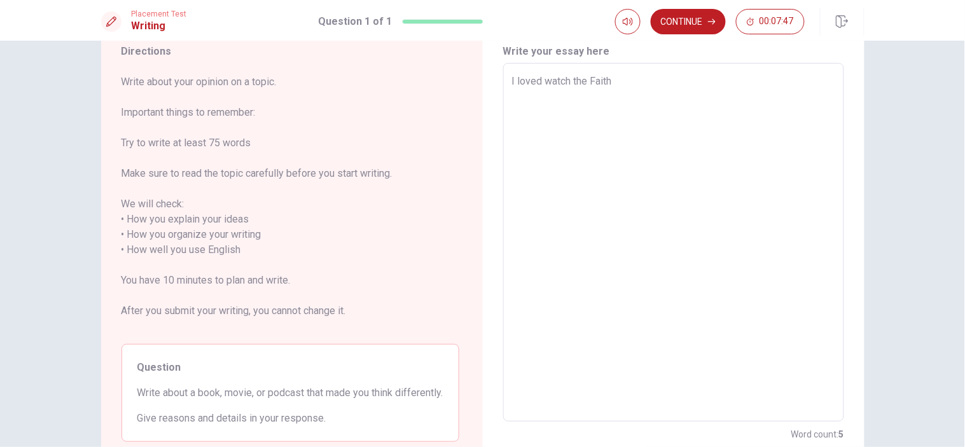
type textarea "I loved watch the Faith"
type textarea "x"
type textarea "I loved watch the Faith f"
type textarea "x"
type textarea "I loved watch the Faith fo"
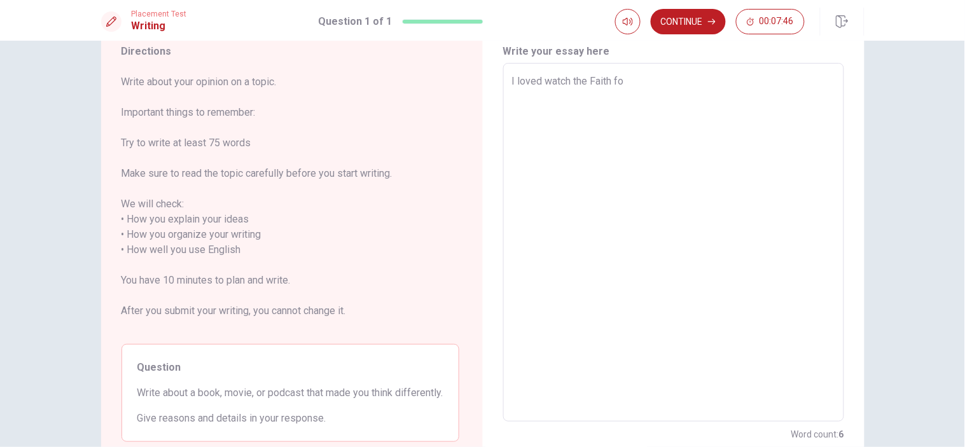
type textarea "x"
type textarea "I loved watch the Faith for"
type textarea "x"
type textarea "I loved watch the Faith for"
type textarea "x"
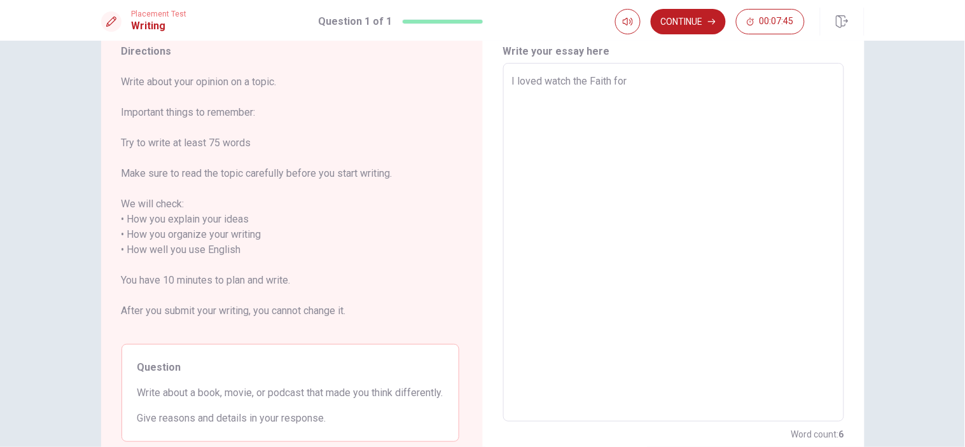
type textarea "I loved watch the Faith for t"
type textarea "x"
type textarea "I loved watch the Faith for th"
type textarea "x"
type textarea "I loved watch the Faith for the"
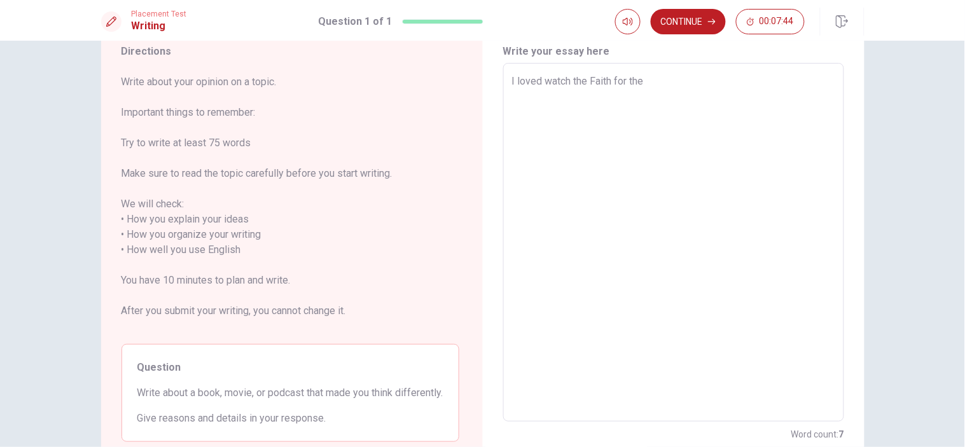
type textarea "x"
type textarea "I loved watch the Faith for the"
type textarea "x"
type textarea "I loved watch the Faith for the i"
type textarea "x"
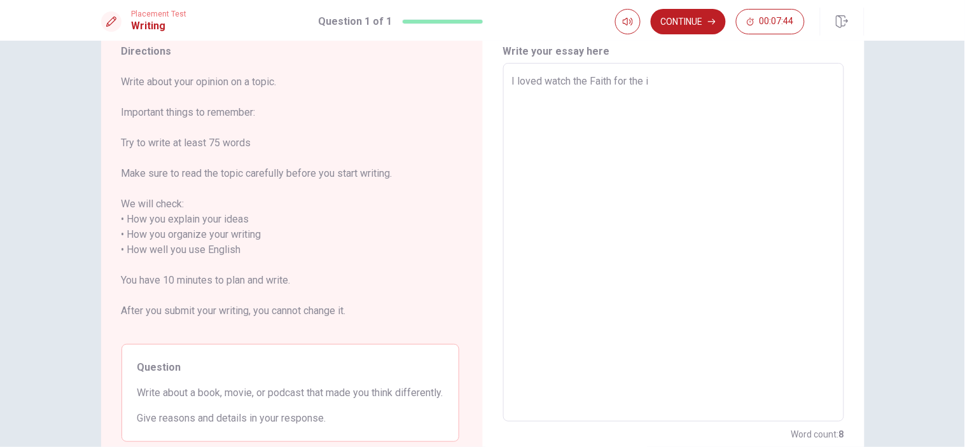
type textarea "I loved watch the Faith for the im"
type textarea "x"
type textarea "I loved watch the Faith for the imp"
type textarea "x"
type textarea "I loved watch the Faith for the impo"
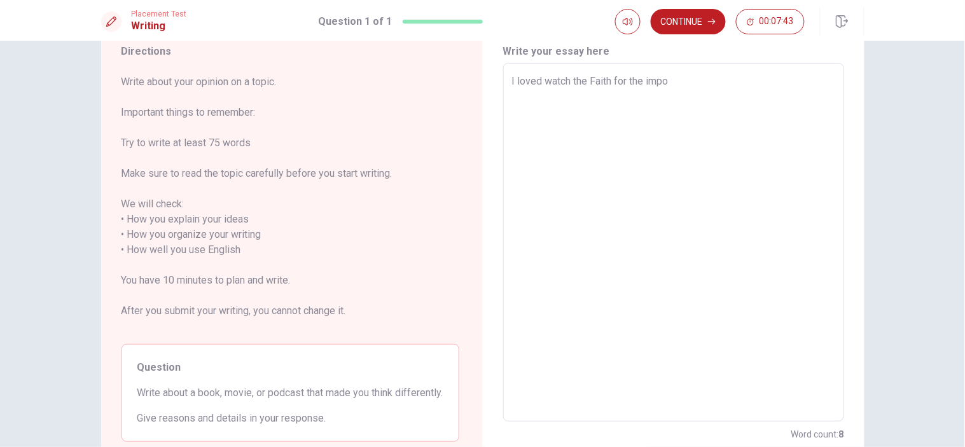
type textarea "x"
type textarea "I loved watch the Faith for the impos"
type textarea "x"
type textarea "I loved watch the Faith for the imposs"
type textarea "x"
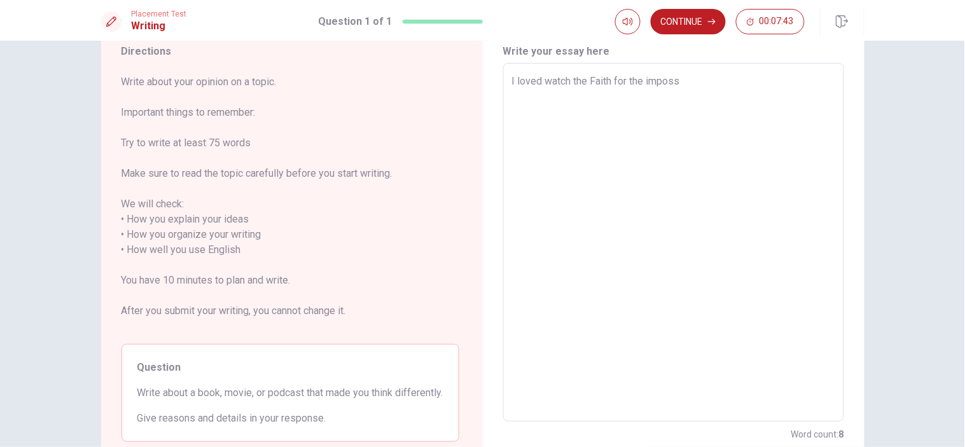
type textarea "I loved watch the Faith for the impossi"
type textarea "x"
type textarea "I loved watch the Faith for the impossib"
type textarea "x"
type textarea "I loved watch the Faith for the impossibl"
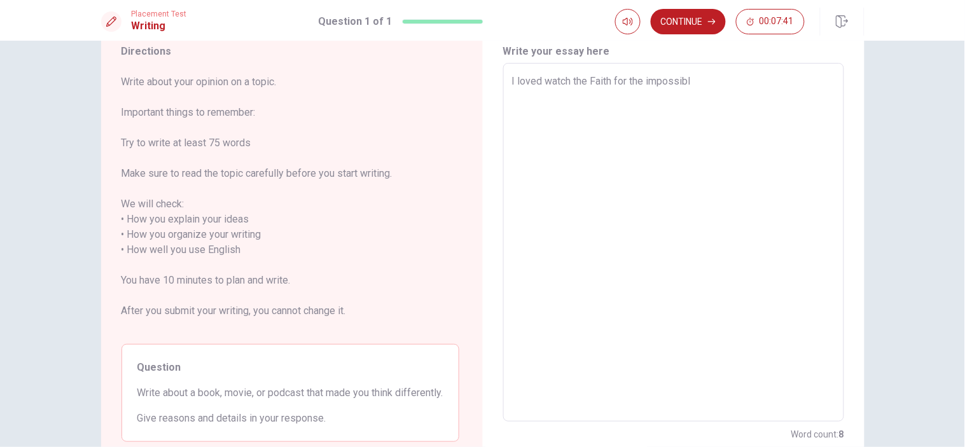
type textarea "x"
type textarea "I loved watch the Faith for the impossible"
type textarea "x"
type textarea "I loved watch the Faith for the impossible"
type textarea "x"
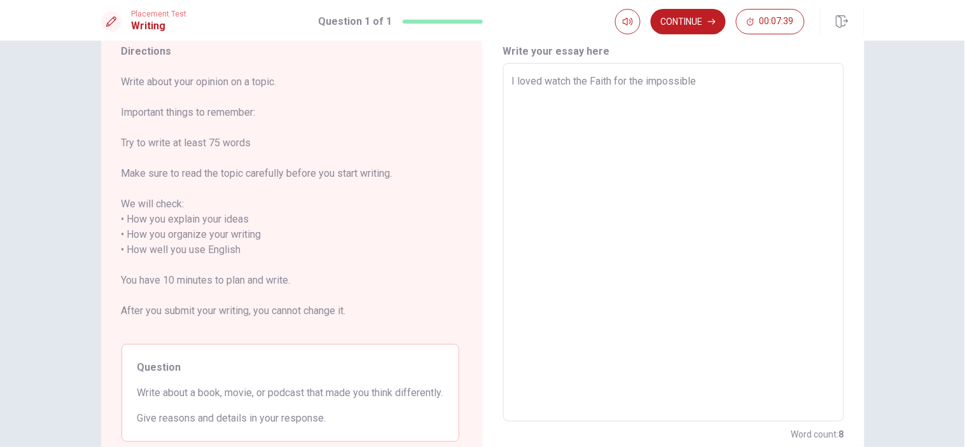
type textarea "I loved watch the Faith for the impossible f"
type textarea "x"
type textarea "I loved watch the Faith for the impossible fi"
type textarea "x"
type textarea "I loved watch the Faith for the impossible fil"
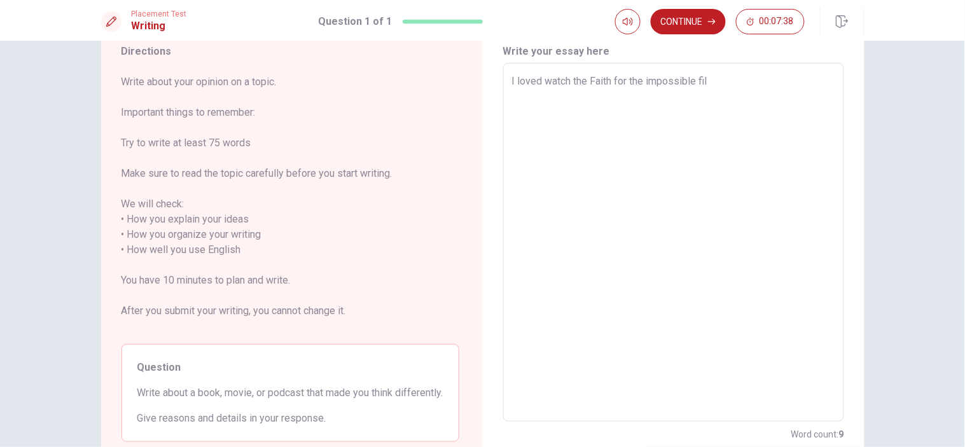
type textarea "x"
type textarea "I loved watch the Faith for the impossible fi"
type textarea "x"
type textarea "I loved watch the Faith for the impossible f"
type textarea "x"
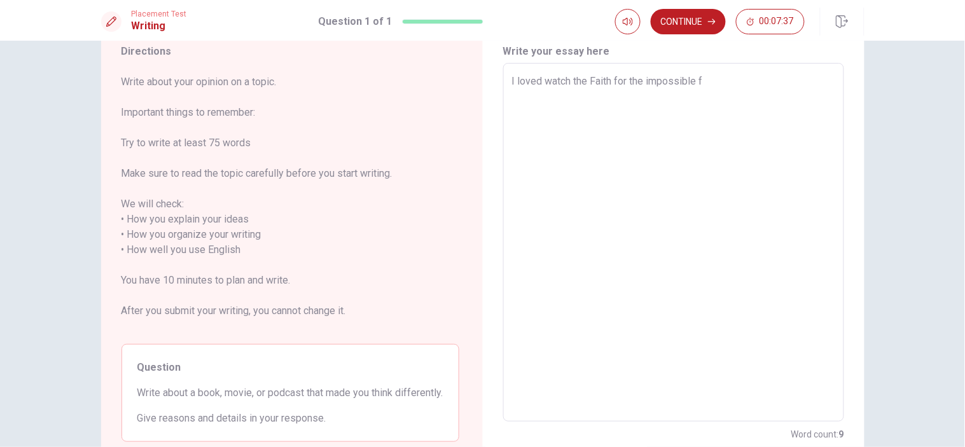
type textarea "I loved watch the Faith for the impossible"
type textarea "x"
type textarea "I loved watch the Faith for the impossible"
type textarea "x"
type textarea "I loved watch the Faith for the impossible,"
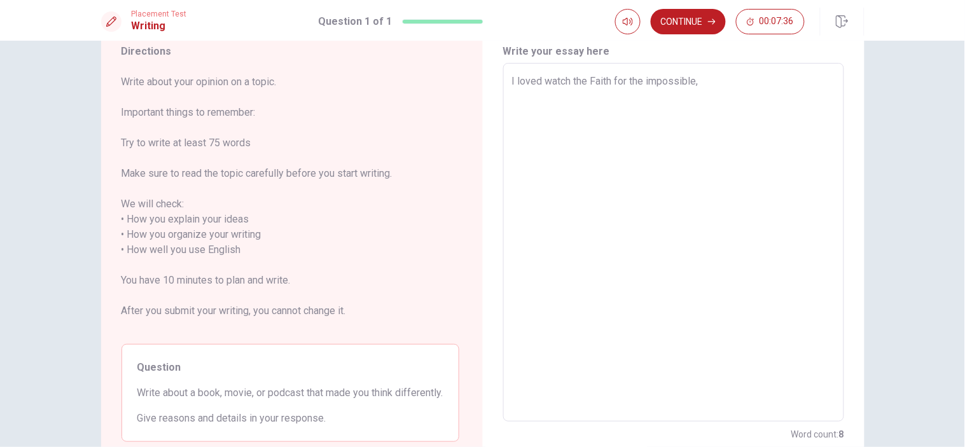
type textarea "x"
type textarea "I loved watch the Faith for the impossible,"
type textarea "x"
type textarea "I loved watch the Faith for the impossible, b"
type textarea "x"
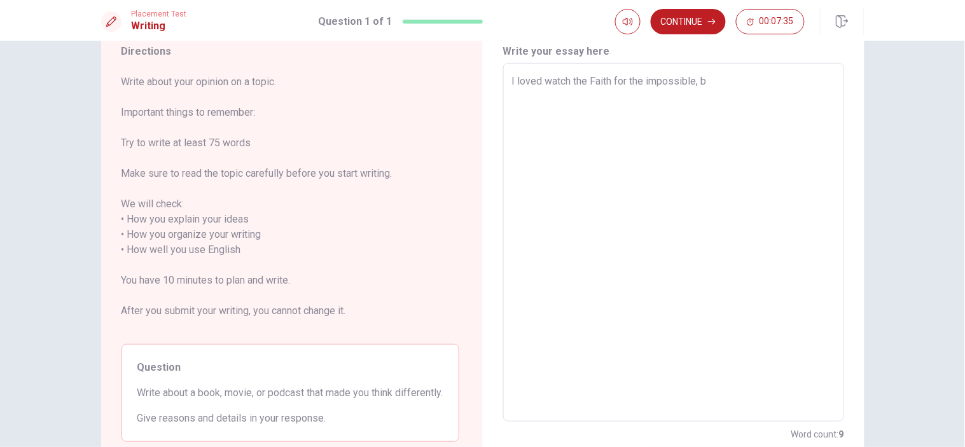
type textarea "I loved watch the Faith for the impossible, br"
type textarea "x"
type textarea "I loved watch the Faith for the impossible, bra"
type textarea "x"
type textarea "I loved watch the Faith for the impossible, braz"
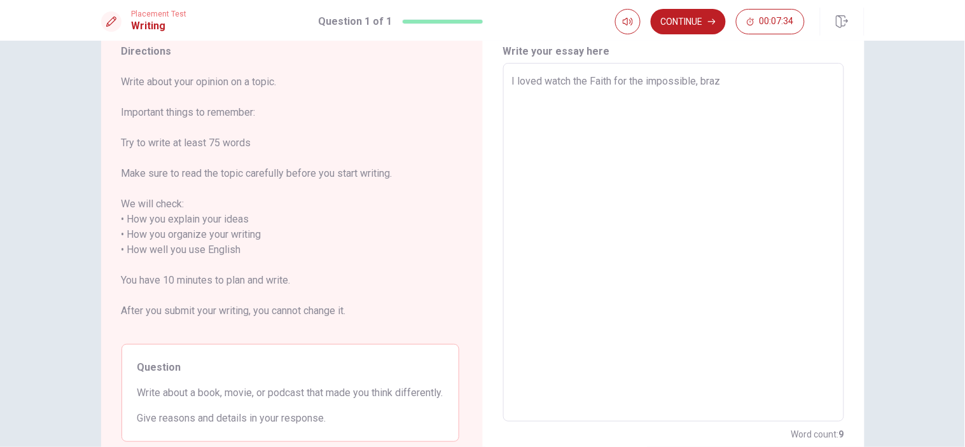
type textarea "x"
type textarea "I loved watch the Faith for the impossible, brazi"
type textarea "x"
type textarea "I loved watch the Faith for the impossible, [GEOGRAPHIC_DATA]"
type textarea "x"
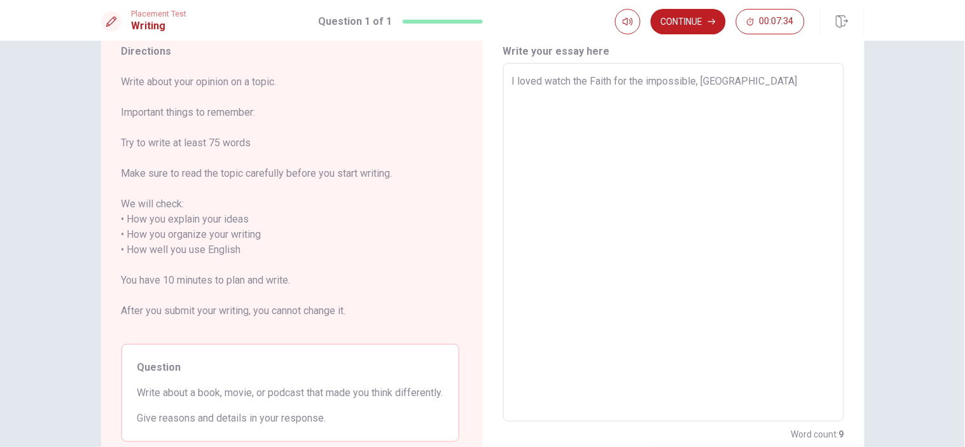
type textarea "I loved watch the Faith for the impossible, [DEMOGRAPHIC_DATA]"
type textarea "x"
type textarea "I loved watch the Faith for the impossible, [GEOGRAPHIC_DATA]"
type textarea "x"
type textarea "I loved watch the Faith for the impossible, [DEMOGRAPHIC_DATA]"
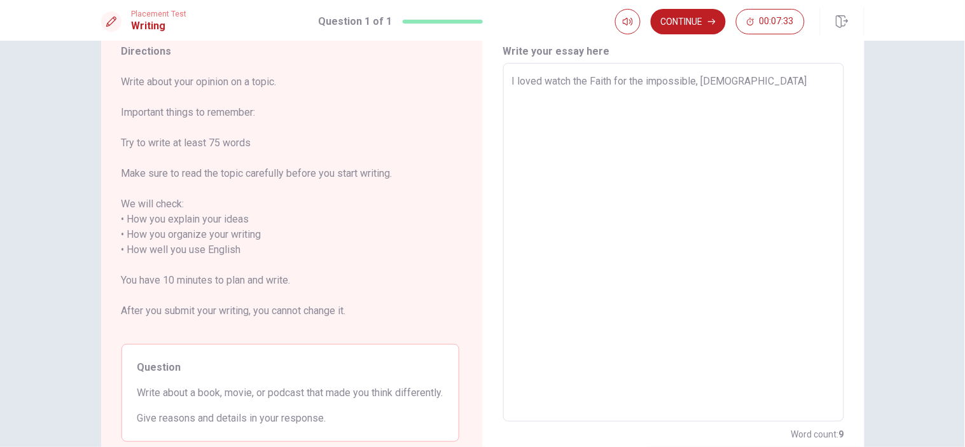
type textarea "x"
type textarea "I loved watch the Faith for the impossible, [DEMOGRAPHIC_DATA]"
type textarea "x"
type textarea "I loved watch the Faith for the impossible, [DEMOGRAPHIC_DATA] f"
type textarea "x"
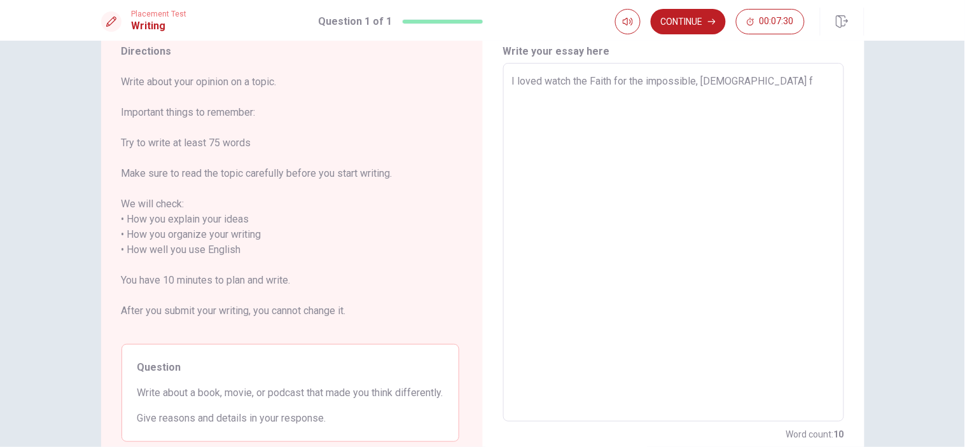
type textarea "I loved watch the Faith for the impossible, brazilian fa"
type textarea "x"
type textarea "I loved watch the Faith for the impossible, brazilian fai"
type textarea "x"
type textarea "I loved watch the Faith for the impossible, brazilian fait"
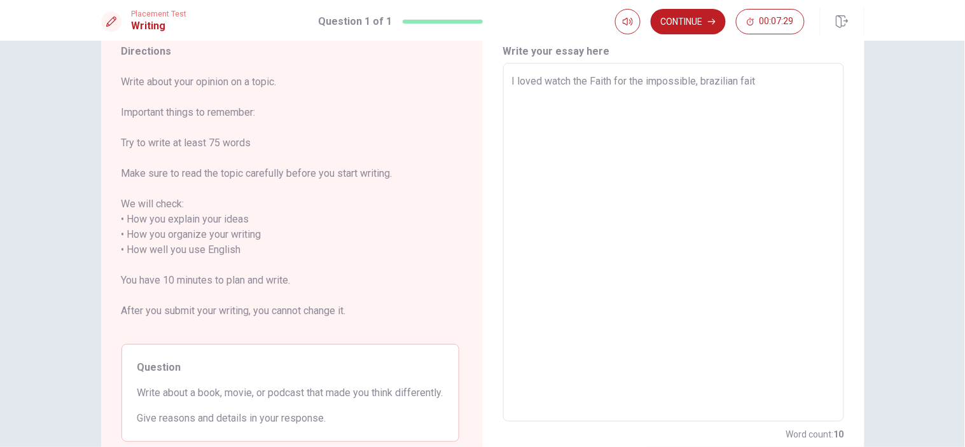
type textarea "x"
type textarea "I loved watch the Faith for the impossible, brazilian faith"
type textarea "x"
type textarea "I loved watch the Faith for the impossible, brazilian fait"
type textarea "x"
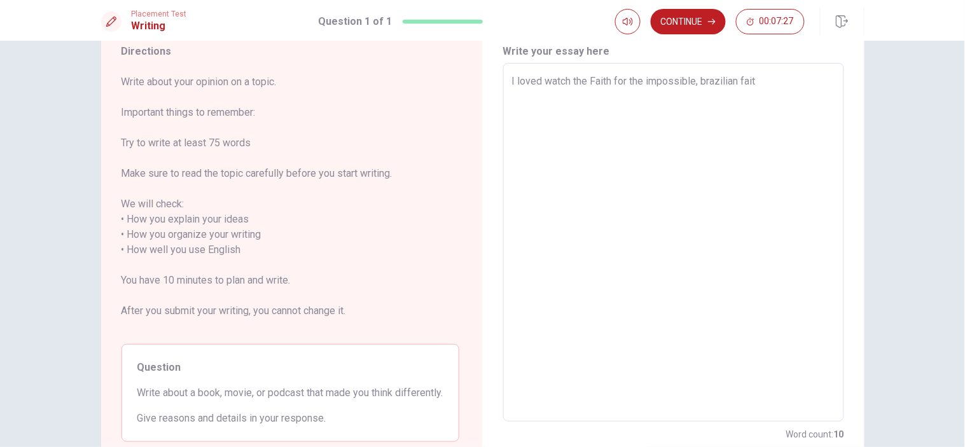
type textarea "I loved watch the Faith for the impossible, brazilian fai"
type textarea "x"
type textarea "I loved watch the Faith for the impossible, brazilian fa"
type textarea "x"
type textarea "I loved watch the Faith for the impossible, [DEMOGRAPHIC_DATA] f"
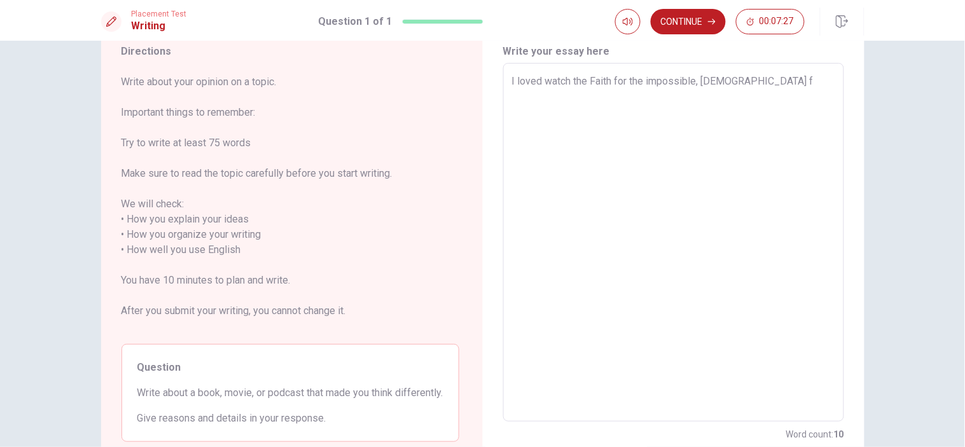
type textarea "x"
type textarea "I loved watch the Faith for the impossible, brazilian fi"
type textarea "x"
type textarea "I loved watch the Faith for the impossible, brazilian fil"
type textarea "x"
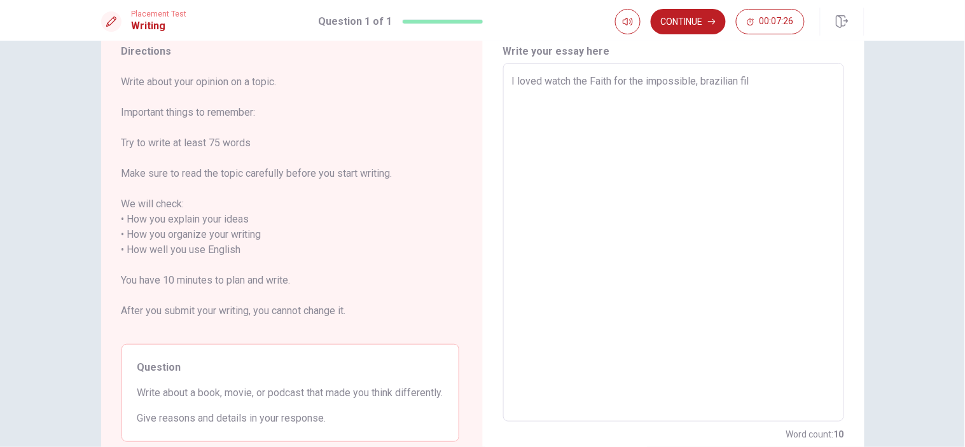
type textarea "I loved watch the Faith for the impossible, brazilian film"
type textarea "x"
type textarea "I loved watch the Faith for the impossible, brazilian film."
type textarea "x"
type textarea "I loved watch the Faith for the impossible, brazilian film."
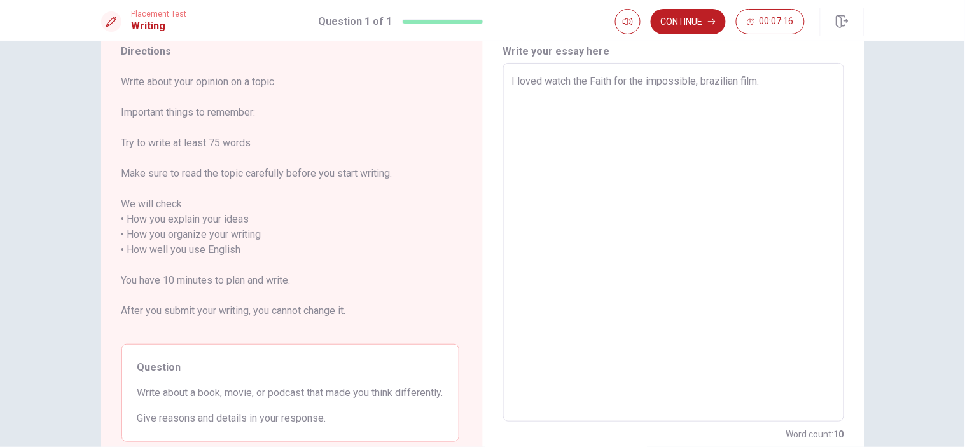
click at [647, 78] on textarea "I loved watch the Faith for the impossible, brazilian film." at bounding box center [673, 243] width 323 height 338
type textarea "x"
type textarea "I loved watch the Faith for the mpossible, brazilian film."
type textarea "x"
type textarea "I loved watch the Faith for the Impossible, brazilian film."
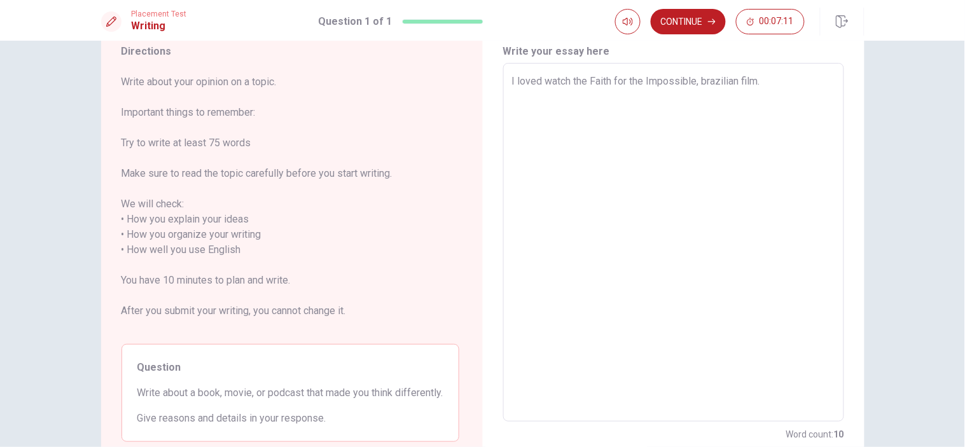
click at [584, 81] on textarea "I loved watch the Faith for the Impossible, brazilian film." at bounding box center [673, 243] width 323 height 338
type textarea "x"
click at [758, 74] on textarea "I loved watch the Faith for the Impossible, brazilian film." at bounding box center [673, 243] width 323 height 338
type textarea "I loved watch the Faith for the Impossible, brazilian film"
type textarea "x"
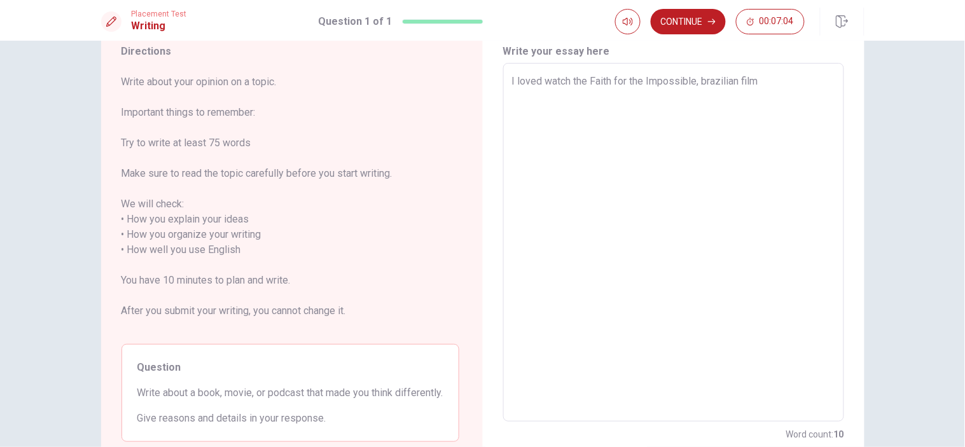
type textarea "I loved watch the Faith for the Impossible, brazilian fil"
type textarea "x"
type textarea "I loved watch the Faith for the Impossible, brazilian fi"
type textarea "x"
type textarea "I loved watch the Faith for the Impossible, brazilian f"
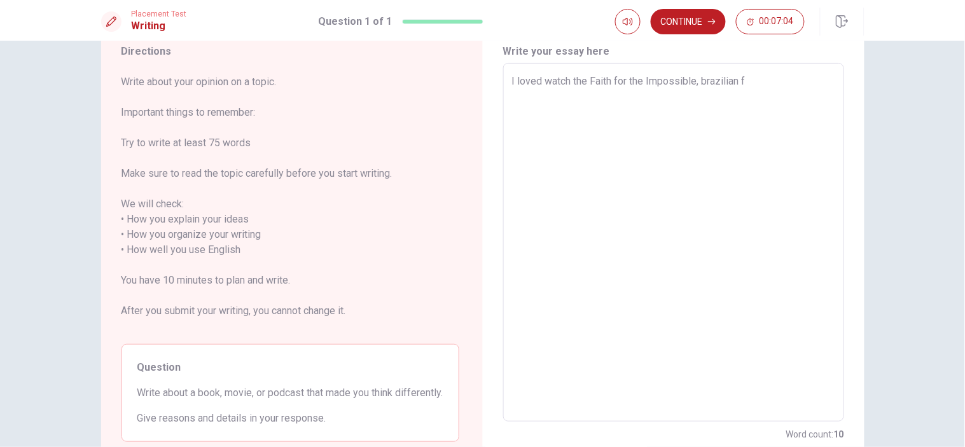
type textarea "x"
type textarea "I loved watch the Faith for the Impossible, brazilian"
type textarea "x"
type textarea "I loved watch the Faith for the Impossible, brazilian"
type textarea "x"
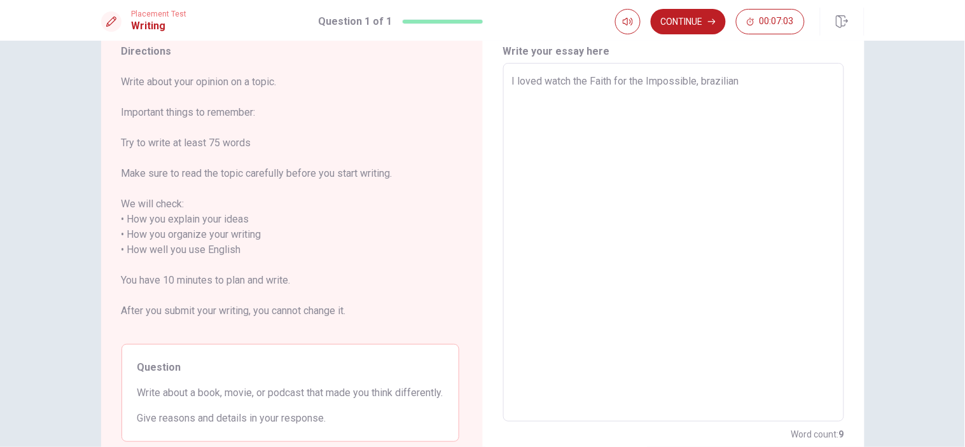
type textarea "I loved watch the Faith for the Impossible, [GEOGRAPHIC_DATA]"
type textarea "x"
type textarea "I loved watch the Faith for the Impossible, brazili"
type textarea "x"
type textarea "I loved watch the Faith for the Impossible, [GEOGRAPHIC_DATA]"
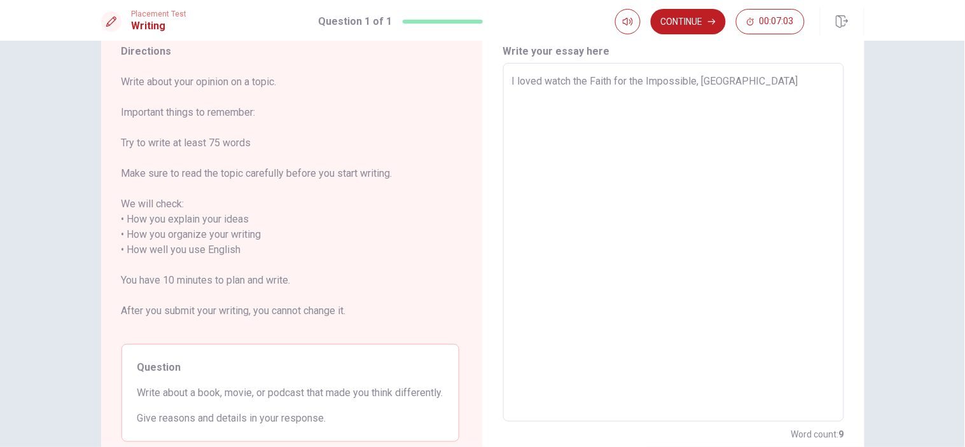
type textarea "x"
type textarea "I loved watch the Faith for the Impossible, brazi"
type textarea "x"
type textarea "I loved watch the Faith for the Impossible, braz"
type textarea "x"
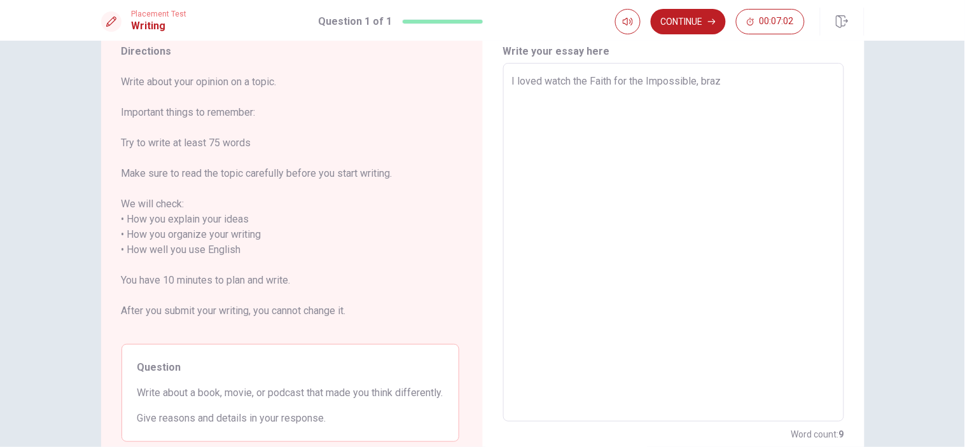
type textarea "I loved watch the Faith for the Impossible, bra"
type textarea "x"
type textarea "I loved watch the Faith for the Impossible, br"
type textarea "x"
type textarea "I loved watch the Faith for the Impossible, b"
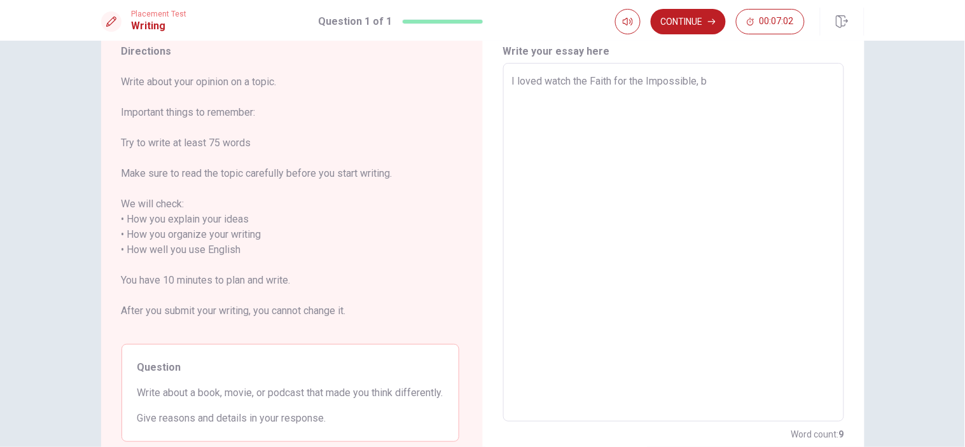
type textarea "x"
type textarea "I loved watch the Faith for the Impossible,"
type textarea "x"
type textarea "I loved watch the Faith for the Impossible,"
type textarea "x"
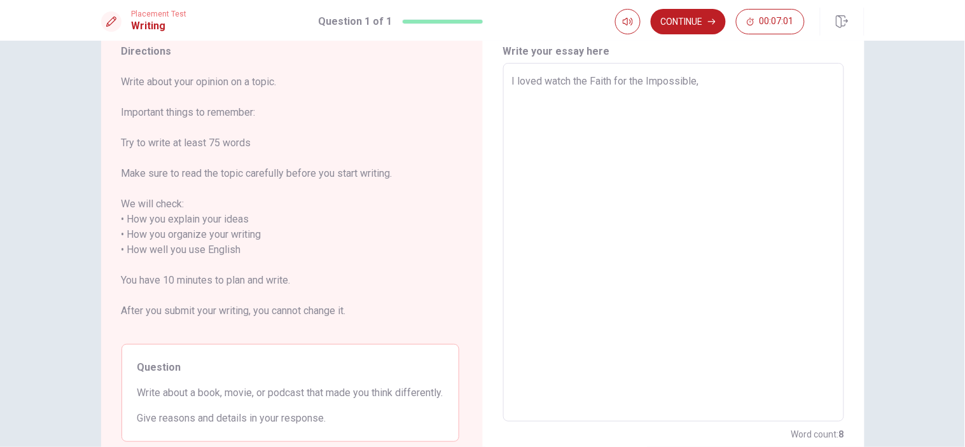
type textarea "I loved watch the Faith for the Impossible"
click at [590, 80] on textarea "I loved watch the Faith for the Impossible" at bounding box center [673, 243] width 323 height 338
click at [583, 79] on textarea "I loved watch the Faith for the Impossible" at bounding box center [673, 243] width 323 height 338
type textarea "x"
type textarea "I loved watch the Faith for the Impossible"
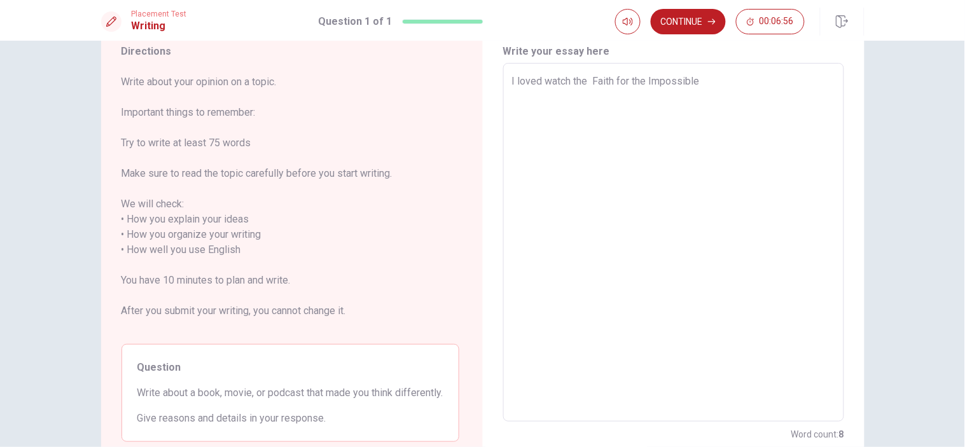
type textarea "x"
type textarea "I loved watch the b Faith for the Impossible"
click at [755, 76] on textarea "I loved watch the brazilian film: Faith for the Impossible" at bounding box center [673, 243] width 323 height 338
click at [644, 80] on textarea "I loved watch the brazilian film: Faith for the Impossible" at bounding box center [673, 243] width 323 height 338
click at [780, 81] on textarea "I loved watch the brazilian film, Faith for the Impossible" at bounding box center [673, 243] width 323 height 338
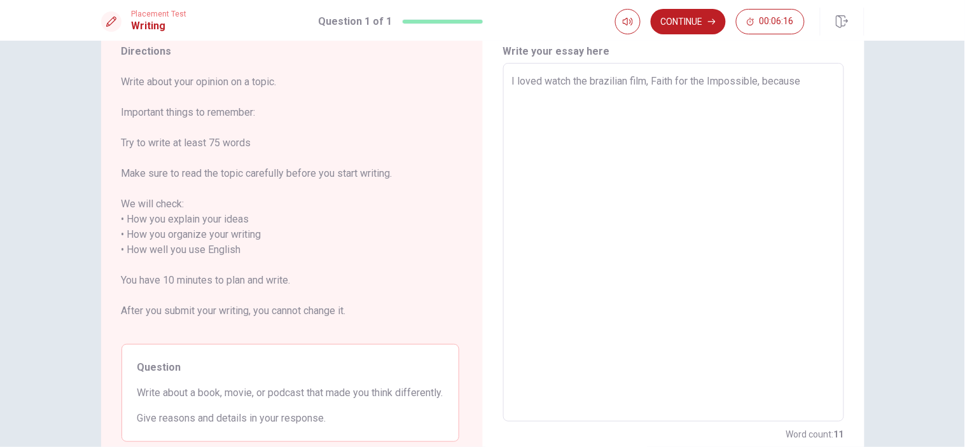
click at [774, 108] on textarea "I loved watch the brazilian film, Faith for the Impossible, because" at bounding box center [673, 243] width 323 height 338
click at [812, 74] on textarea "I loved watch the brazilian film, Faith for the Impossible, because" at bounding box center [673, 243] width 323 height 338
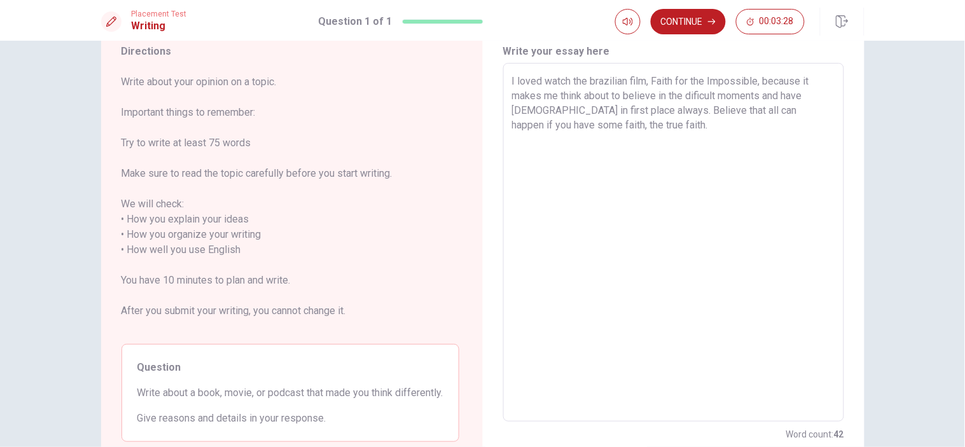
click at [598, 108] on textarea "I loved watch the brazilian film, Faith for the Impossible, because it makes me…" at bounding box center [673, 243] width 323 height 338
click at [781, 98] on textarea "I loved watch the brazilian film, Faith for the Impossible, because it makes me…" at bounding box center [673, 243] width 323 height 338
click at [641, 127] on textarea "I loved watch the brazilian film, Faith for the Impossible, because it makes me…" at bounding box center [673, 243] width 323 height 338
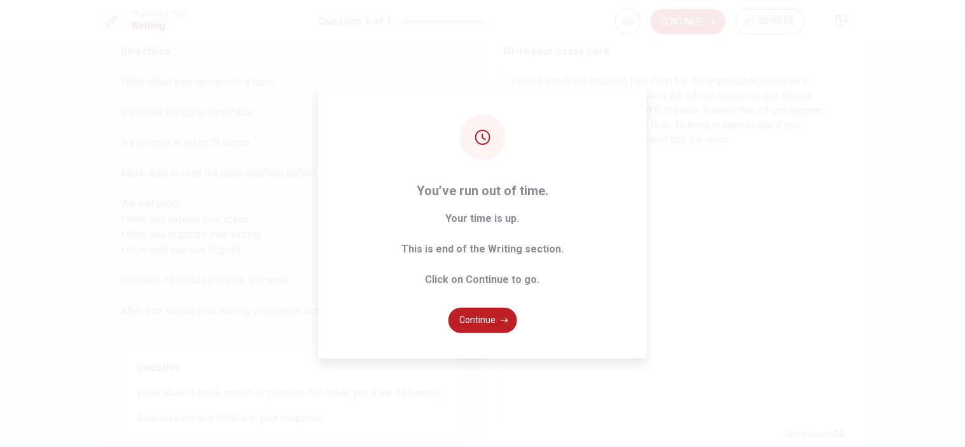
click at [744, 174] on div "You’ve run out of time. Your time is up. This is end of the Writing section. Cl…" at bounding box center [482, 223] width 965 height 447
drag, startPoint x: 730, startPoint y: 214, endPoint x: 475, endPoint y: 310, distance: 272.8
click at [475, 310] on div "You’ve run out of time. Your time is up. This is end of the Writing section. Cl…" at bounding box center [482, 223] width 965 height 447
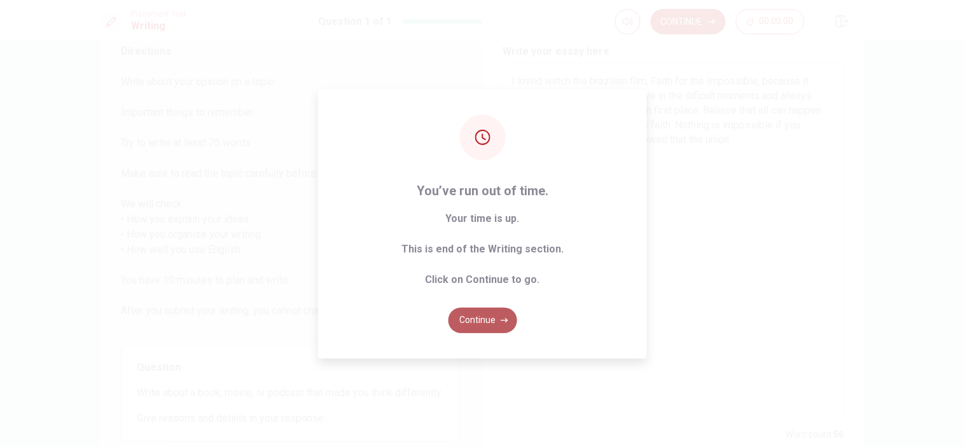
click at [475, 310] on button "Continue" at bounding box center [483, 320] width 69 height 25
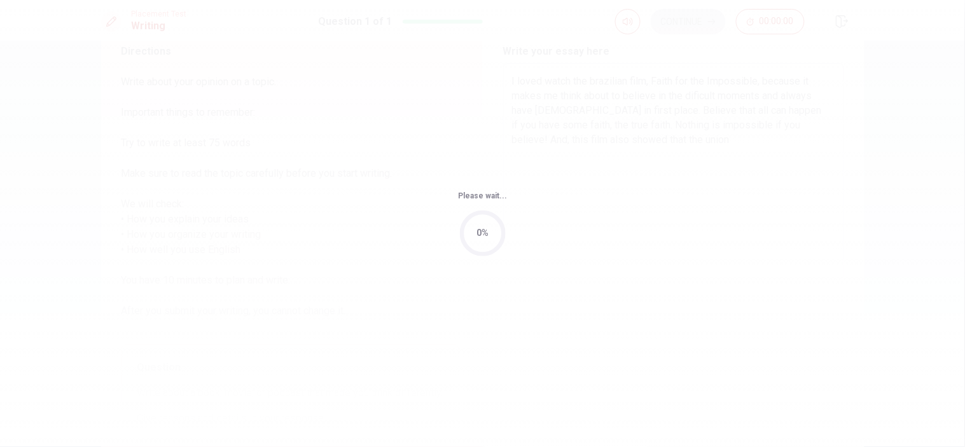
scroll to position [0, 0]
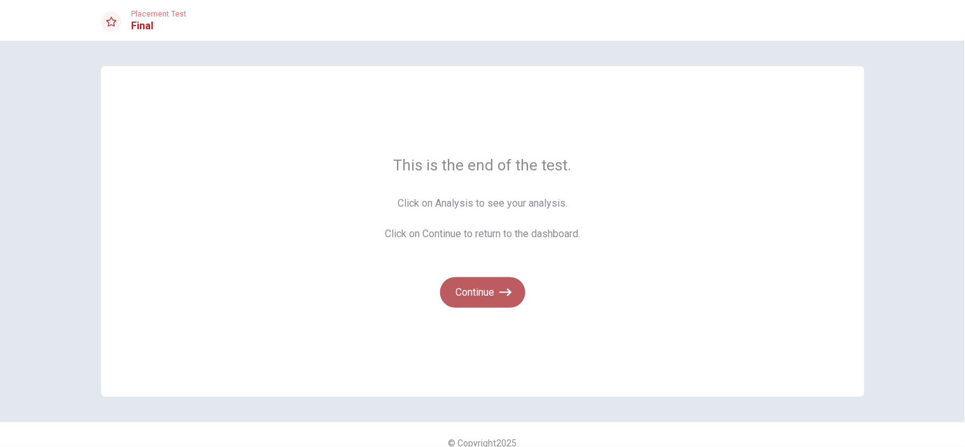
click at [478, 289] on button "Continue" at bounding box center [482, 292] width 85 height 31
